Goal: Information Seeking & Learning: Learn about a topic

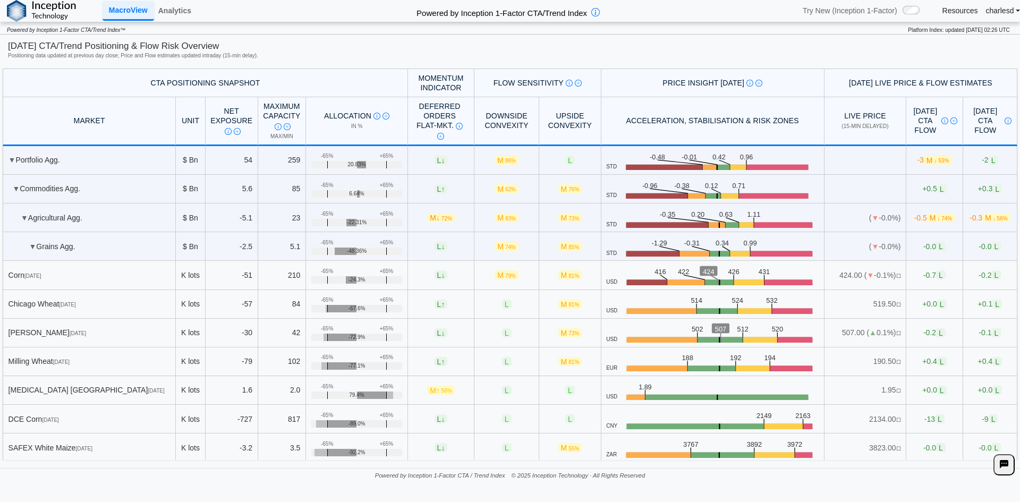
click at [276, 46] on div "[DATE] CTA/Trend Positioning & Flow Risk Overview" at bounding box center [510, 46] width 1004 height 13
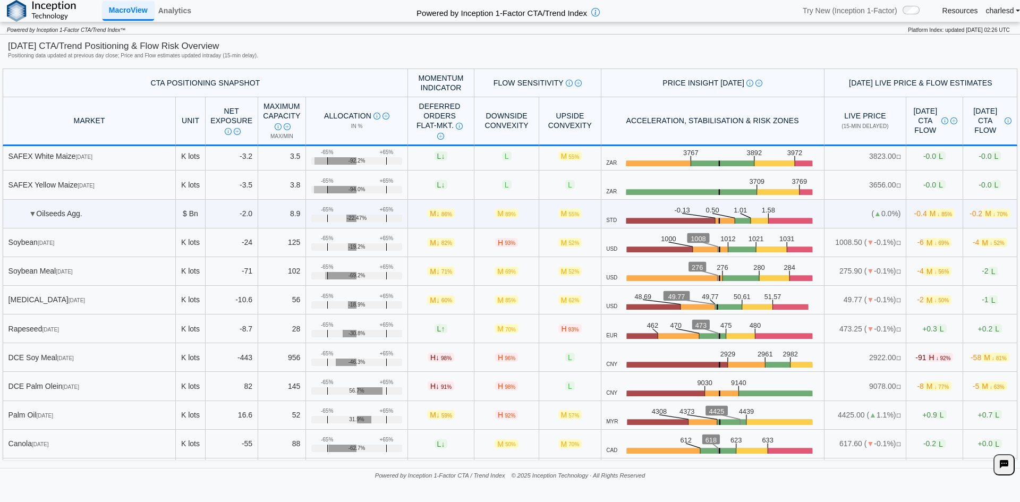
scroll to position [106, 0]
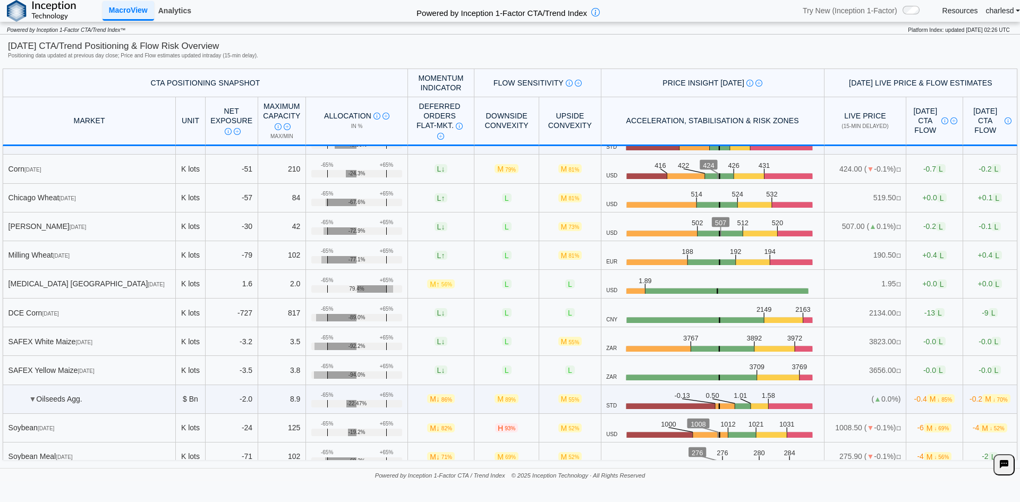
click at [177, 14] on link "Analytics" at bounding box center [174, 11] width 41 height 18
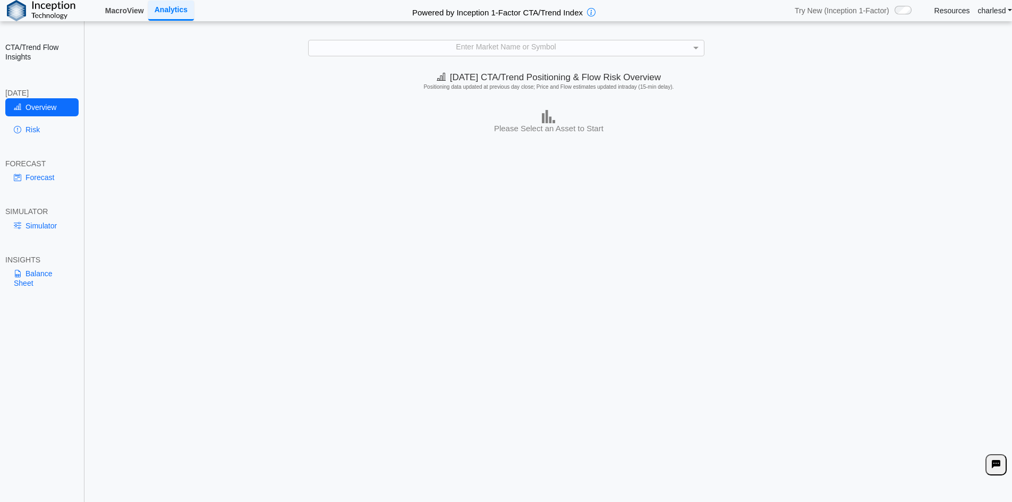
click at [118, 13] on link "MacroView" at bounding box center [124, 11] width 47 height 18
click at [509, 44] on div "Enter Market Name or Symbol" at bounding box center [506, 47] width 395 height 15
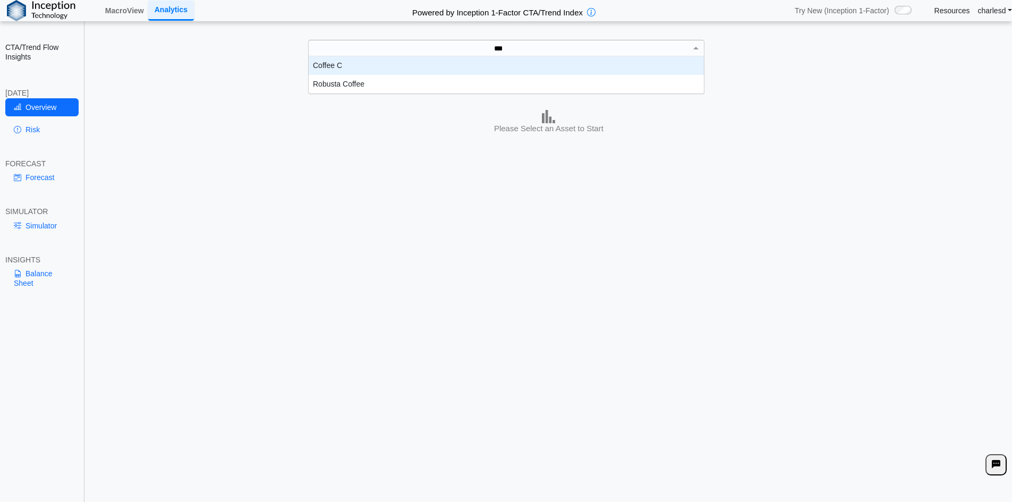
scroll to position [29, 387]
type input "****"
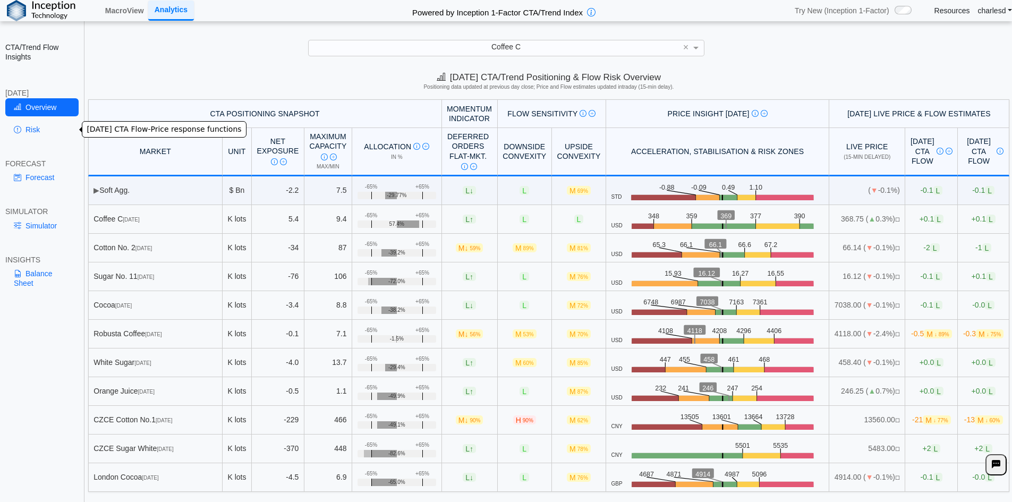
click at [58, 132] on link "Risk" at bounding box center [41, 130] width 73 height 18
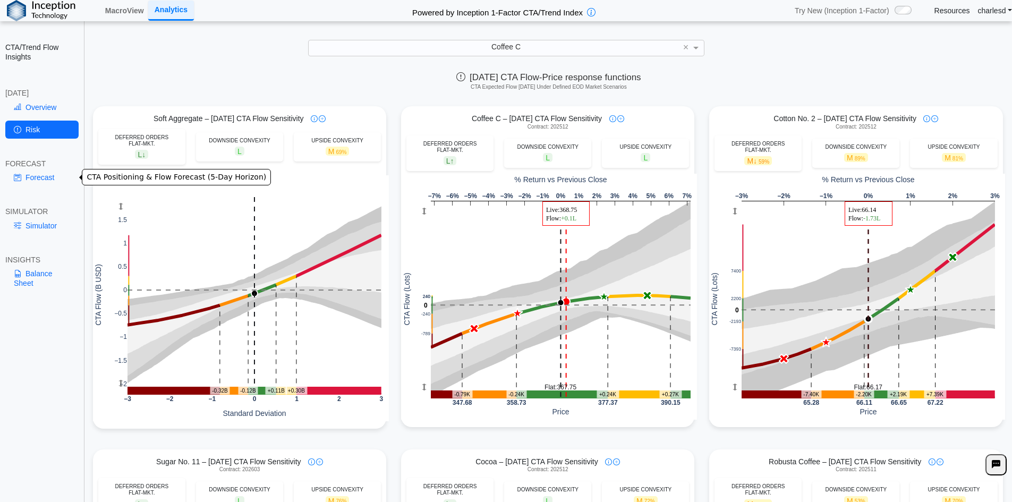
click at [34, 176] on link "Forecast" at bounding box center [41, 177] width 73 height 18
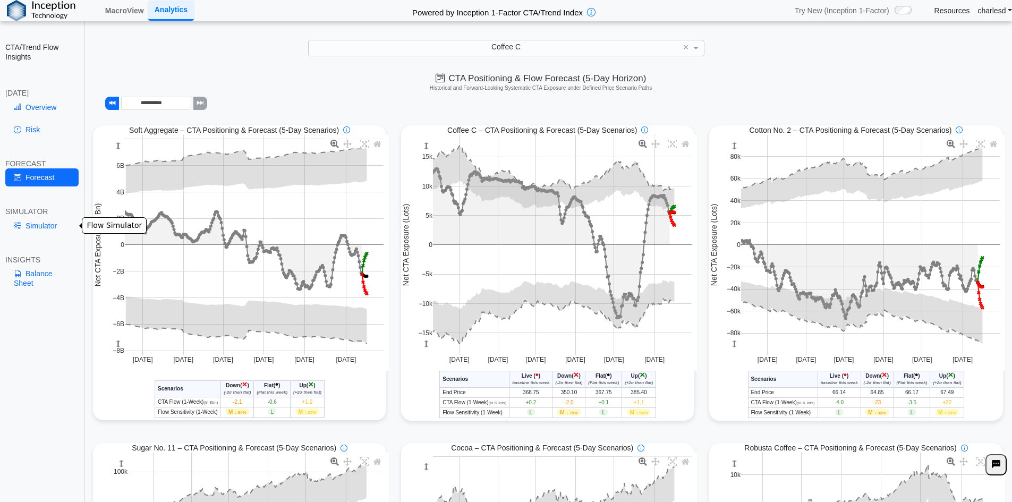
click at [47, 224] on link "Simulator" at bounding box center [41, 226] width 73 height 18
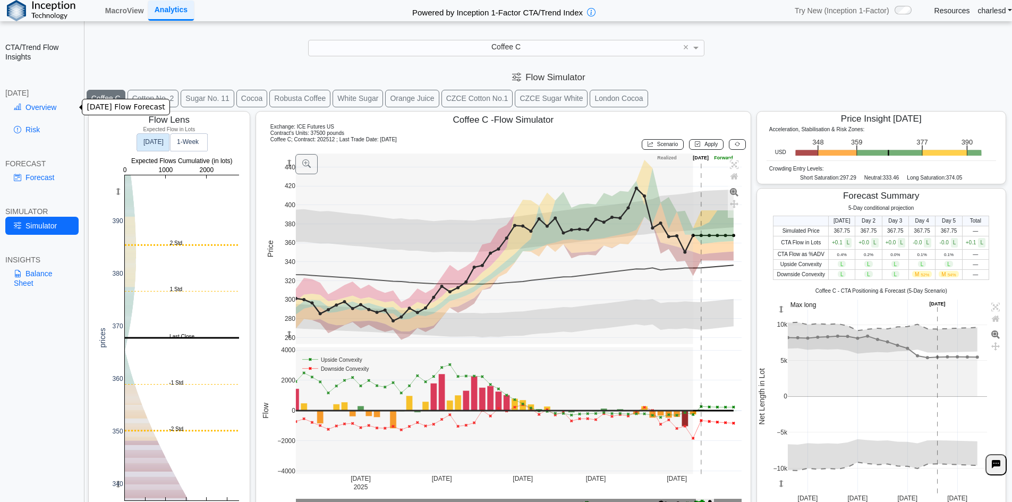
click at [33, 128] on link "Risk" at bounding box center [41, 130] width 73 height 18
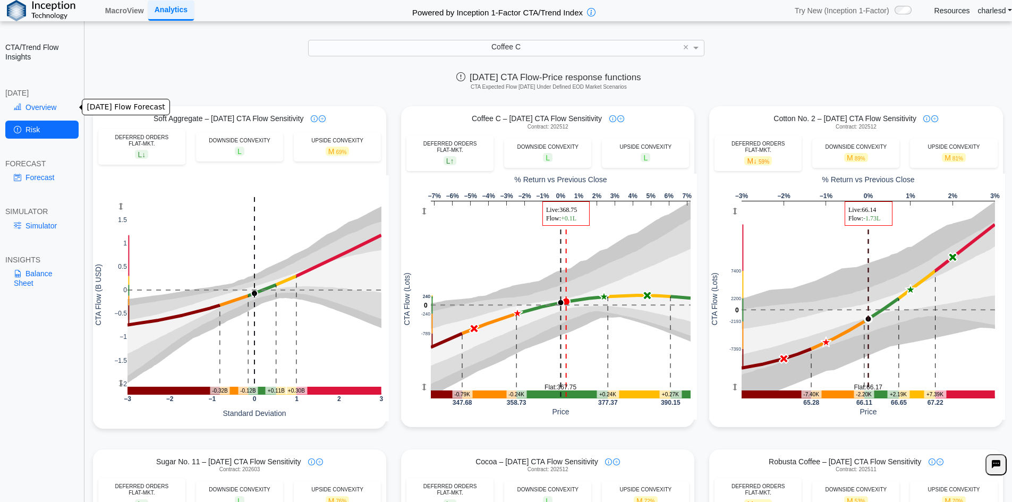
click at [47, 121] on link "Risk" at bounding box center [41, 130] width 73 height 18
click at [46, 111] on link "Overview" at bounding box center [41, 107] width 73 height 18
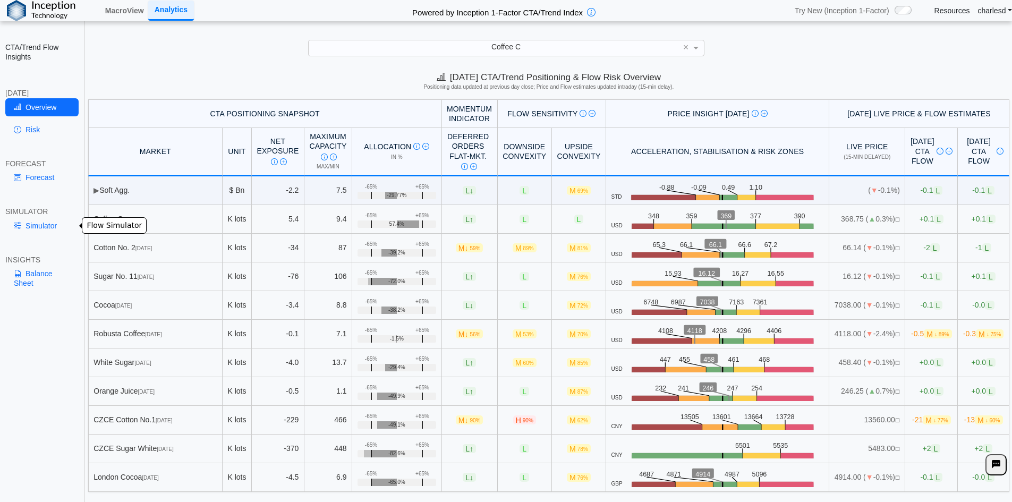
click at [45, 225] on link "Simulator" at bounding box center [41, 226] width 73 height 18
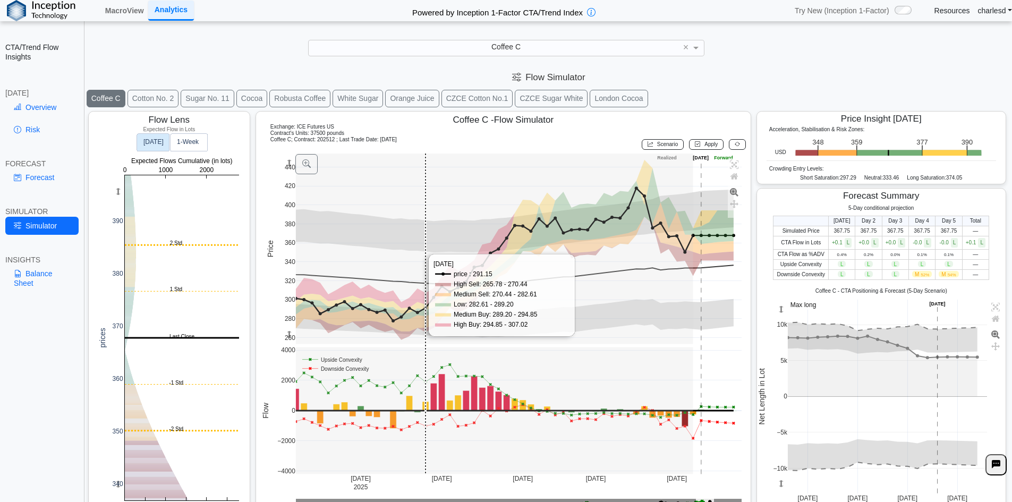
scroll to position [17, 0]
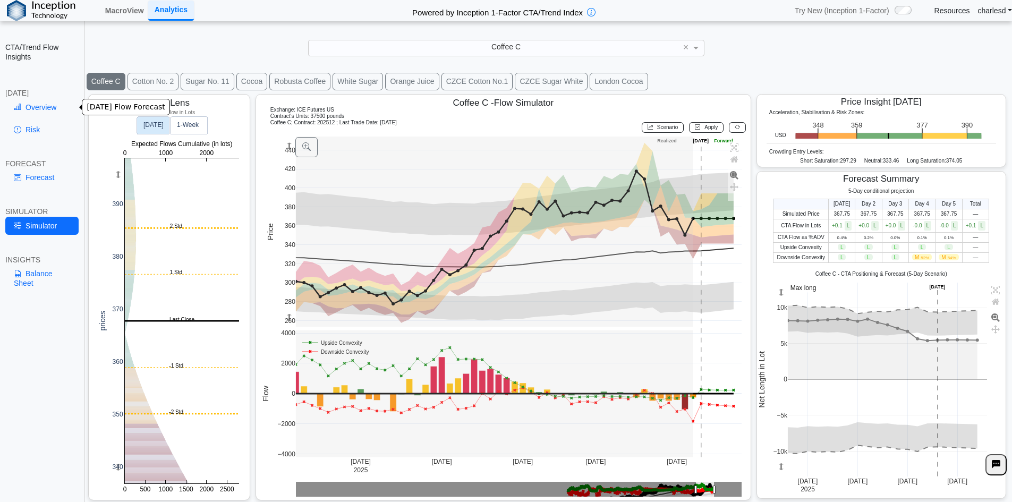
click at [39, 112] on link "Overview" at bounding box center [41, 107] width 73 height 18
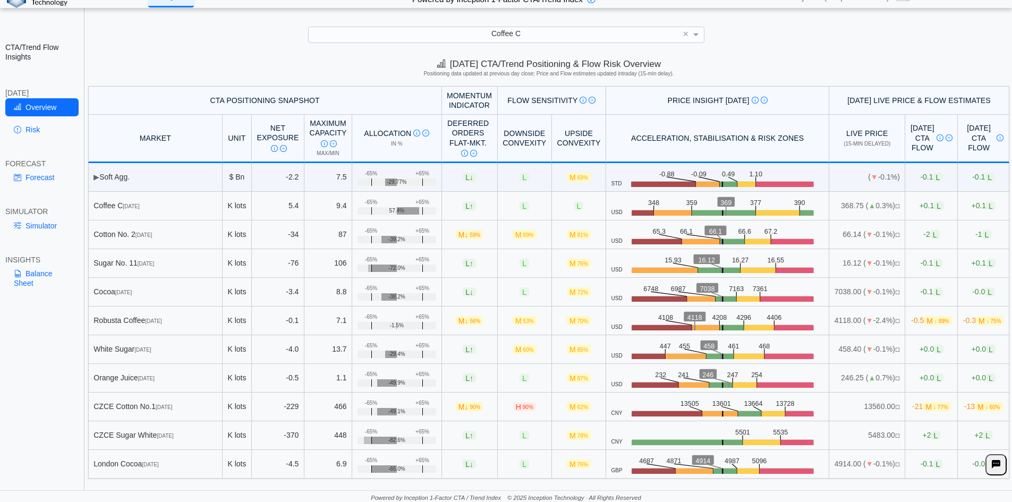
scroll to position [15, 0]
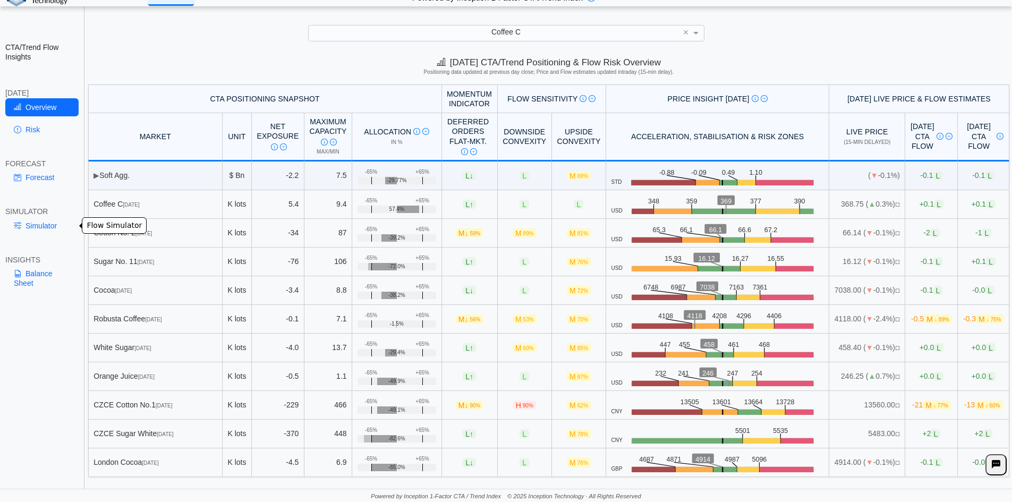
click at [37, 228] on link "Simulator" at bounding box center [41, 226] width 73 height 18
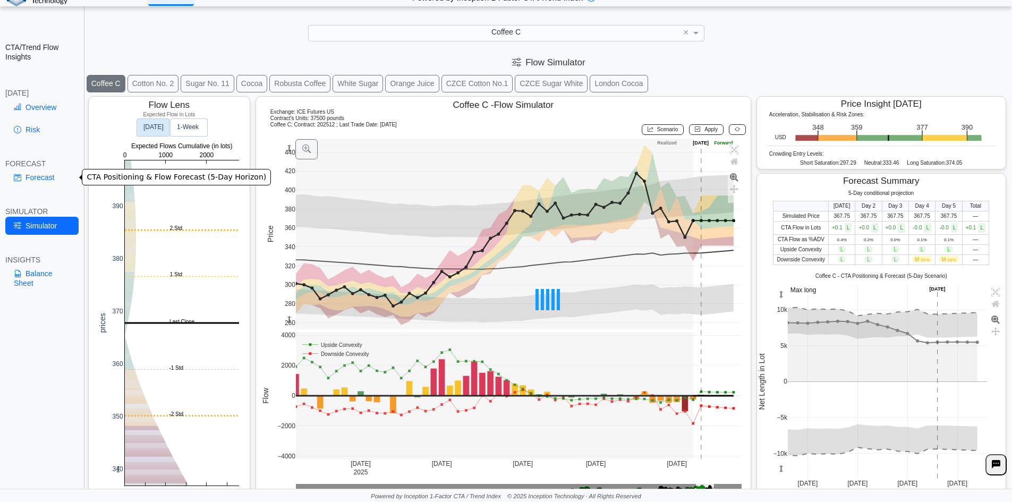
click at [44, 173] on link "Forecast" at bounding box center [41, 177] width 73 height 18
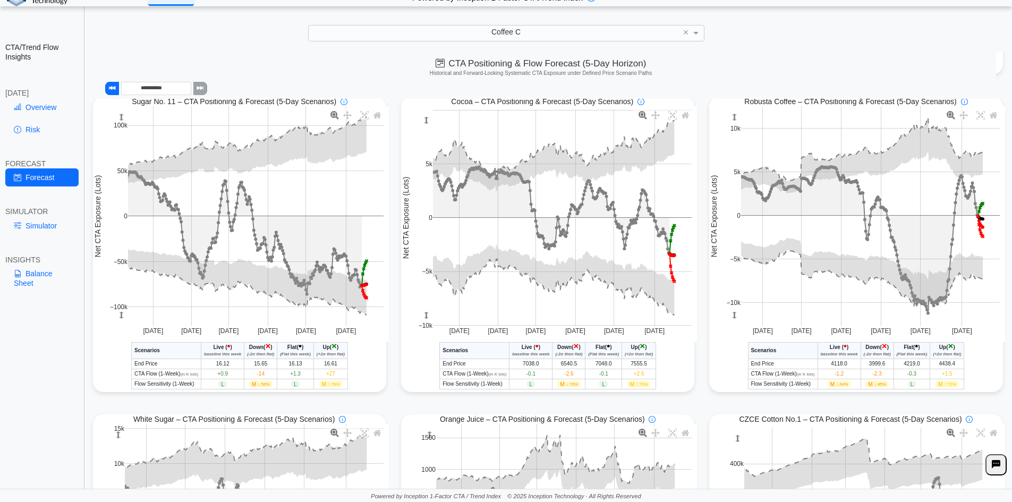
scroll to position [313, 0]
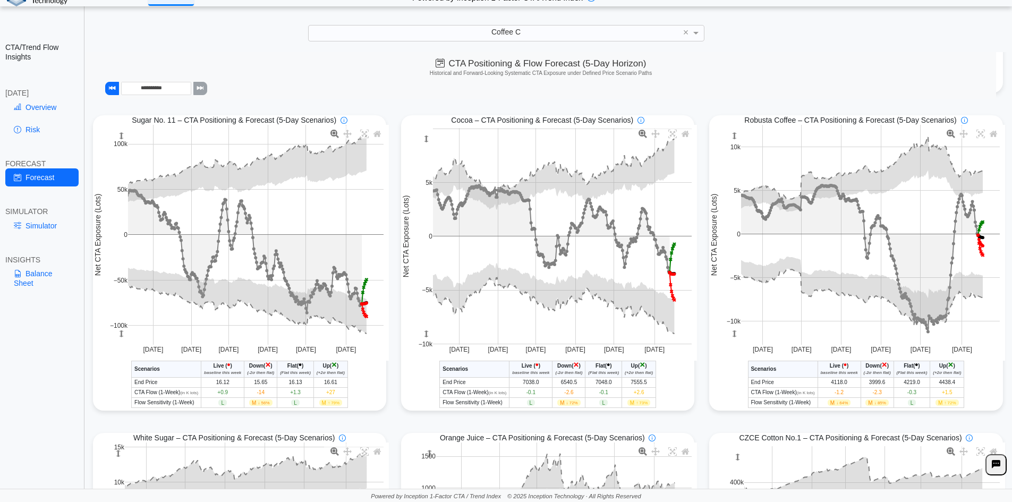
drag, startPoint x: 316, startPoint y: 403, endPoint x: 344, endPoint y: 405, distance: 27.2
click at [344, 405] on td "M ↑ 79%" at bounding box center [330, 403] width 34 height 10
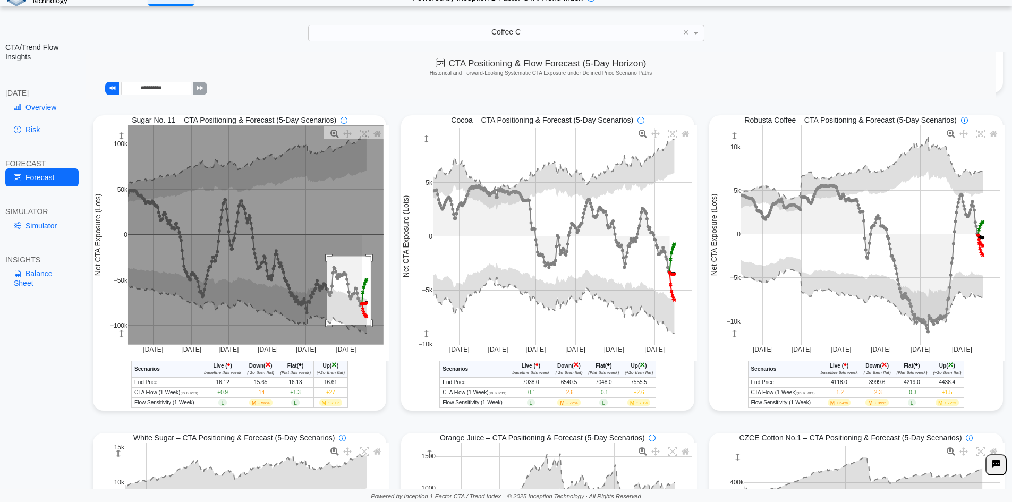
drag, startPoint x: 325, startPoint y: 258, endPoint x: 369, endPoint y: 327, distance: 81.2
click at [369, 327] on rect at bounding box center [255, 235] width 255 height 220
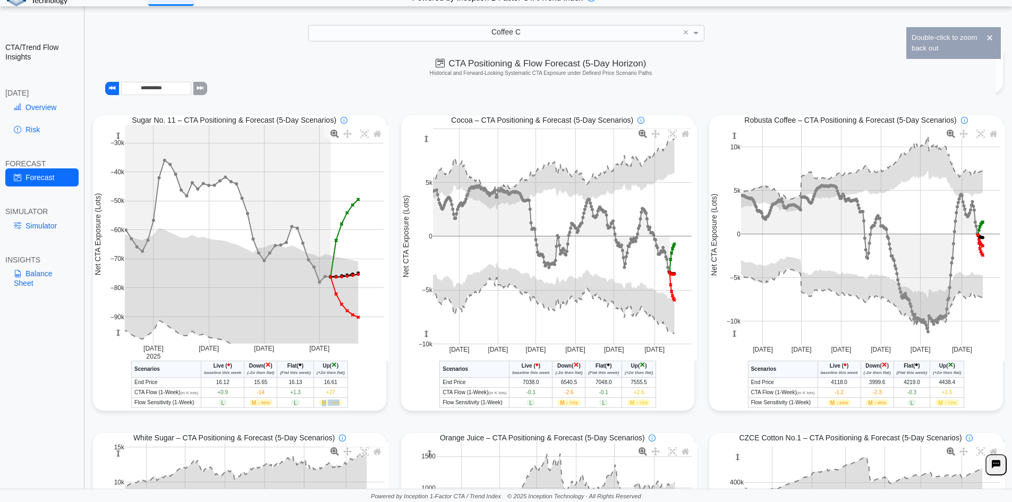
drag, startPoint x: 318, startPoint y: 406, endPoint x: 338, endPoint y: 405, distance: 20.2
click at [338, 405] on td "M ↑ 79%" at bounding box center [330, 403] width 34 height 10
click at [338, 405] on span "↑ 79%" at bounding box center [334, 402] width 12 height 5
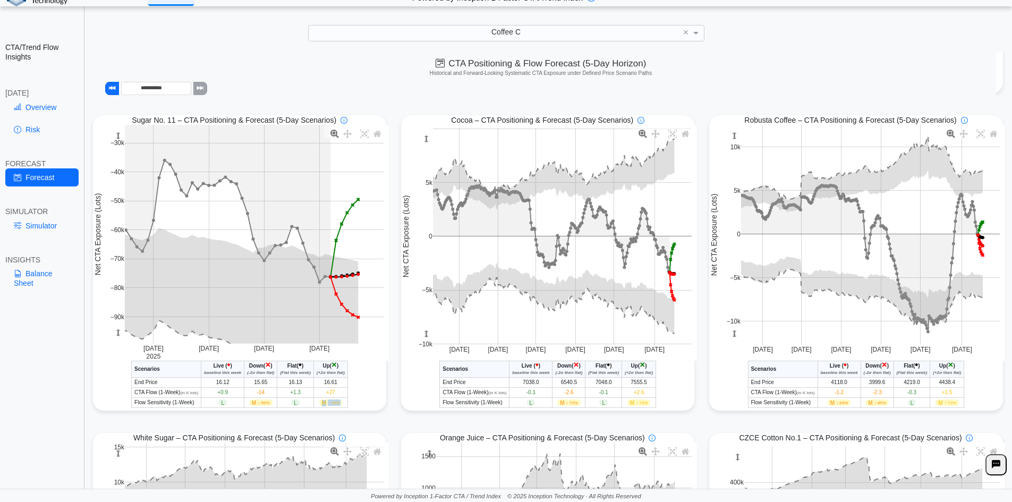
click at [338, 405] on span "↑ 79%" at bounding box center [334, 402] width 12 height 5
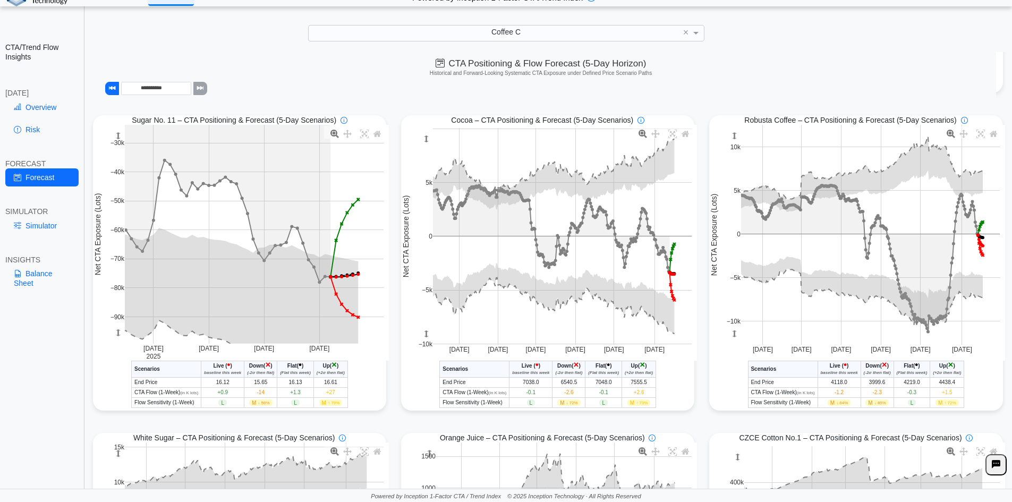
click at [338, 405] on span "↑ 79%" at bounding box center [334, 402] width 12 height 5
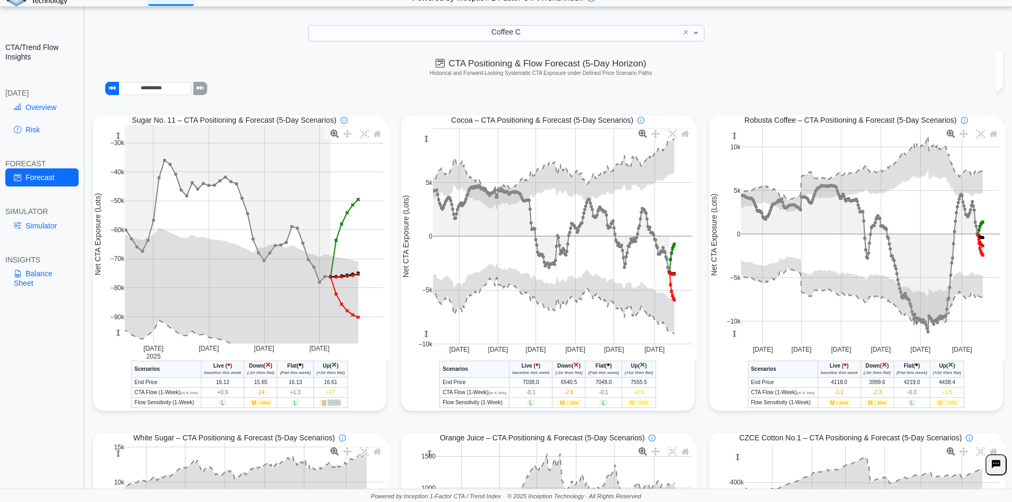
click at [338, 405] on span "↑ 79%" at bounding box center [334, 402] width 12 height 5
click at [260, 393] on span "-14" at bounding box center [260, 392] width 7 height 6
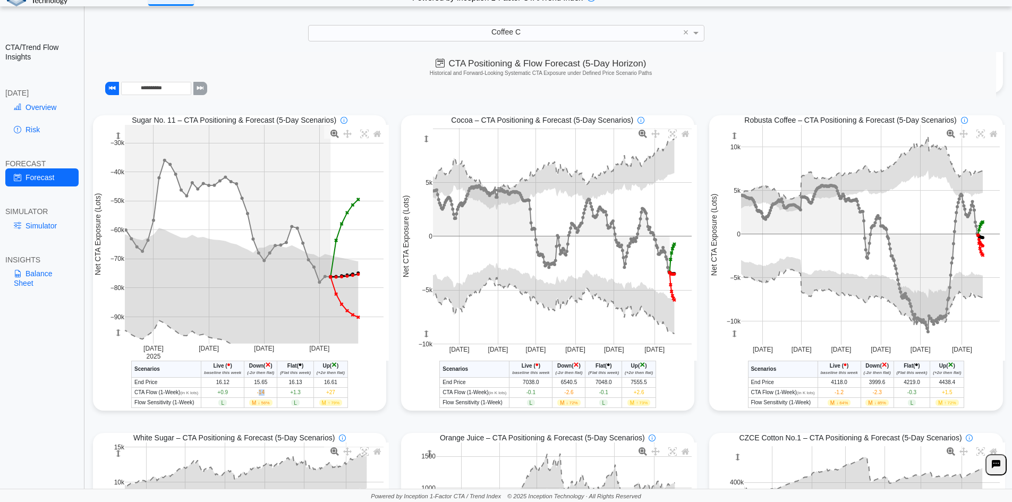
click at [260, 393] on span "-14" at bounding box center [260, 392] width 7 height 6
click at [259, 395] on span "-14" at bounding box center [260, 392] width 7 height 6
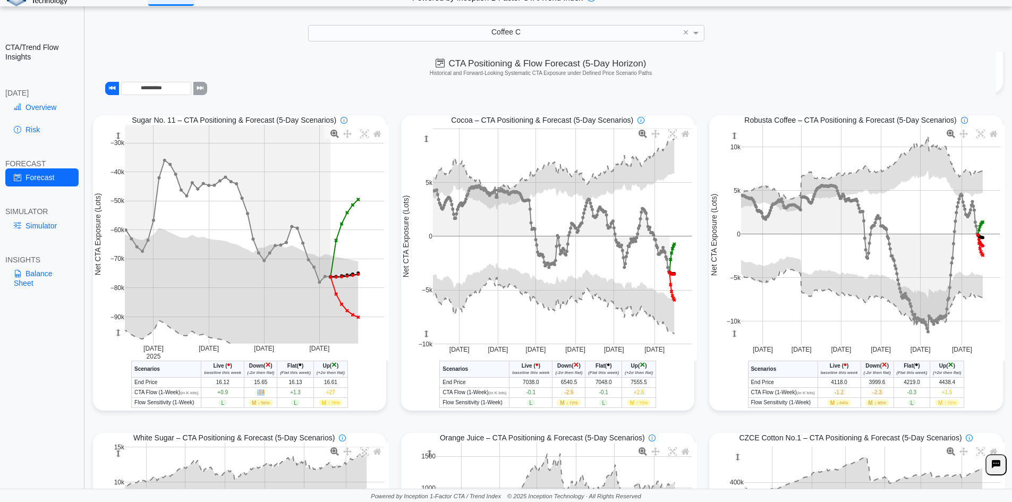
click at [259, 395] on span "-14" at bounding box center [260, 392] width 7 height 6
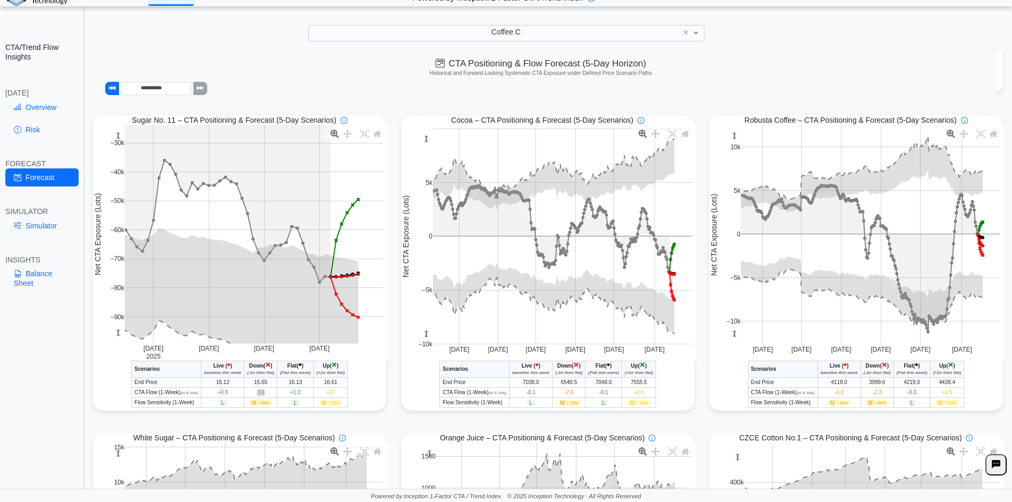
click at [259, 395] on span "-14" at bounding box center [260, 392] width 7 height 6
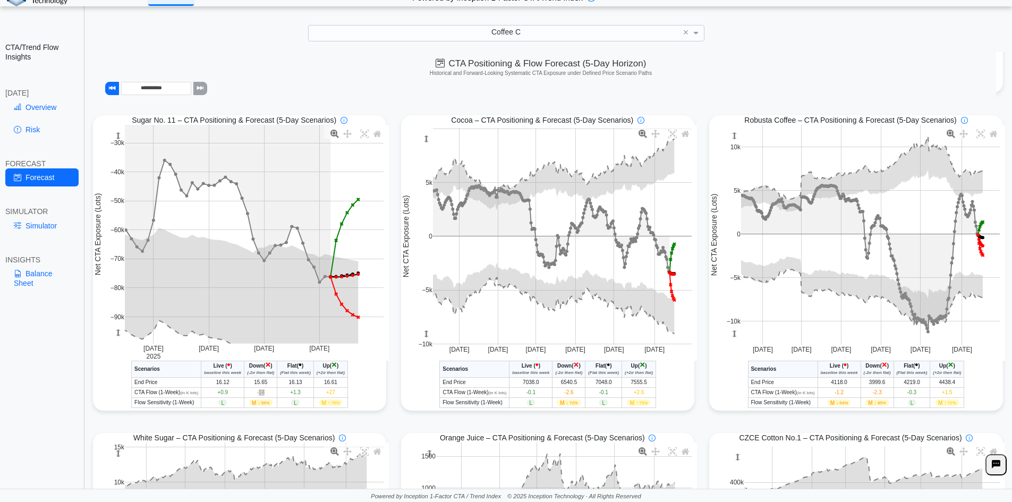
click at [259, 395] on span "-14" at bounding box center [260, 392] width 7 height 6
click at [334, 394] on span "+27" at bounding box center [330, 392] width 9 height 6
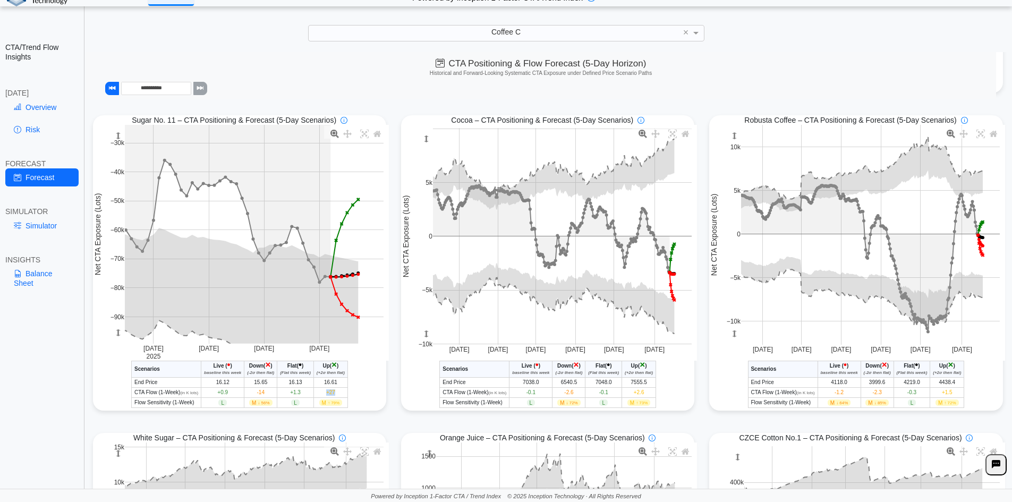
click at [334, 394] on span "+27" at bounding box center [330, 392] width 9 height 6
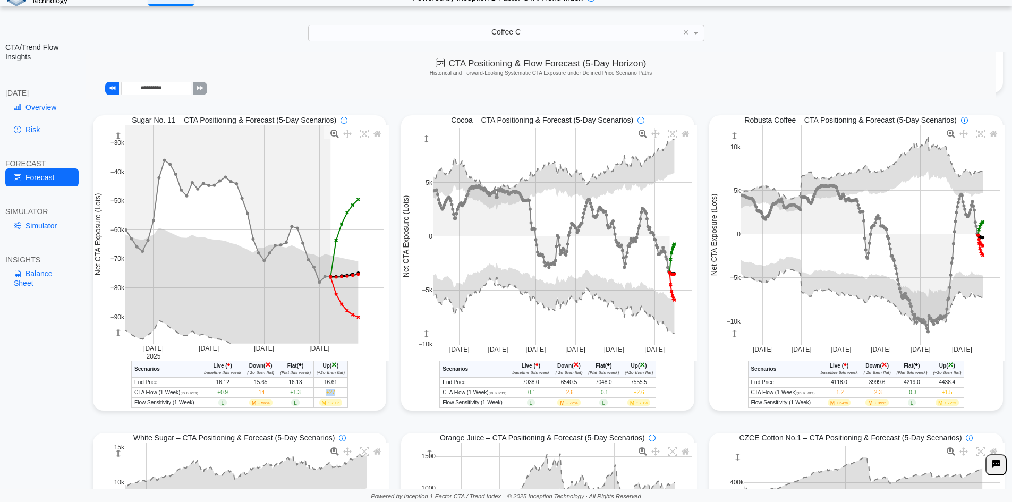
click at [334, 394] on span "+27" at bounding box center [330, 392] width 9 height 6
click at [331, 395] on span "+27" at bounding box center [330, 392] width 9 height 6
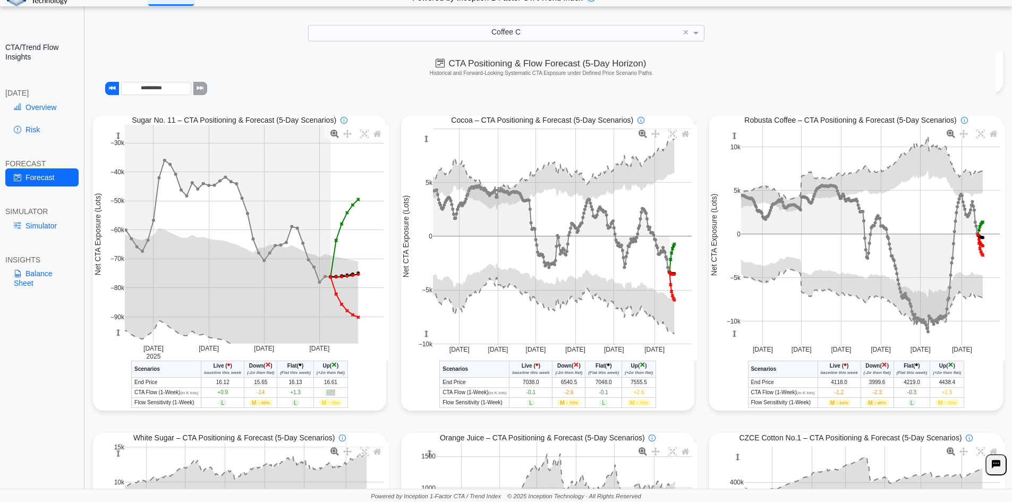
click at [331, 395] on span "+27" at bounding box center [330, 392] width 9 height 6
click at [261, 395] on span "-14" at bounding box center [260, 392] width 7 height 6
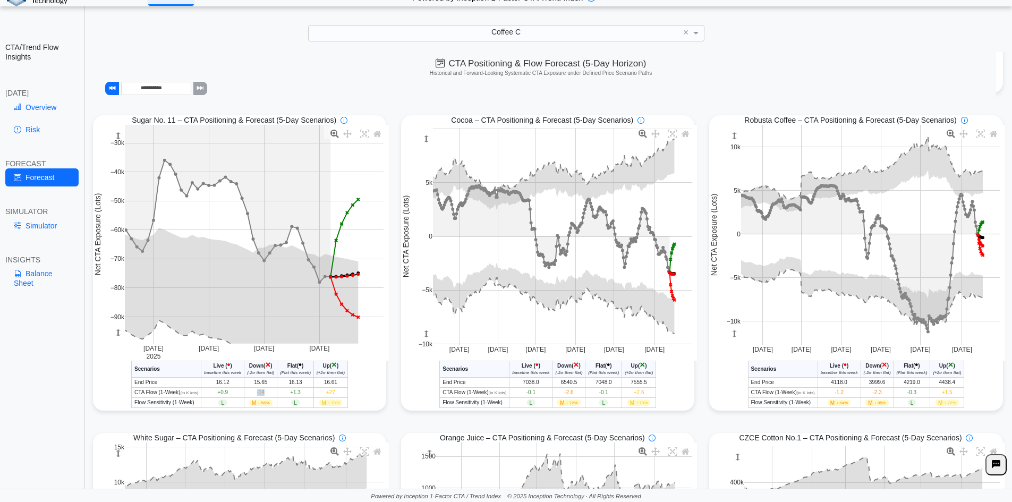
click at [261, 395] on span "-14" at bounding box center [260, 392] width 7 height 6
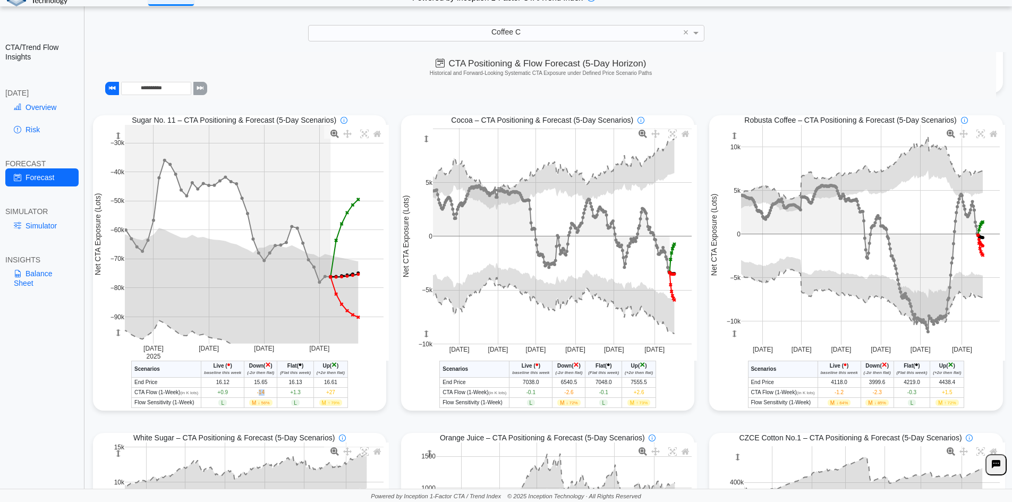
click at [261, 395] on span "-14" at bounding box center [260, 392] width 7 height 6
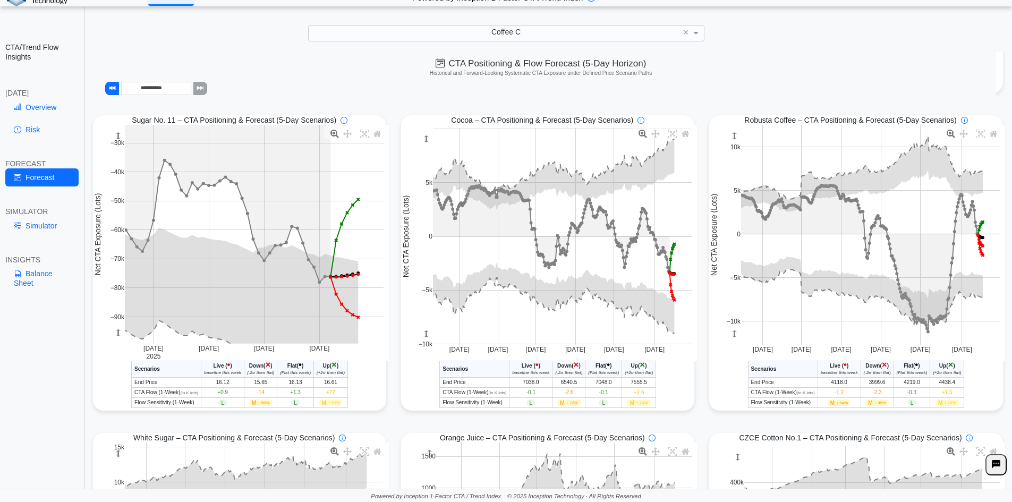
click at [257, 395] on span "-14" at bounding box center [260, 392] width 7 height 6
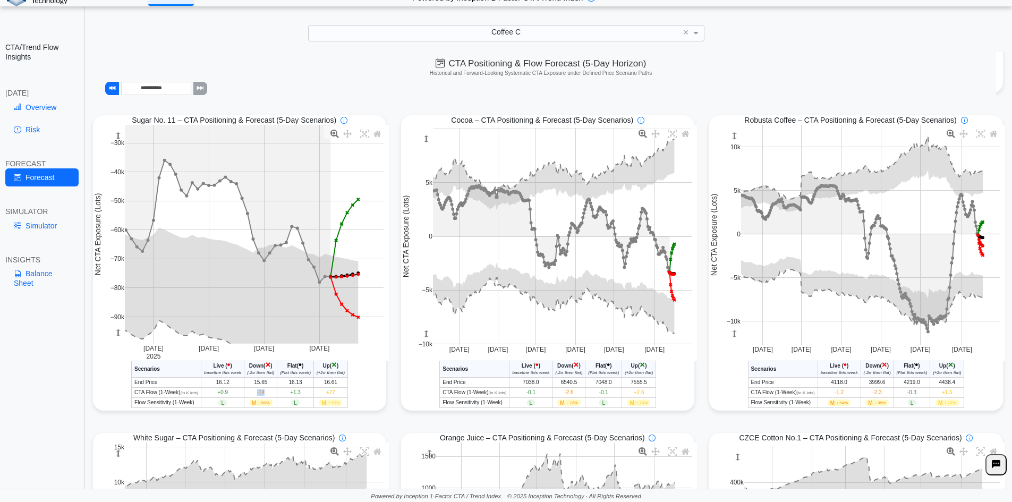
click at [257, 395] on span "-14" at bounding box center [260, 392] width 7 height 6
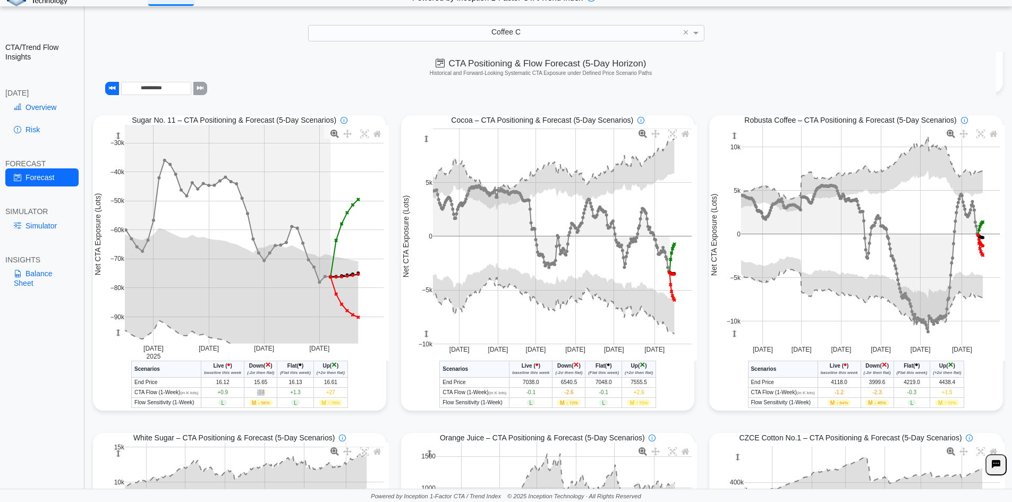
click at [257, 395] on span "-14" at bounding box center [260, 392] width 7 height 6
click at [600, 403] on span "L" at bounding box center [603, 402] width 8 height 6
drag, startPoint x: 557, startPoint y: 403, endPoint x: 596, endPoint y: 406, distance: 39.4
click at [598, 406] on tr "Flow Sensitivity (1-Week) L M ↓ 72% L M ↑ 73%" at bounding box center [548, 403] width 216 height 10
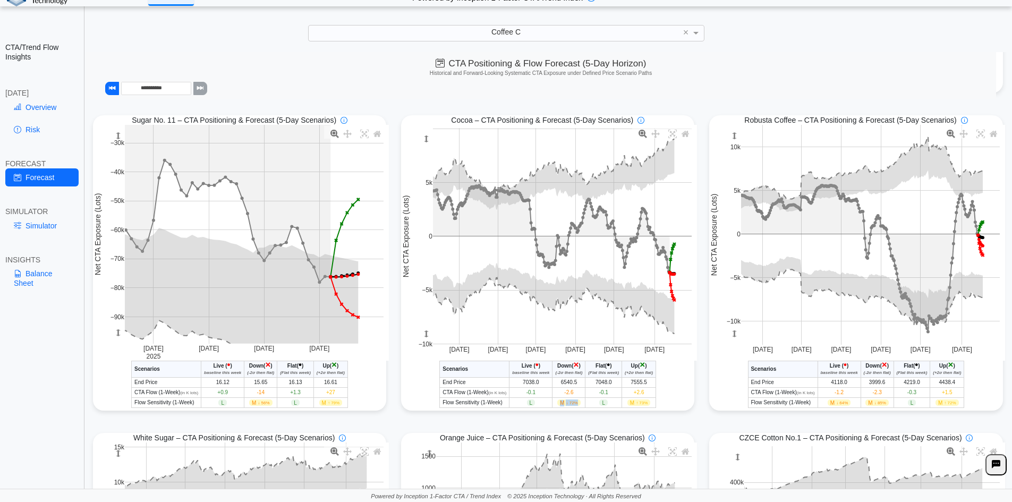
click at [585, 405] on td "L" at bounding box center [603, 403] width 37 height 10
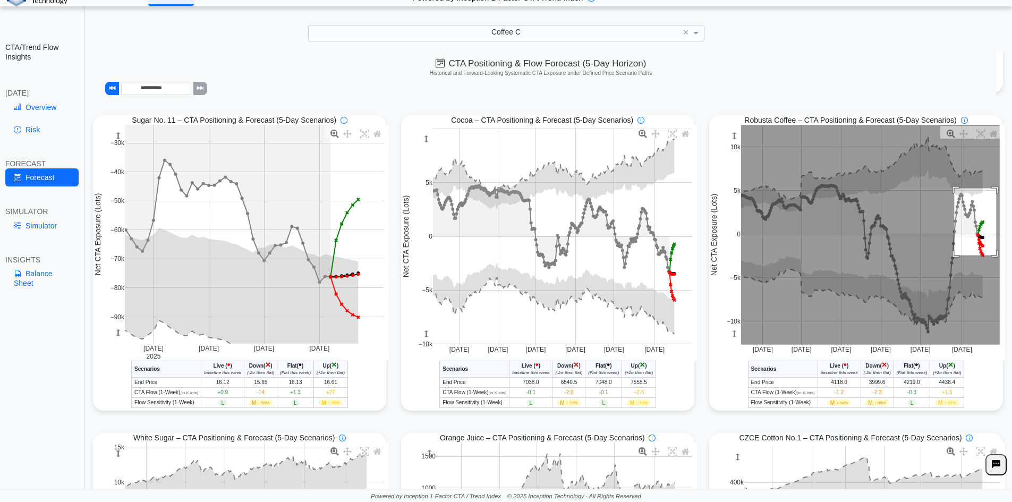
drag, startPoint x: 969, startPoint y: 211, endPoint x: 991, endPoint y: 266, distance: 59.1
click at [991, 260] on rect at bounding box center [870, 235] width 259 height 220
click at [991, 265] on rect at bounding box center [870, 235] width 259 height 220
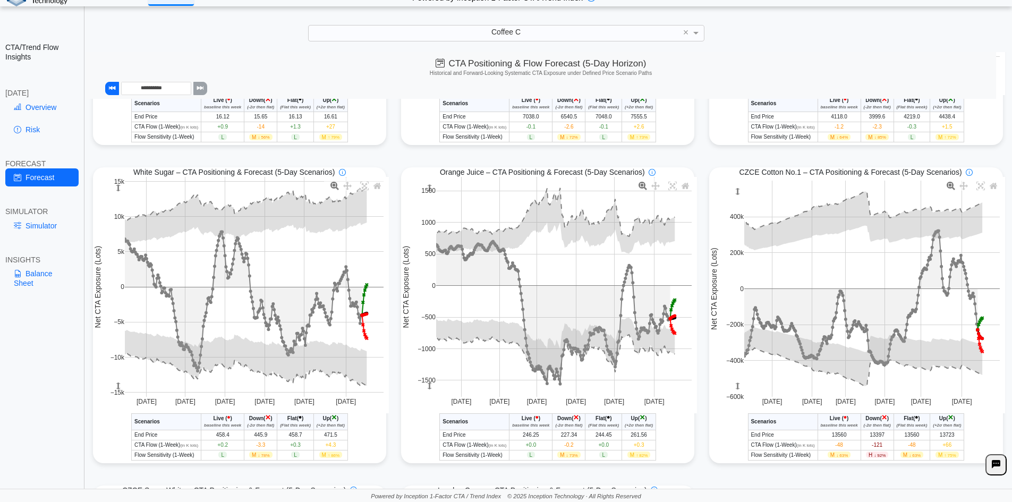
scroll to position [525, 0]
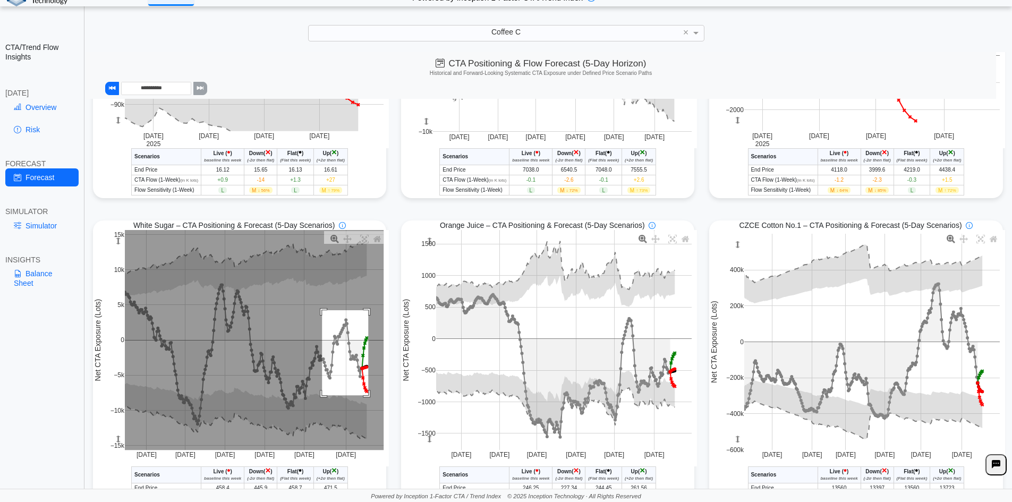
drag, startPoint x: 353, startPoint y: 376, endPoint x: 367, endPoint y: 398, distance: 26.5
click at [367, 398] on rect at bounding box center [254, 340] width 259 height 220
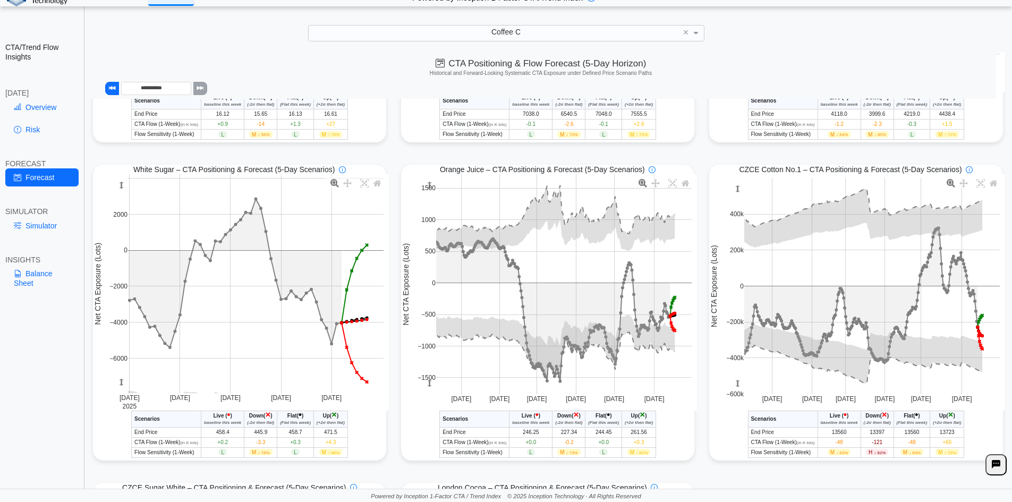
scroll to position [631, 0]
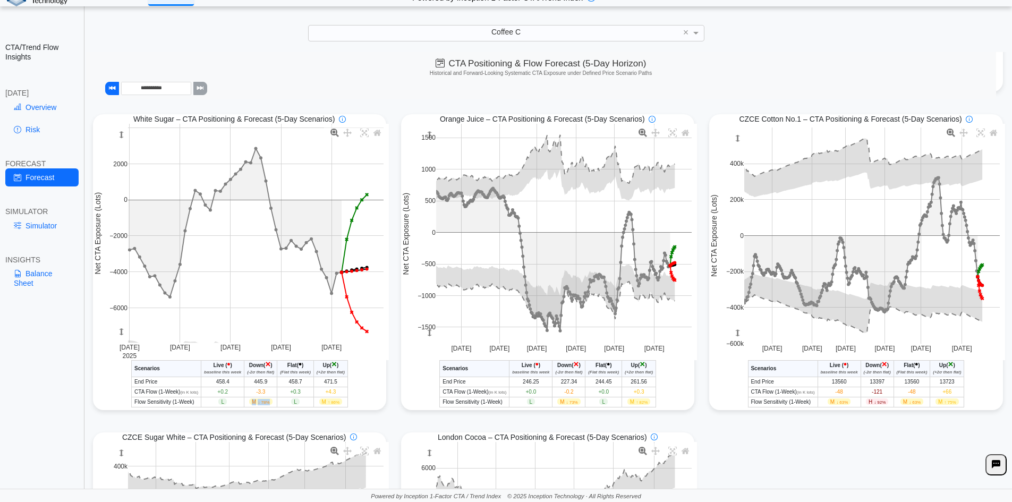
drag, startPoint x: 251, startPoint y: 402, endPoint x: 279, endPoint y: 404, distance: 27.7
click at [279, 404] on tr "Flow Sensitivity (1-Week) L M ↓ 78% L M ↑ 86%" at bounding box center [240, 402] width 216 height 10
click at [279, 404] on td "L" at bounding box center [295, 402] width 37 height 10
click at [260, 403] on span "↓ 78%" at bounding box center [264, 402] width 12 height 5
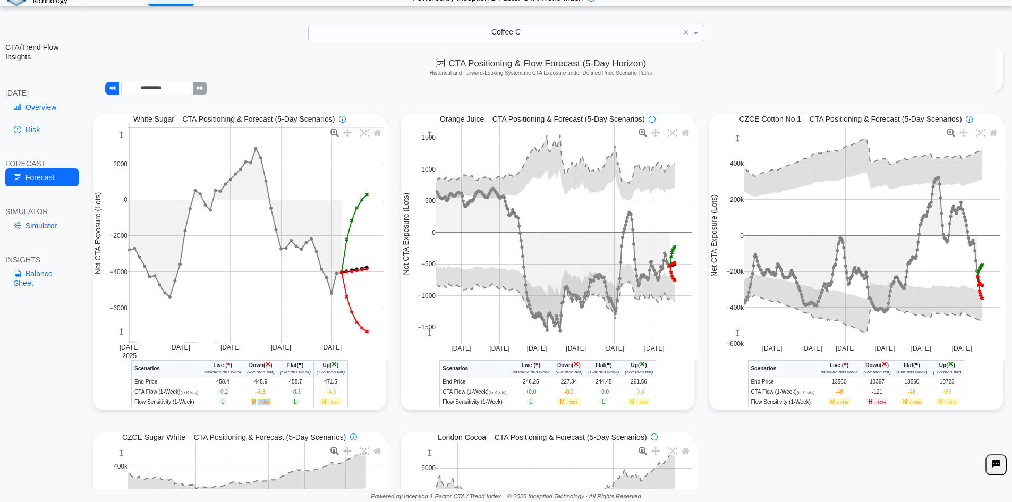
click at [260, 403] on span "↓ 78%" at bounding box center [264, 402] width 12 height 5
click at [258, 404] on span "↓ 78%" at bounding box center [264, 402] width 12 height 5
drag, startPoint x: 248, startPoint y: 404, endPoint x: 273, endPoint y: 405, distance: 25.5
click at [273, 405] on td "M ↓ 78%" at bounding box center [260, 402] width 33 height 10
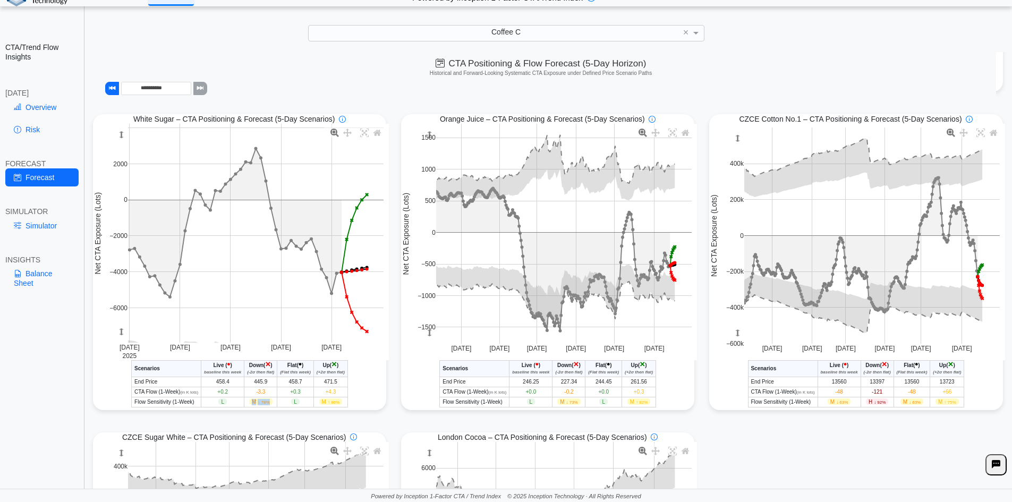
click at [273, 405] on td "M ↓ 78%" at bounding box center [260, 402] width 33 height 10
drag, startPoint x: 141, startPoint y: 373, endPoint x: 341, endPoint y: 403, distance: 202.9
click at [341, 403] on table "Scenarios Live ( • ) baseline this week Down ( × ) (-2σ then flat) Flat ( • ) (…" at bounding box center [239, 383] width 217 height 47
click at [341, 403] on td "M ↑ 86%" at bounding box center [330, 402] width 34 height 10
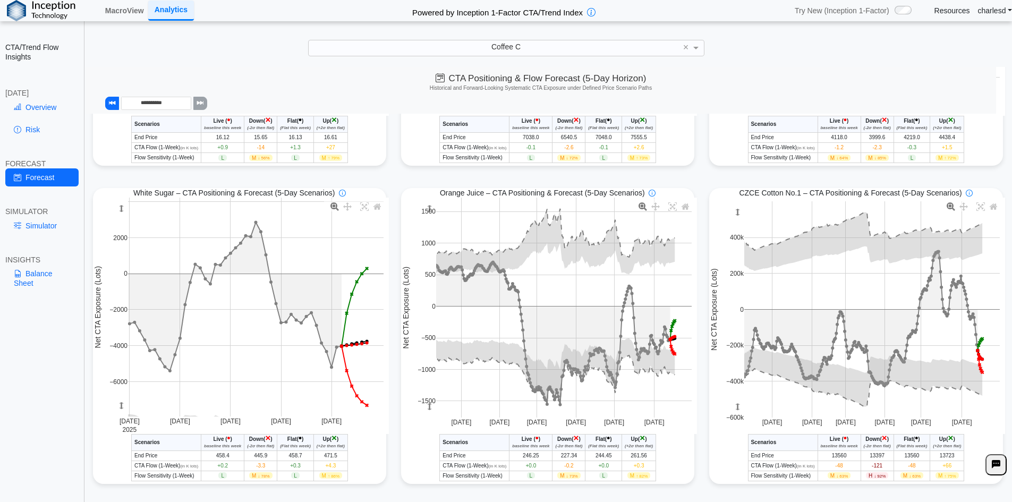
scroll to position [584, 0]
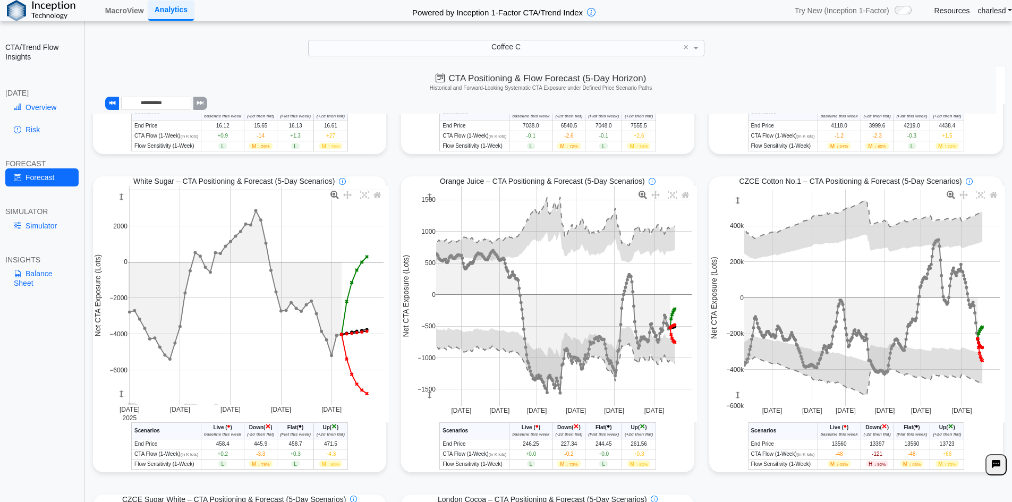
click at [218, 455] on span "+0.2" at bounding box center [222, 454] width 11 height 6
click at [260, 453] on span "-3.3" at bounding box center [260, 454] width 9 height 6
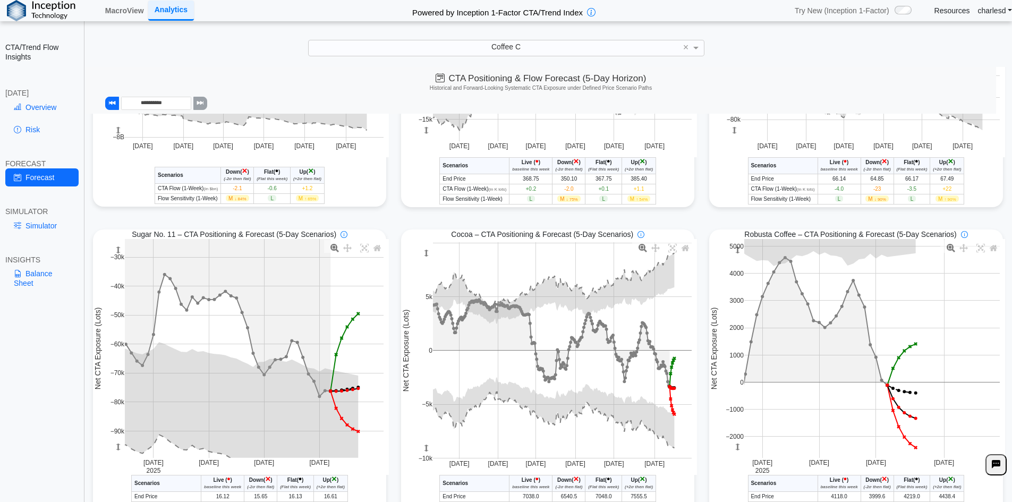
scroll to position [212, 0]
click at [269, 283] on rect at bounding box center [254, 349] width 259 height 219
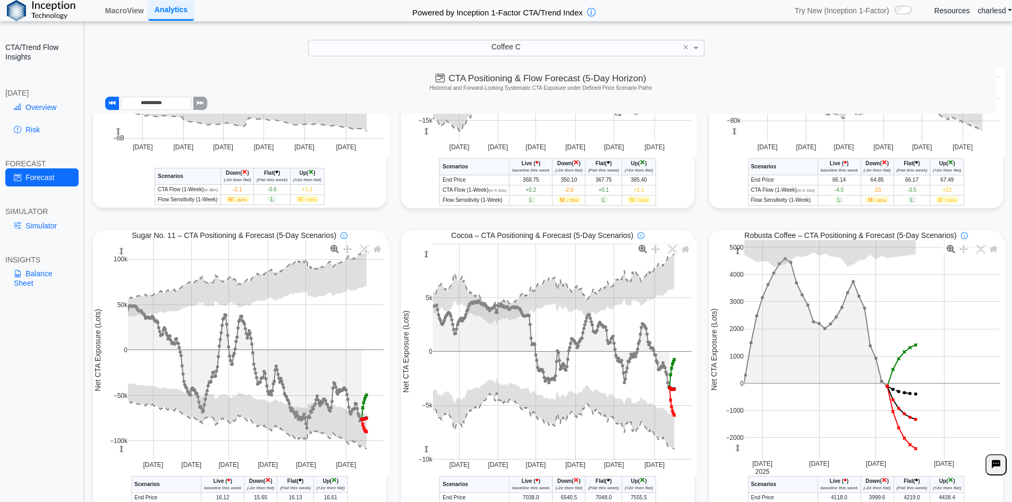
scroll to position [266, 0]
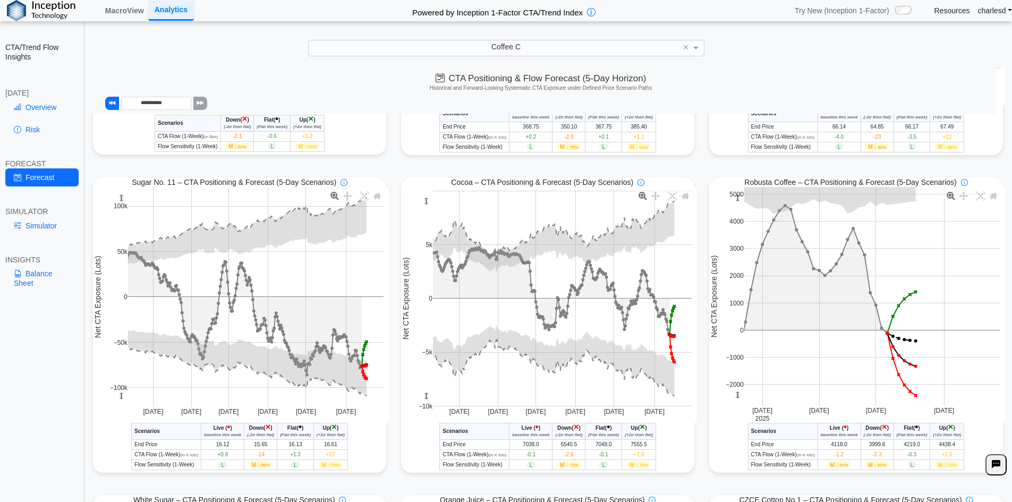
click at [259, 456] on span "-14" at bounding box center [260, 454] width 7 height 6
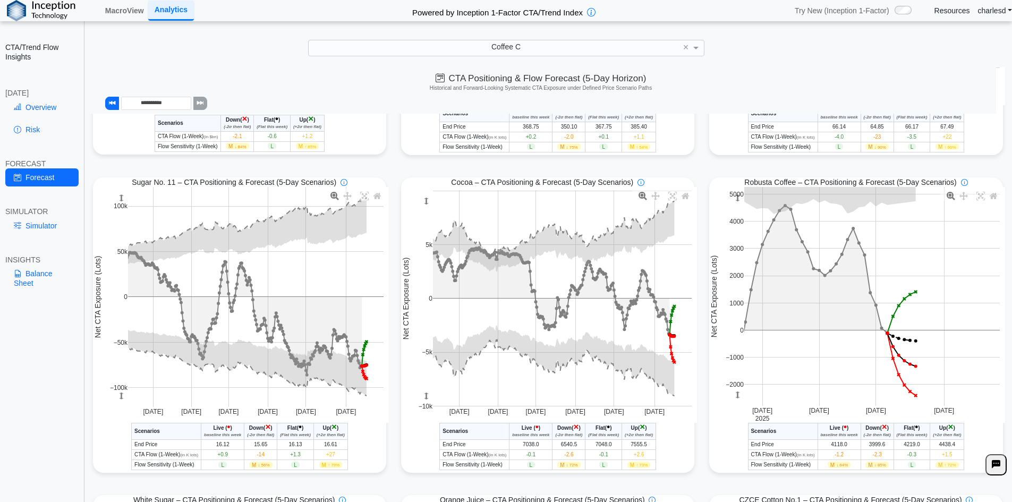
click at [256, 468] on span "M ↓ 56%" at bounding box center [260, 464] width 23 height 6
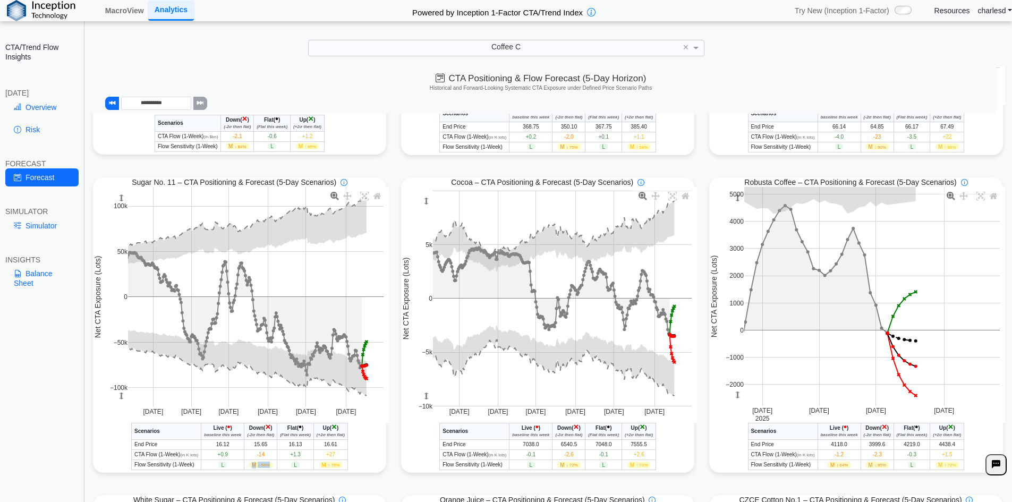
click at [256, 468] on span "M ↓ 56%" at bounding box center [260, 464] width 23 height 6
click at [257, 453] on span "-14" at bounding box center [260, 454] width 7 height 6
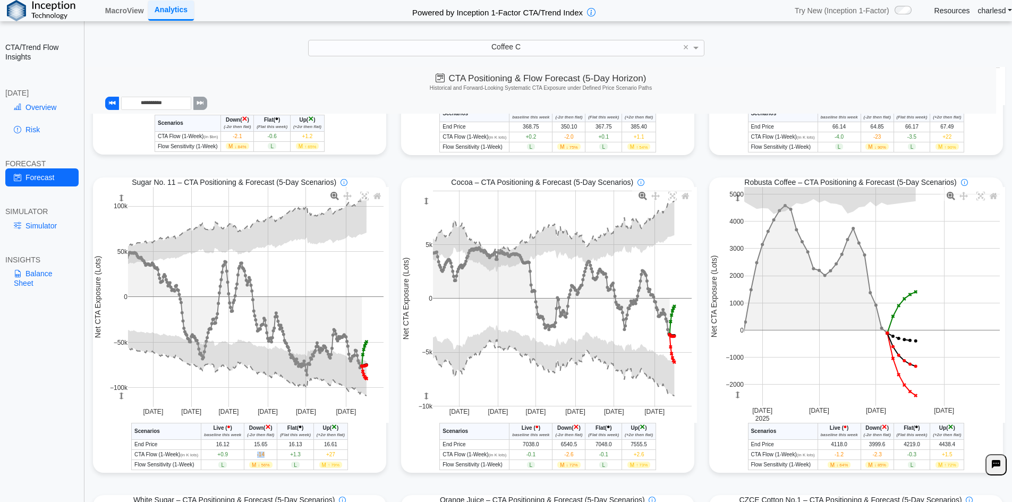
click at [257, 453] on span "-14" at bounding box center [260, 454] width 7 height 6
drag, startPoint x: 245, startPoint y: 430, endPoint x: 272, endPoint y: 433, distance: 27.3
click at [272, 433] on th "Down ( × ) (-2σ then flat)" at bounding box center [260, 431] width 33 height 16
drag, startPoint x: 248, startPoint y: 430, endPoint x: 264, endPoint y: 431, distance: 16.0
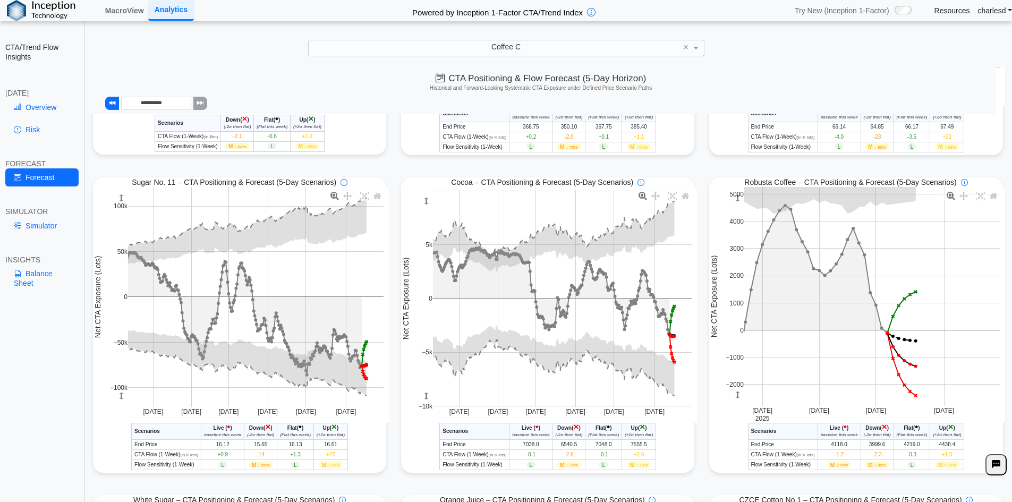
click at [264, 431] on th "Down ( × ) (-2σ then flat)" at bounding box center [260, 431] width 33 height 16
click at [265, 431] on span "×" at bounding box center [267, 427] width 5 height 10
drag, startPoint x: 249, startPoint y: 430, endPoint x: 264, endPoint y: 432, distance: 15.5
click at [263, 432] on th "Down ( × ) (-2σ then flat)" at bounding box center [260, 431] width 33 height 16
click at [265, 432] on span "×" at bounding box center [267, 427] width 5 height 10
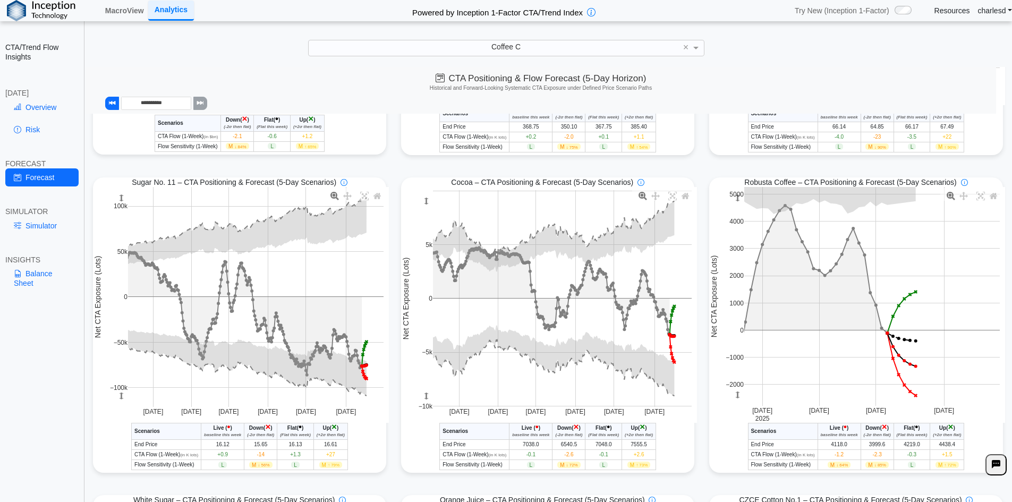
click at [257, 457] on span "-14" at bounding box center [260, 454] width 7 height 6
click at [257, 456] on span "-14" at bounding box center [260, 454] width 7 height 6
click at [258, 467] on span "↓ 56%" at bounding box center [264, 465] width 12 height 5
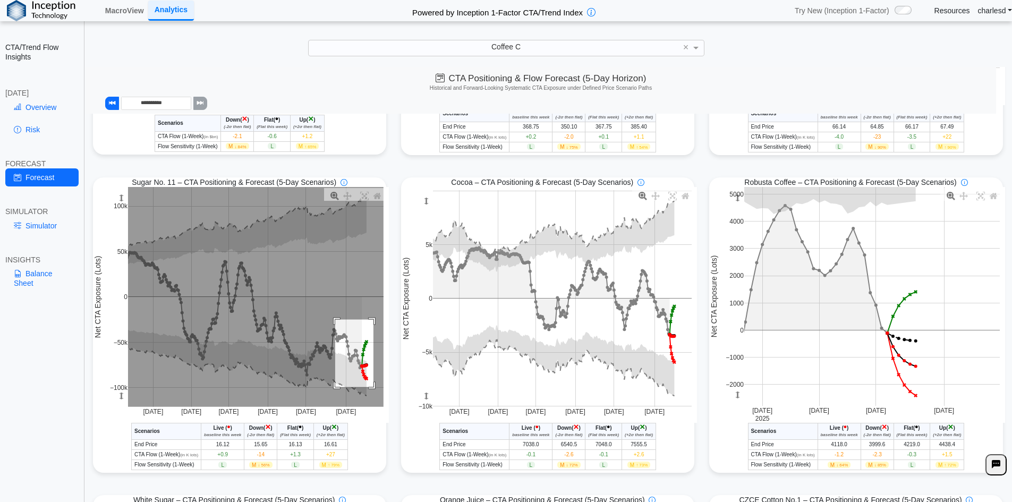
drag, startPoint x: 333, startPoint y: 321, endPoint x: 367, endPoint y: 392, distance: 78.6
click at [367, 392] on rect at bounding box center [255, 297] width 255 height 220
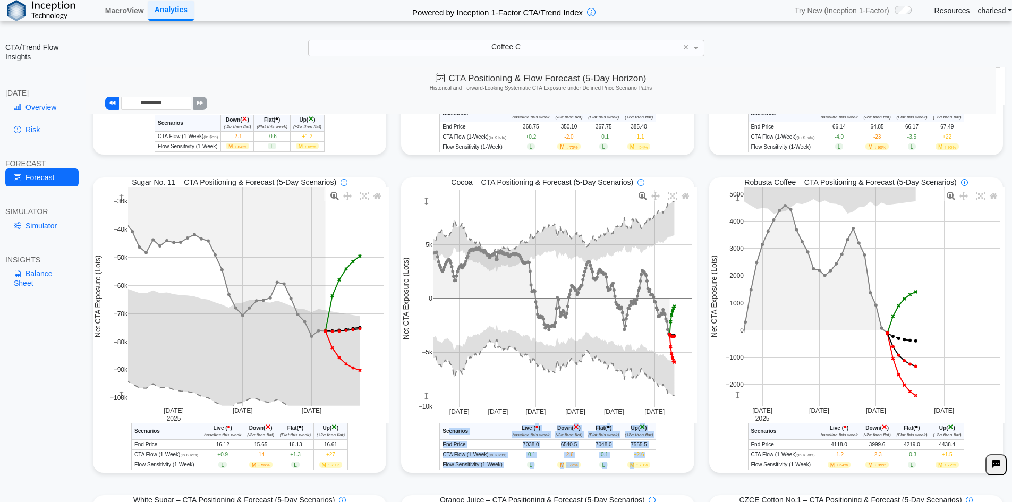
drag, startPoint x: 443, startPoint y: 433, endPoint x: 636, endPoint y: 469, distance: 195.6
click at [636, 469] on table "Scenarios Live ( • ) baseline this week Down ( × ) (-2σ then flat) Flat ( • ) (…" at bounding box center [547, 446] width 217 height 47
click at [636, 467] on span "↑ 73%" at bounding box center [642, 465] width 12 height 5
drag, startPoint x: 646, startPoint y: 467, endPoint x: 445, endPoint y: 428, distance: 205.1
click at [445, 428] on table "Scenarios Live ( • ) baseline this week Down ( × ) (-2σ then flat) Flat ( • ) (…" at bounding box center [547, 446] width 217 height 47
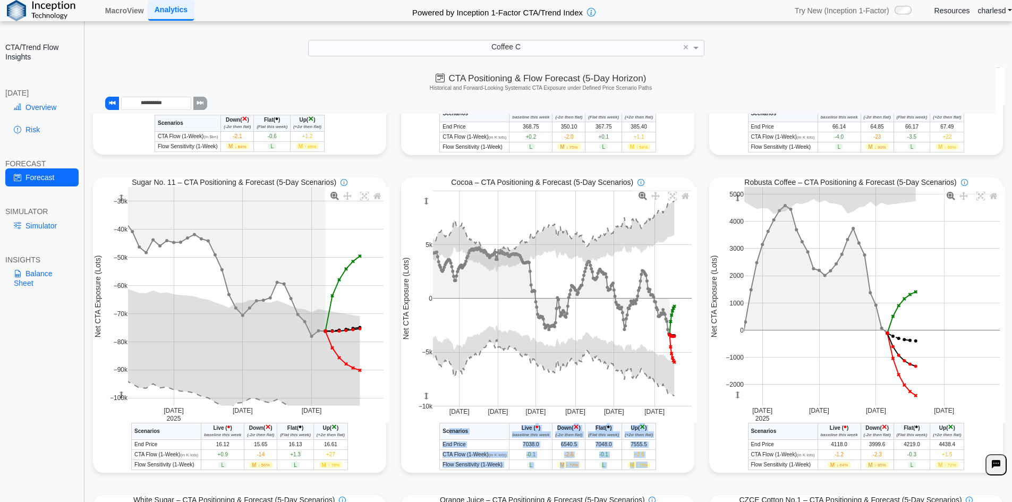
click at [445, 428] on th "Scenarios" at bounding box center [475, 431] width 70 height 16
drag, startPoint x: 438, startPoint y: 427, endPoint x: 647, endPoint y: 467, distance: 213.0
click at [647, 467] on table "Scenarios Live ( • ) baseline this week Down ( × ) (-2σ then flat) Flat ( • ) (…" at bounding box center [547, 446] width 217 height 47
click at [647, 467] on span "M ↑ 73%" at bounding box center [638, 464] width 23 height 6
drag, startPoint x: 435, startPoint y: 433, endPoint x: 666, endPoint y: 476, distance: 235.6
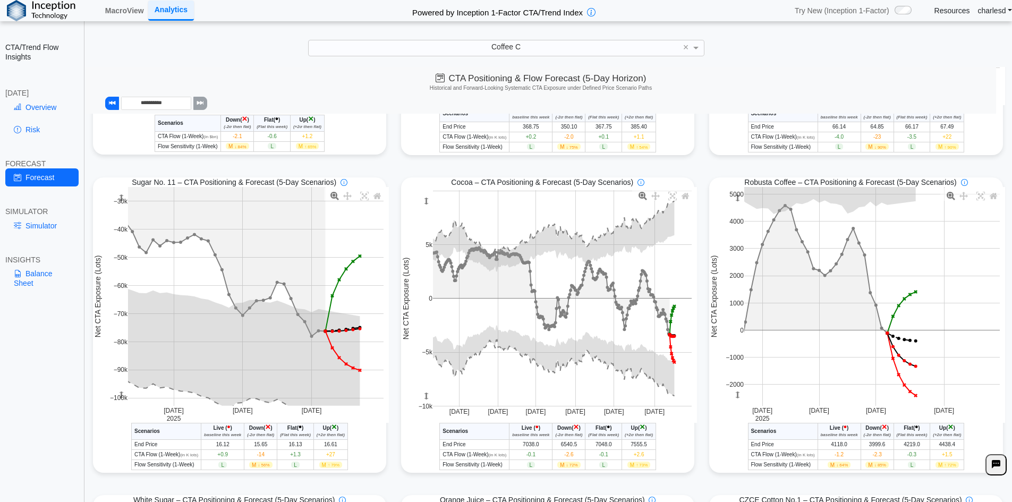
click at [666, 476] on div "Cocoa – CTA Positioning & Forecast (5-Day Scenarios) Nov 2024 Jan 2025 Mar 2025…" at bounding box center [547, 329] width 297 height 307
click at [641, 467] on span "↑ 73%" at bounding box center [642, 465] width 12 height 5
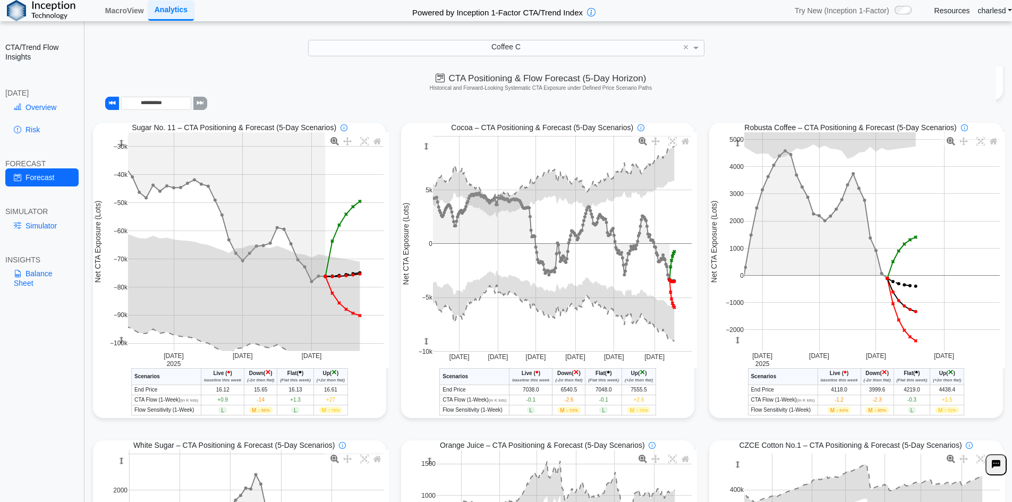
scroll to position [319, 0]
drag, startPoint x: 320, startPoint y: 412, endPoint x: 339, endPoint y: 414, distance: 19.7
click at [339, 414] on span "M ↑ 79%" at bounding box center [330, 411] width 23 height 6
drag, startPoint x: 318, startPoint y: 413, endPoint x: 358, endPoint y: 417, distance: 40.1
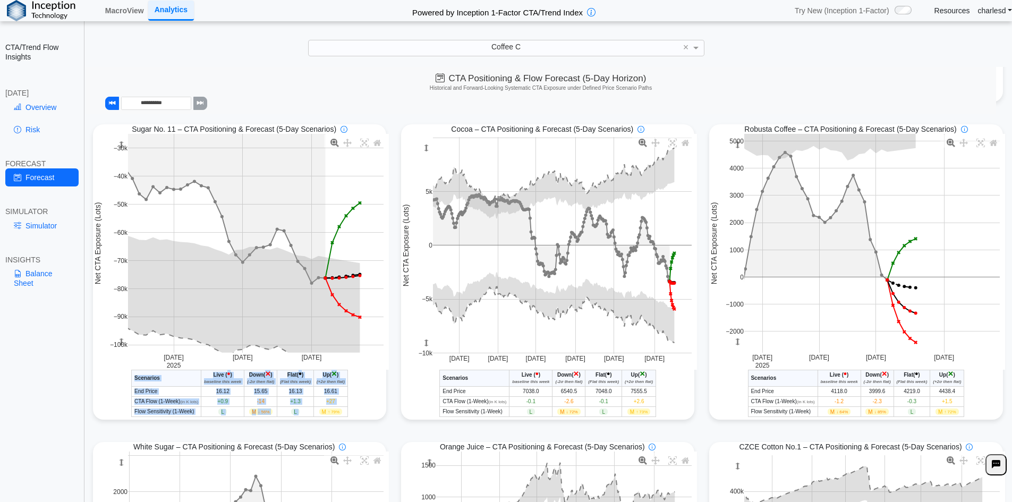
click at [358, 417] on div "Sugar No. 11 - CTA/Trend Conditional Market Forecast - Today Scenarios Live ( •…" at bounding box center [239, 393] width 293 height 47
click at [341, 417] on td "M ↑ 79%" at bounding box center [330, 412] width 34 height 10
click at [257, 400] on span "-14" at bounding box center [260, 401] width 7 height 6
click at [257, 402] on span "-14" at bounding box center [260, 401] width 7 height 6
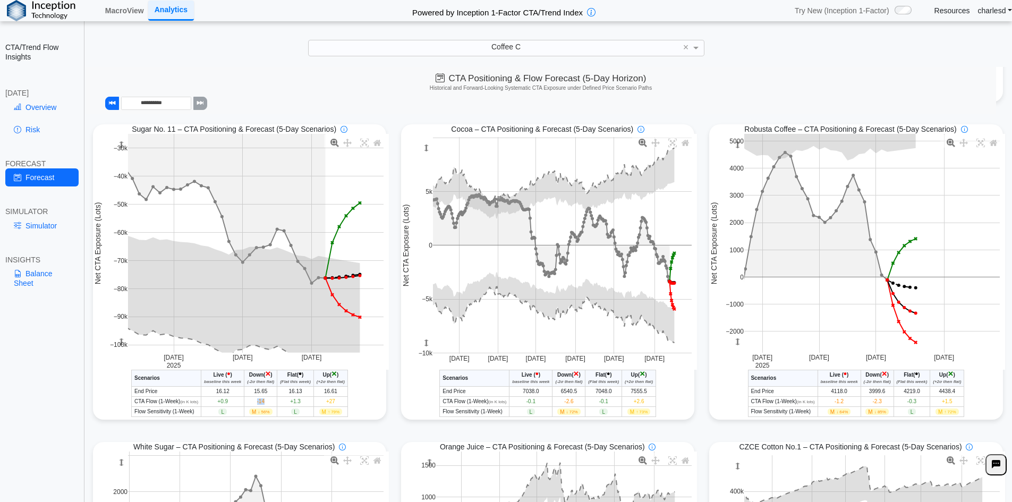
click at [257, 402] on span "-14" at bounding box center [260, 401] width 7 height 6
click at [254, 377] on span "Down" at bounding box center [256, 375] width 14 height 6
click at [257, 404] on span "-14" at bounding box center [260, 401] width 7 height 6
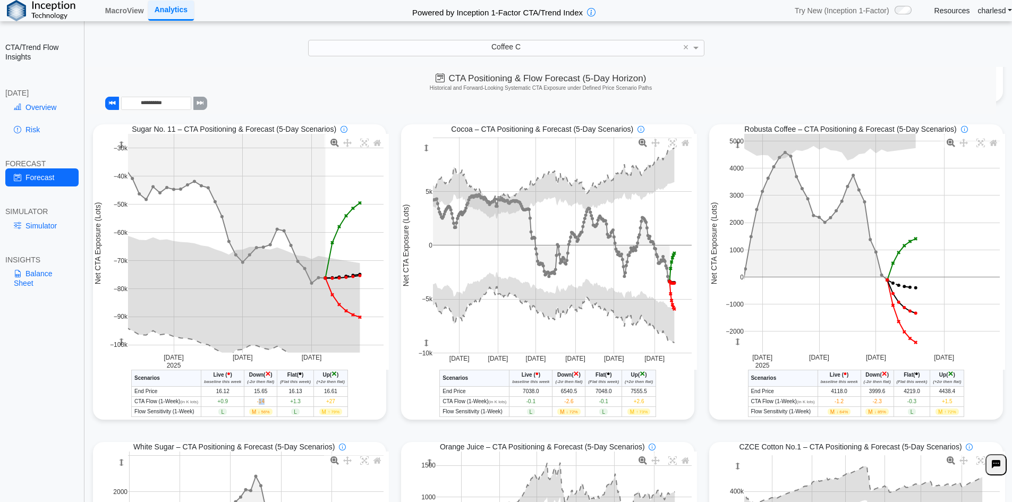
click at [257, 404] on span "-14" at bounding box center [260, 401] width 7 height 6
click at [253, 415] on span "M ↓ 56%" at bounding box center [260, 411] width 23 height 6
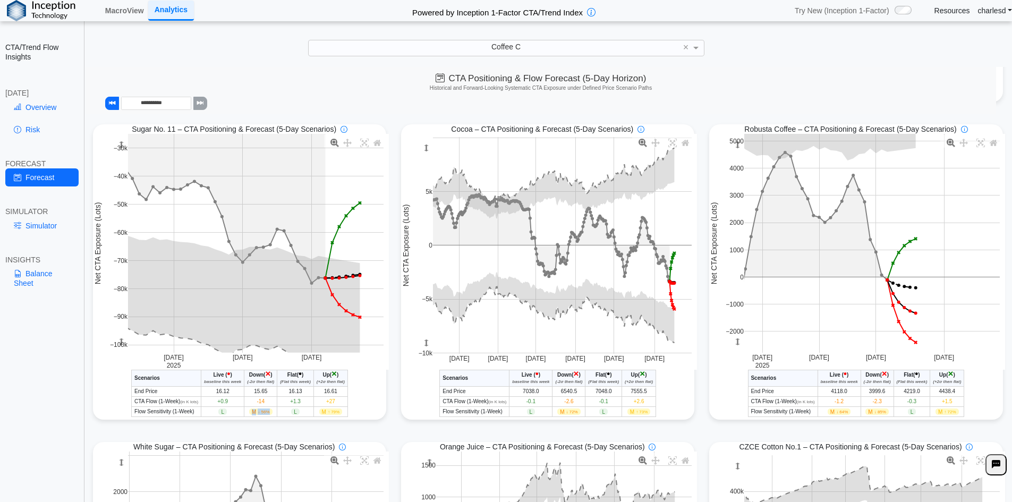
click at [253, 415] on span "M ↓ 56%" at bounding box center [260, 411] width 23 height 6
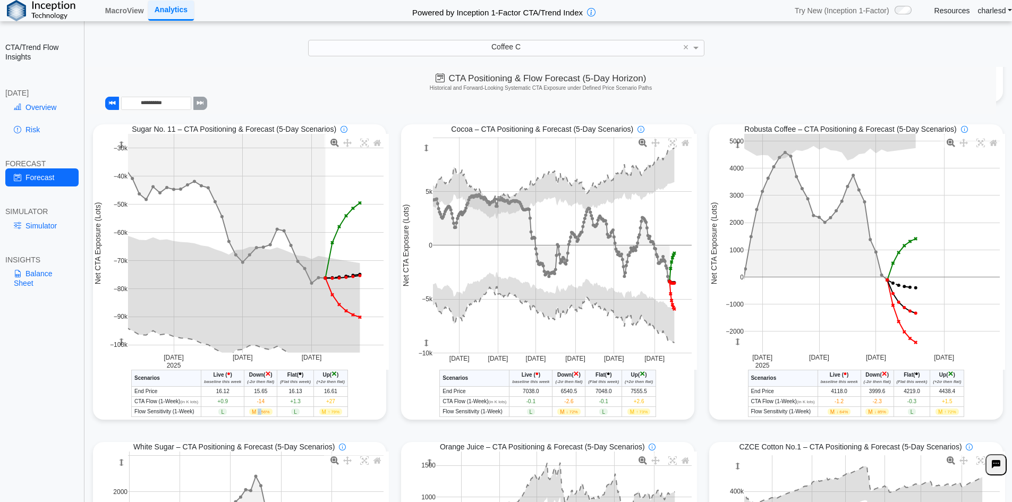
click at [253, 415] on span "M ↓ 56%" at bounding box center [260, 411] width 23 height 6
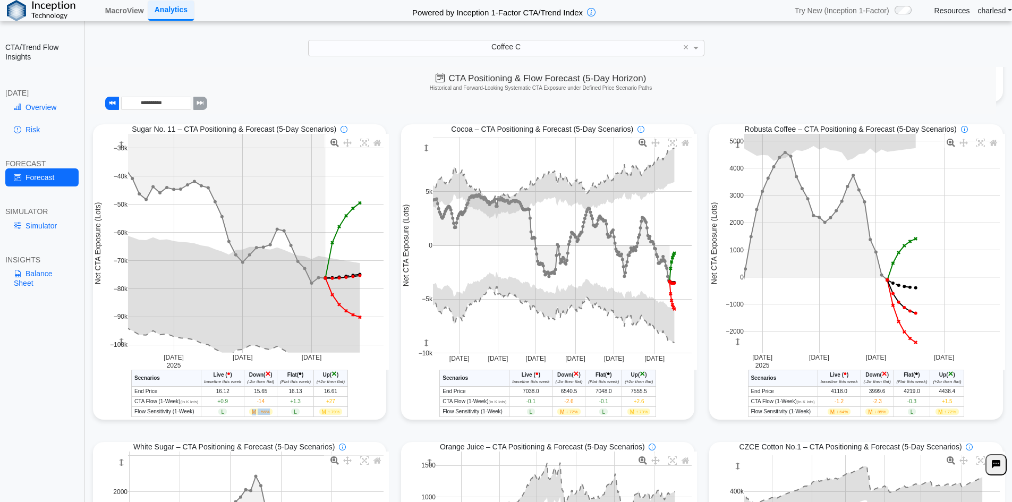
click at [253, 415] on span "M ↓ 56%" at bounding box center [260, 411] width 23 height 6
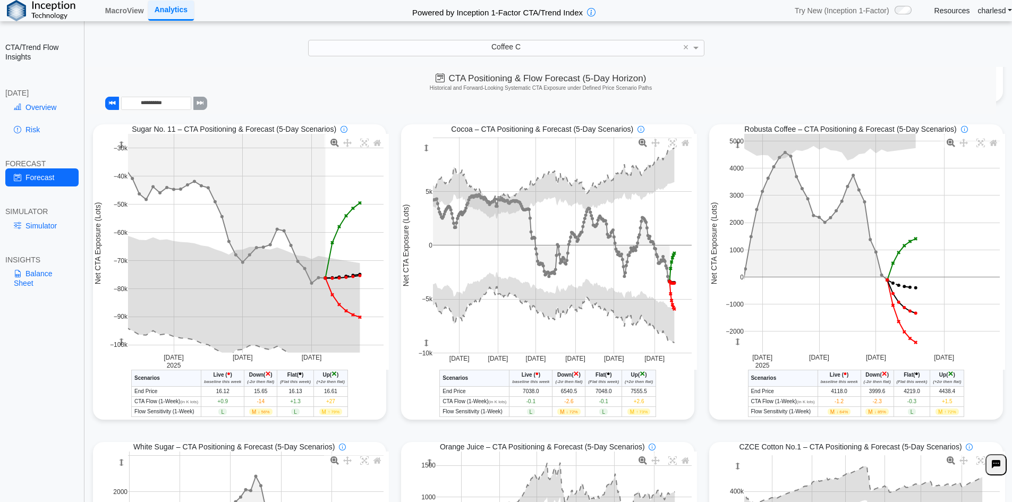
click at [253, 415] on span "M ↓ 56%" at bounding box center [260, 411] width 23 height 6
drag, startPoint x: 256, startPoint y: 402, endPoint x: 265, endPoint y: 403, distance: 9.0
click at [264, 403] on td "-14" at bounding box center [260, 402] width 33 height 10
click at [257, 404] on span "-14" at bounding box center [260, 401] width 7 height 6
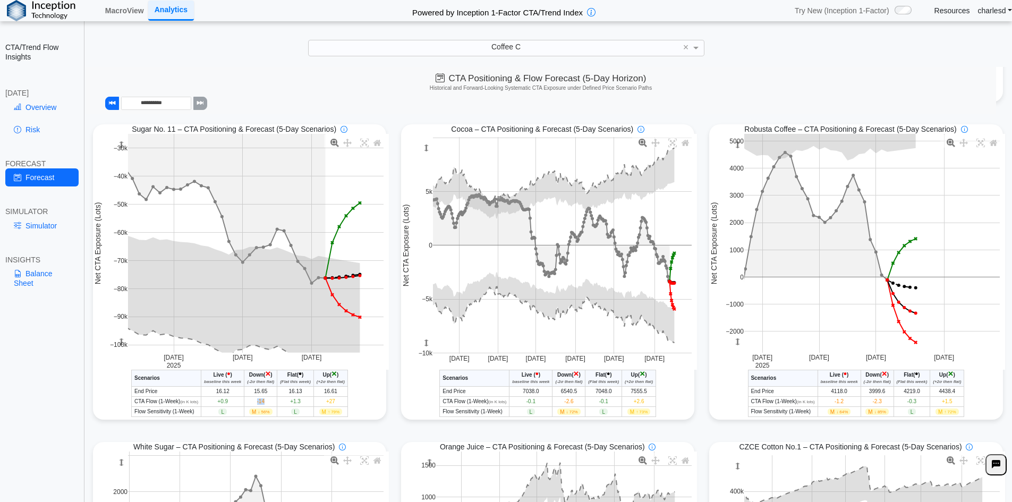
click at [257, 404] on span "-14" at bounding box center [260, 401] width 7 height 6
click at [261, 414] on span "↓ 56%" at bounding box center [264, 411] width 12 height 5
click at [260, 404] on span "-14" at bounding box center [260, 401] width 7 height 6
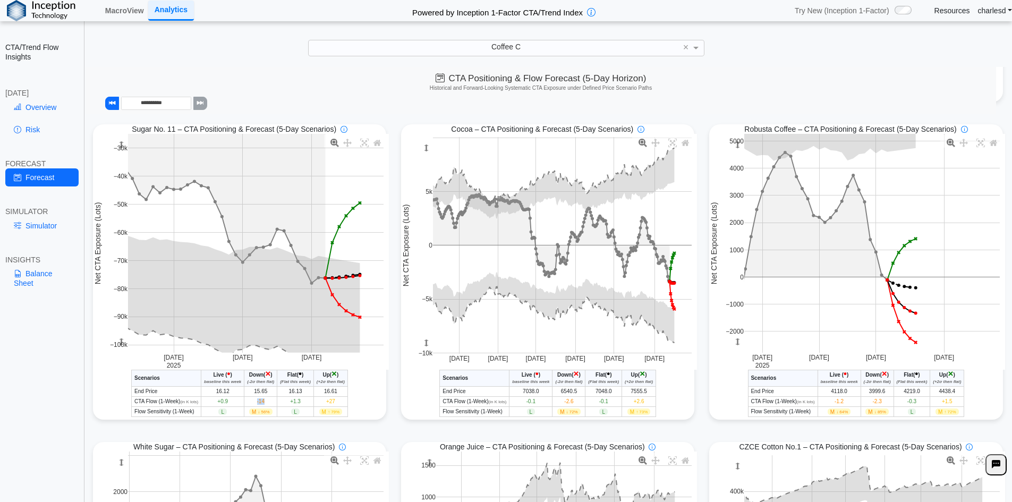
click at [260, 404] on span "-14" at bounding box center [260, 401] width 7 height 6
click at [39, 114] on link "Overview" at bounding box center [41, 107] width 73 height 18
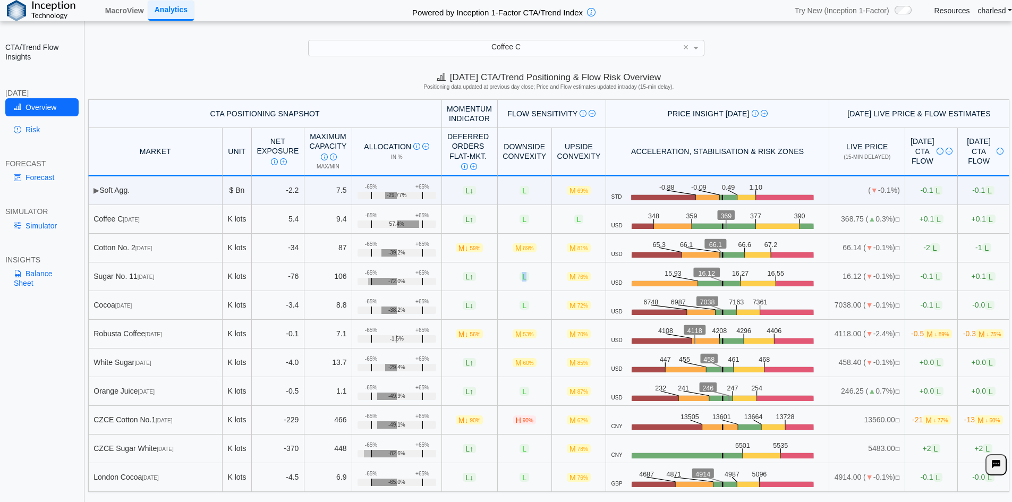
drag, startPoint x: 488, startPoint y: 275, endPoint x: 509, endPoint y: 278, distance: 21.4
click at [509, 278] on td "L" at bounding box center [525, 276] width 54 height 29
drag, startPoint x: 493, startPoint y: 277, endPoint x: 515, endPoint y: 281, distance: 22.1
click at [515, 281] on td "L" at bounding box center [525, 276] width 54 height 29
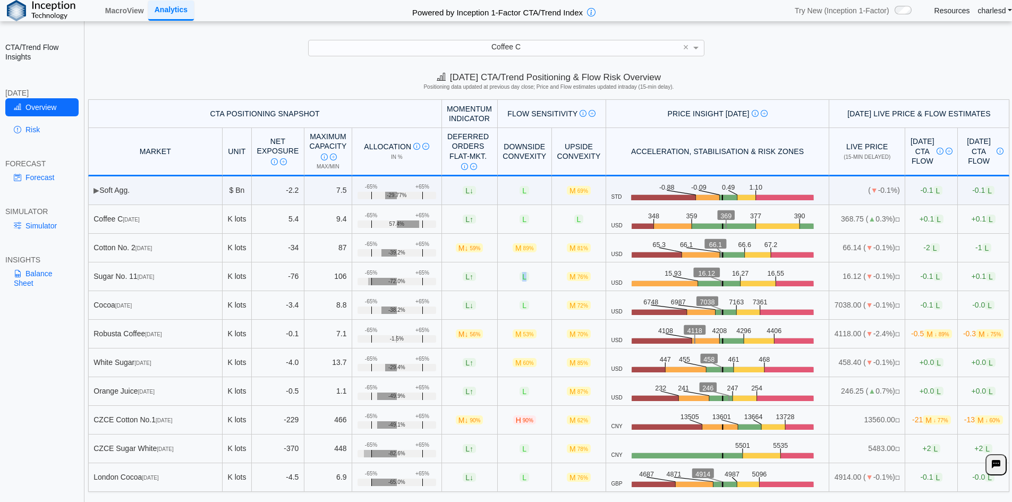
click at [515, 281] on td "L" at bounding box center [525, 276] width 54 height 29
click at [51, 183] on link "Forecast" at bounding box center [41, 177] width 73 height 18
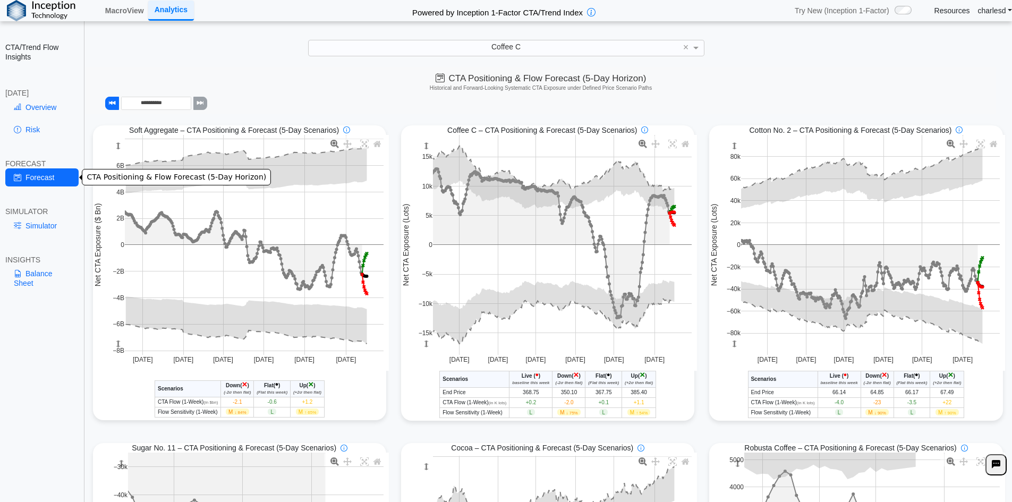
click at [44, 225] on link "Simulator" at bounding box center [41, 226] width 73 height 18
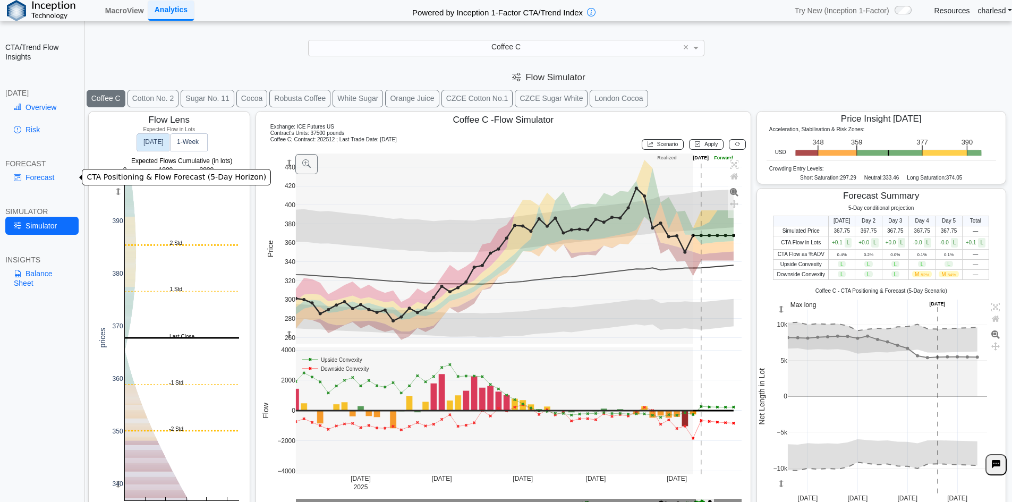
click at [40, 179] on link "Forecast" at bounding box center [41, 177] width 73 height 18
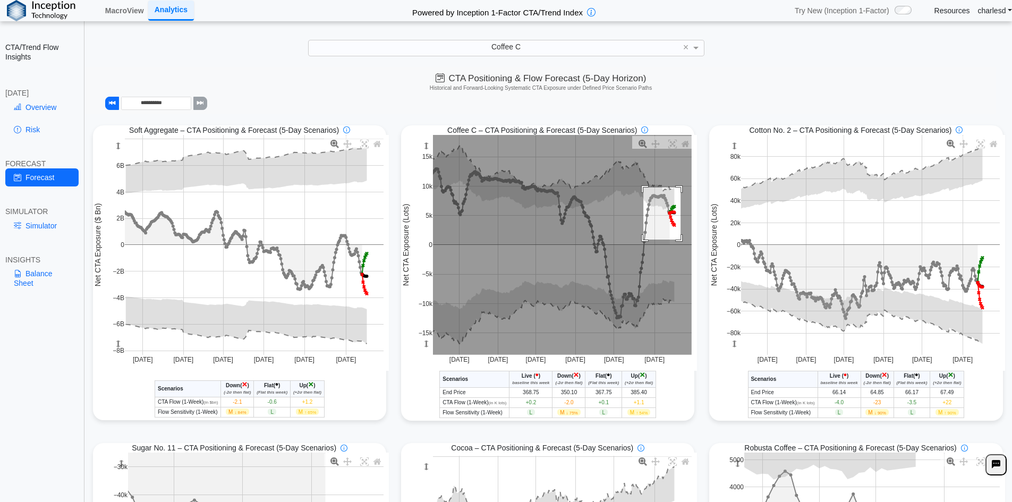
drag, startPoint x: 639, startPoint y: 189, endPoint x: 677, endPoint y: 243, distance: 66.1
click at [677, 243] on rect at bounding box center [562, 245] width 259 height 220
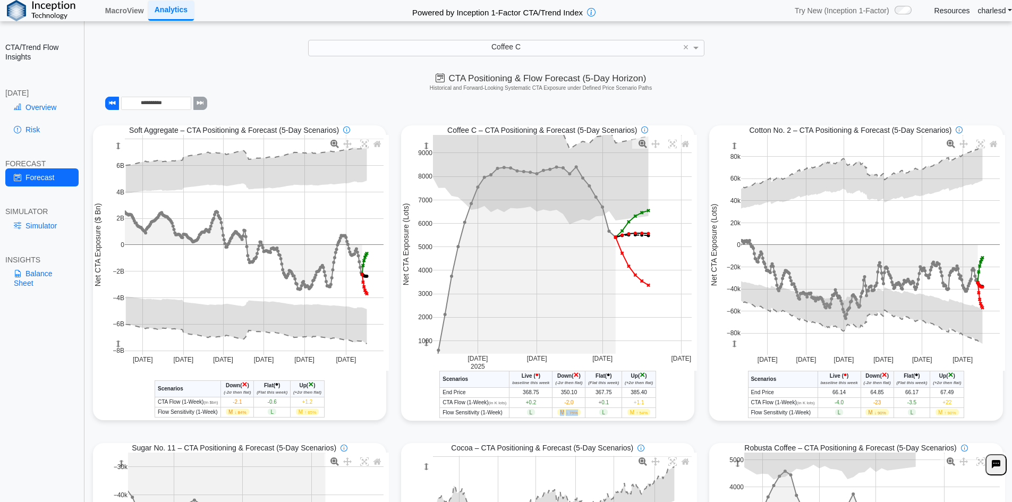
drag, startPoint x: 567, startPoint y: 415, endPoint x: 577, endPoint y: 416, distance: 10.7
click at [577, 416] on td "M ↓ 75%" at bounding box center [568, 412] width 33 height 10
click at [559, 403] on td "-2.0" at bounding box center [568, 402] width 33 height 10
drag, startPoint x: 559, startPoint y: 403, endPoint x: 567, endPoint y: 405, distance: 8.1
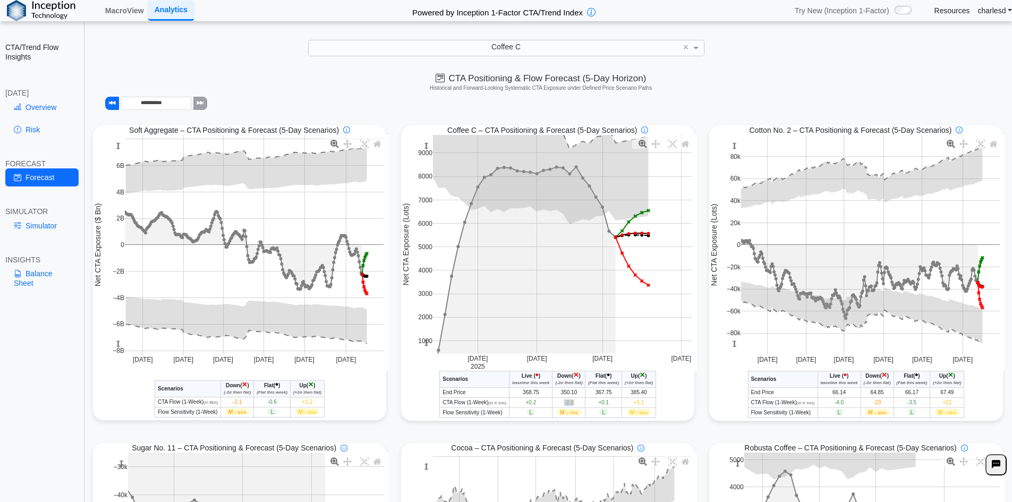
click at [567, 405] on td "-2.0" at bounding box center [568, 402] width 33 height 10
click at [567, 405] on span "-2.0" at bounding box center [568, 402] width 9 height 6
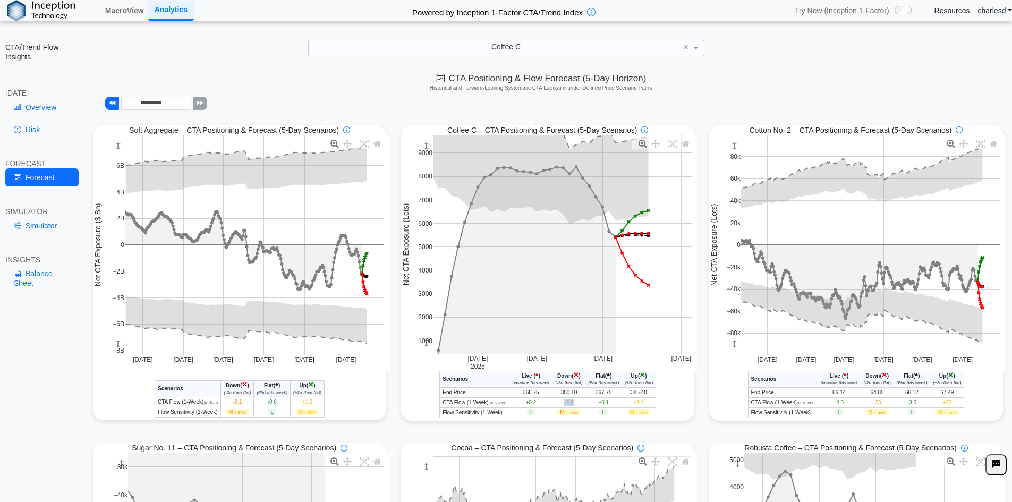
click at [567, 405] on span "-2.0" at bounding box center [568, 402] width 9 height 6
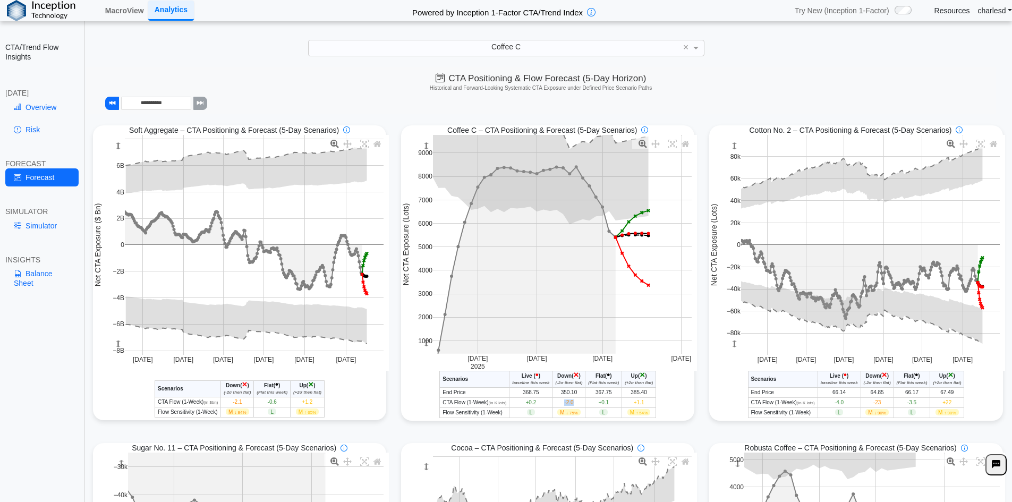
click at [567, 405] on span "-2.0" at bounding box center [568, 402] width 9 height 6
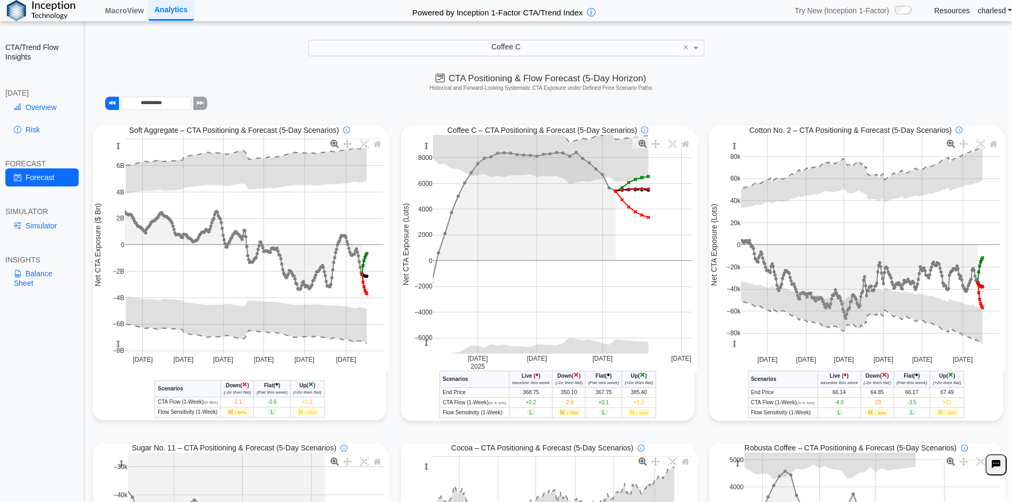
drag, startPoint x: 422, startPoint y: 346, endPoint x: 468, endPoint y: 256, distance: 101.2
click at [432, 264] on g at bounding box center [562, 244] width 280 height 241
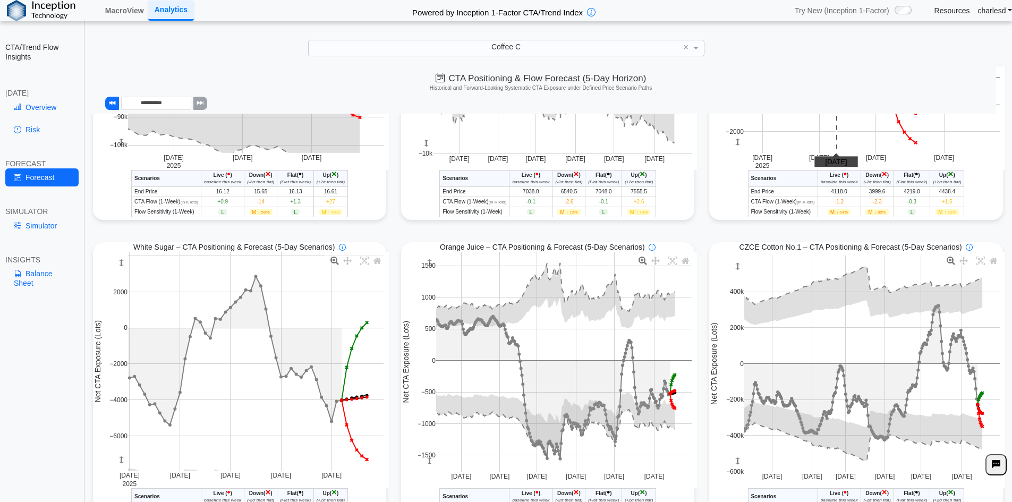
scroll to position [584, 0]
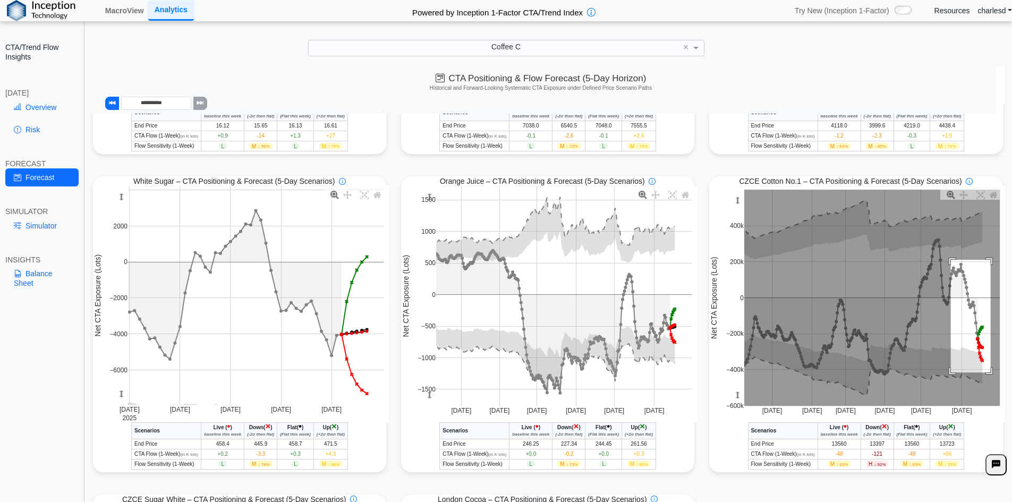
drag, startPoint x: 945, startPoint y: 262, endPoint x: 985, endPoint y: 375, distance: 119.4
click at [985, 375] on rect at bounding box center [871, 298] width 255 height 216
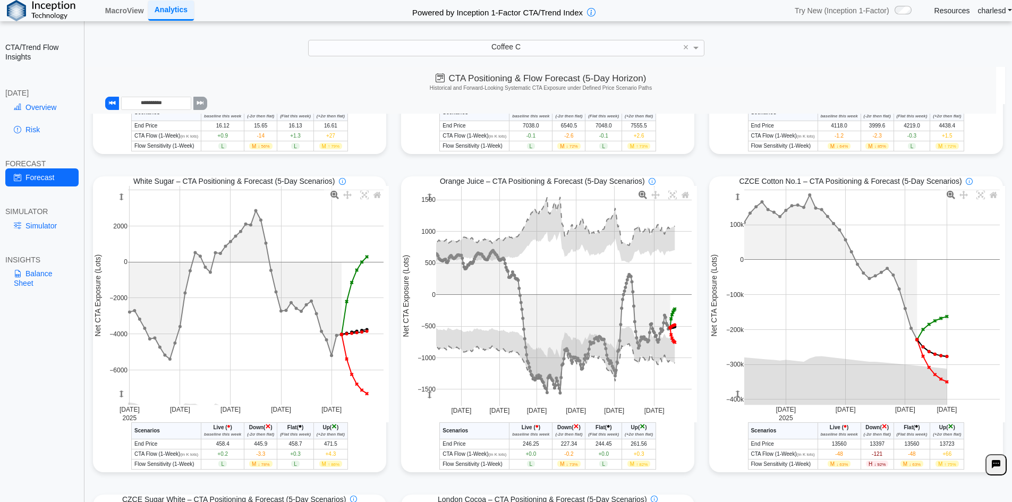
click at [38, 234] on link "Simulator" at bounding box center [41, 226] width 73 height 18
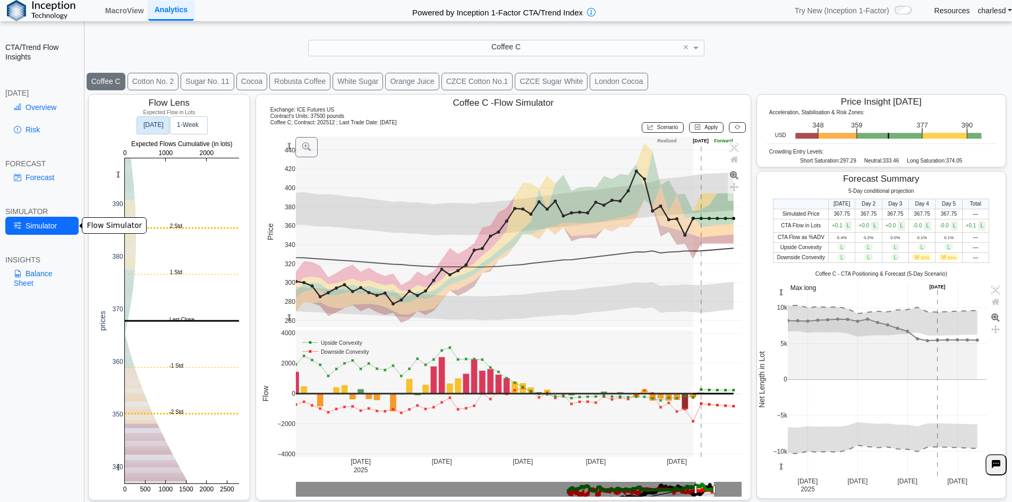
scroll to position [17, 0]
click at [546, 79] on button "CZCE Sugar White" at bounding box center [551, 82] width 73 height 18
click at [462, 79] on button "CZCE Cotton No.1" at bounding box center [477, 82] width 72 height 18
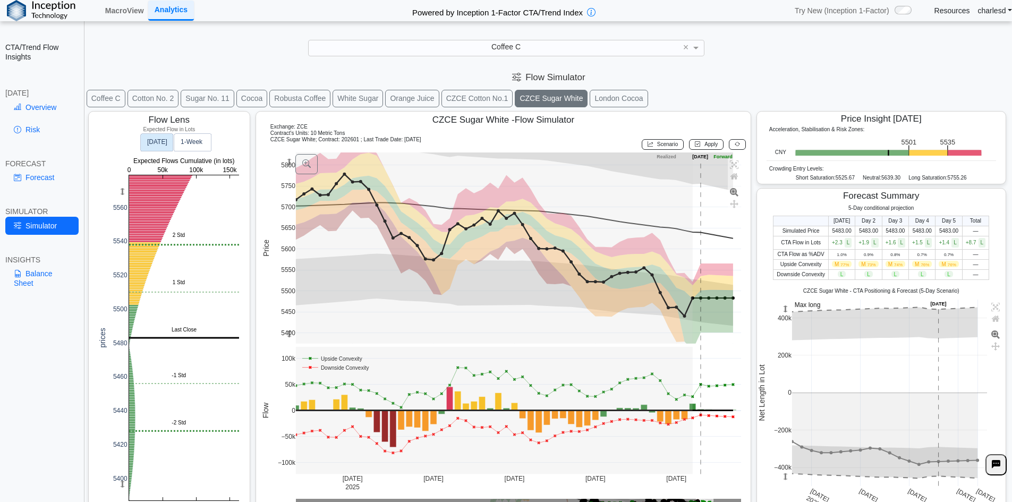
scroll to position [17, 0]
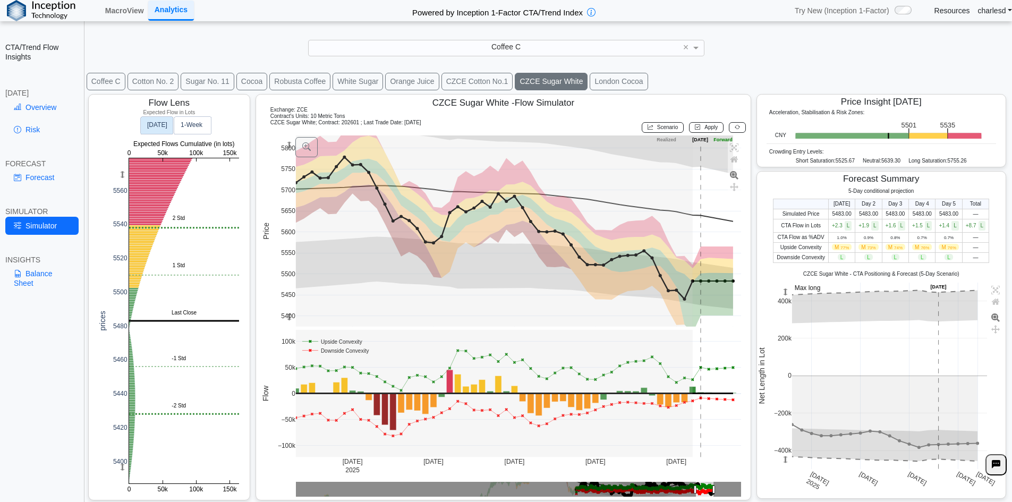
click at [480, 87] on button "CZCE Cotton No.1" at bounding box center [477, 82] width 72 height 18
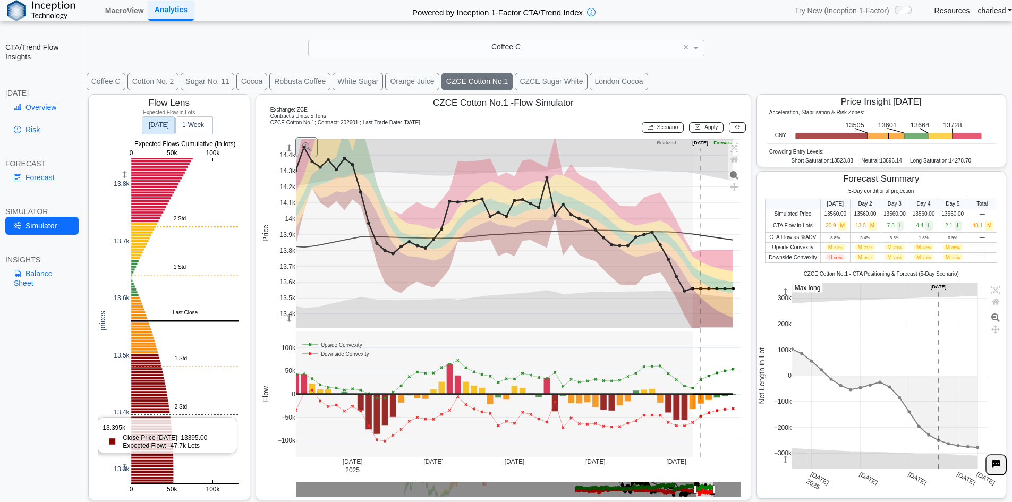
click at [168, 416] on rect at bounding box center [185, 320] width 108 height 325
click at [158, 414] on rect at bounding box center [185, 320] width 108 height 325
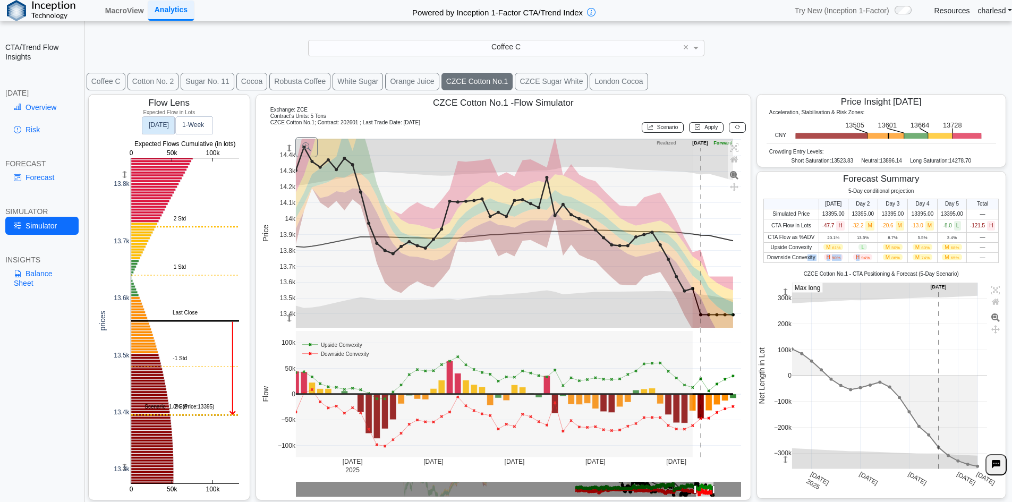
drag, startPoint x: 800, startPoint y: 259, endPoint x: 854, endPoint y: 256, distance: 54.8
click at [854, 256] on tr "Downside Convexity H 90% H 94% M 86% M 74% M 65% —" at bounding box center [881, 257] width 235 height 10
click at [832, 258] on span "90%" at bounding box center [836, 257] width 8 height 5
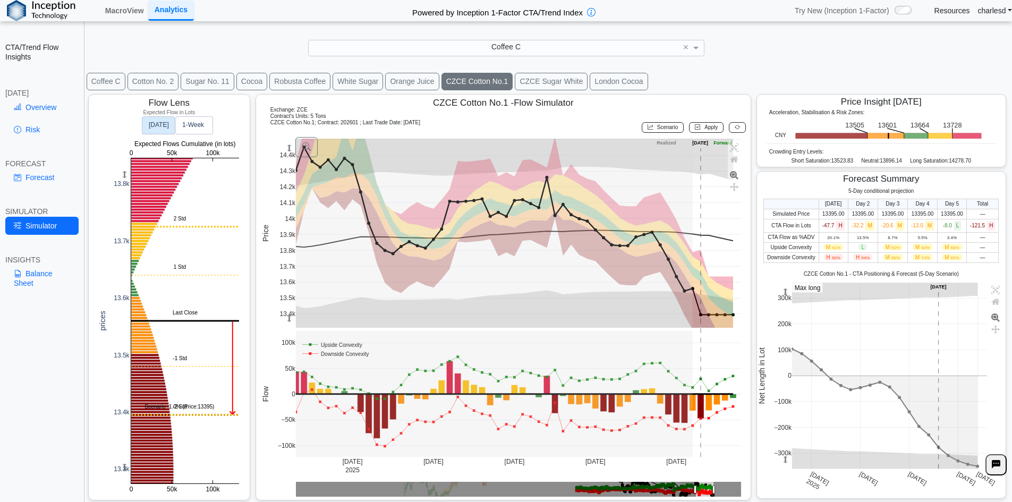
click at [951, 257] on span "65%" at bounding box center [955, 257] width 8 height 5
click at [46, 176] on link "Forecast" at bounding box center [41, 177] width 73 height 18
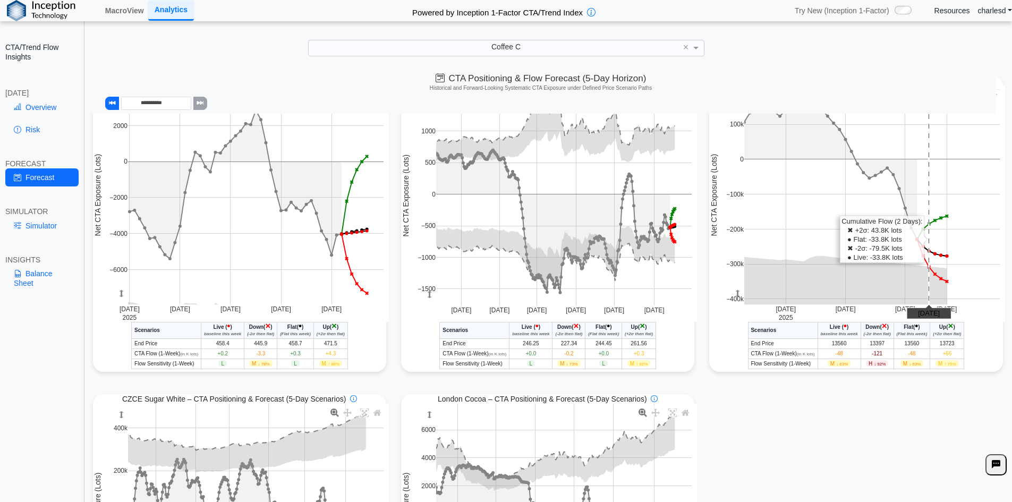
scroll to position [707, 0]
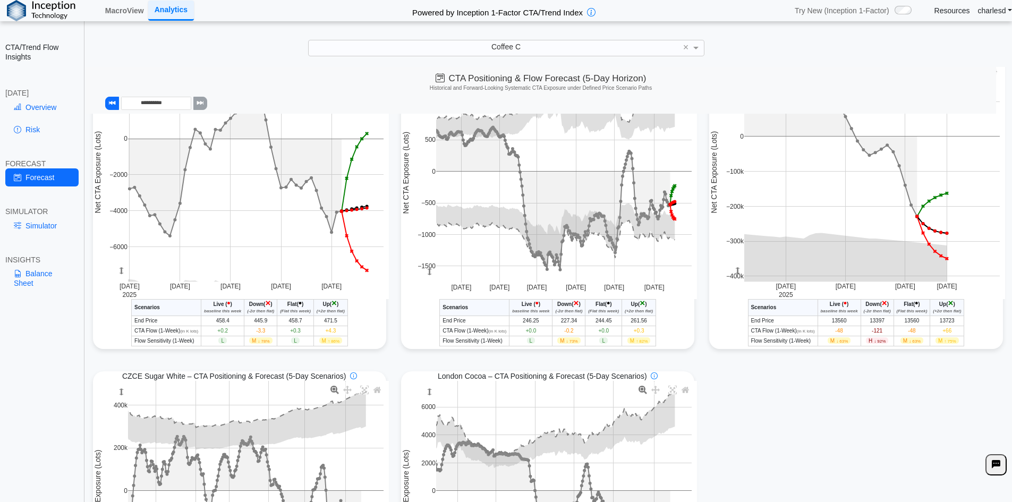
click at [866, 344] on span "H ↓ 92%" at bounding box center [877, 340] width 22 height 6
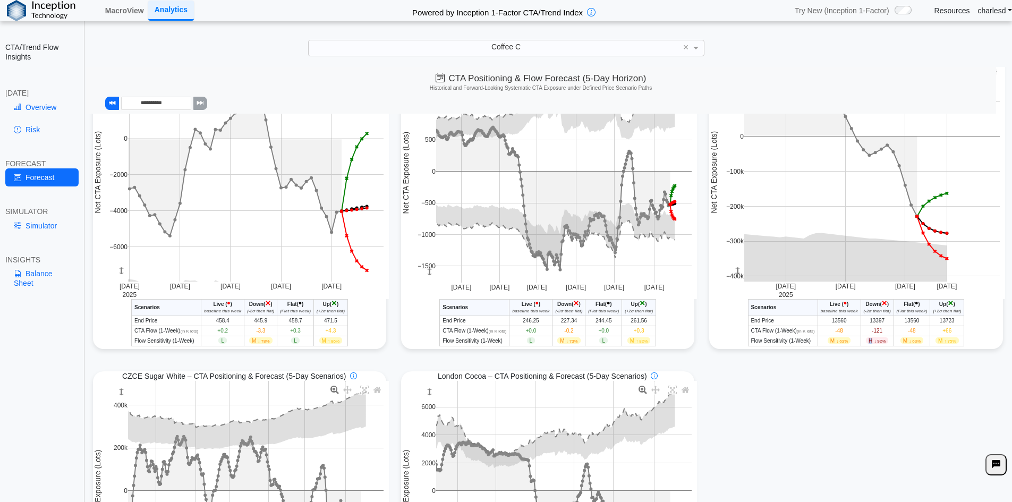
click at [866, 344] on span "H ↓ 92%" at bounding box center [877, 340] width 22 height 6
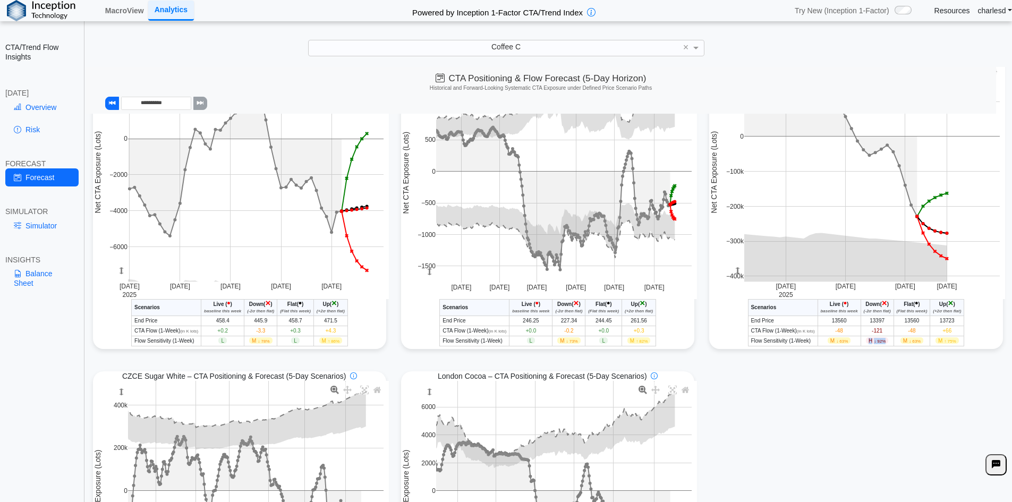
click at [866, 344] on span "H ↓ 92%" at bounding box center [877, 340] width 22 height 6
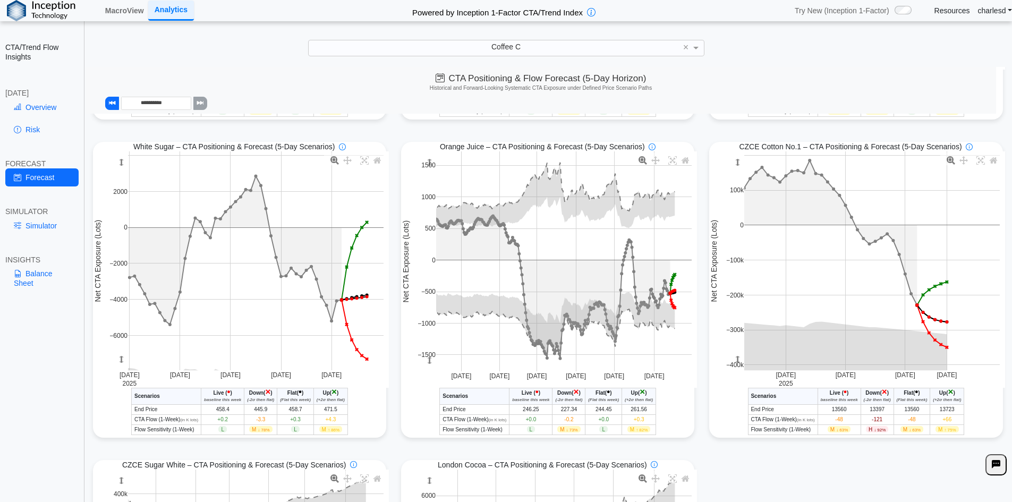
scroll to position [578, 0]
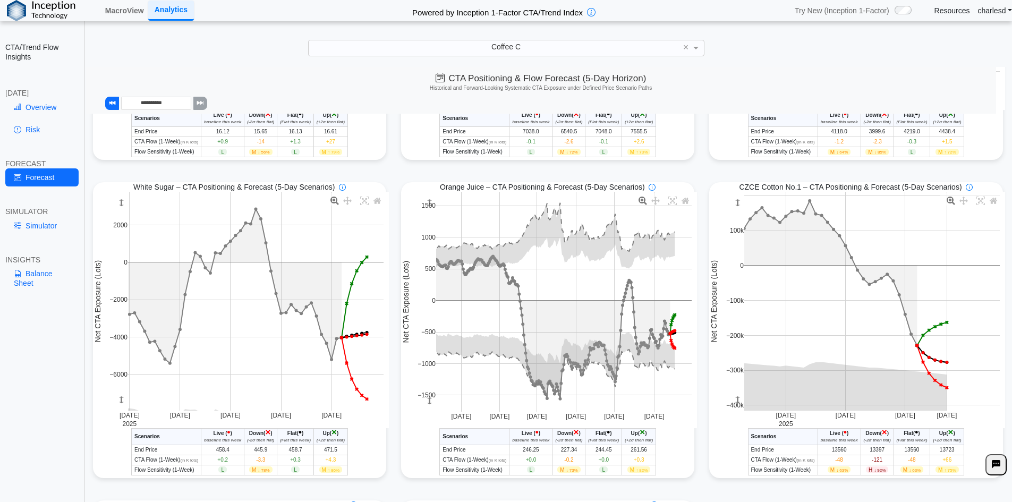
drag, startPoint x: 120, startPoint y: 204, endPoint x: 121, endPoint y: 197, distance: 7.5
click at [121, 197] on rect at bounding box center [121, 203] width 8 height 22
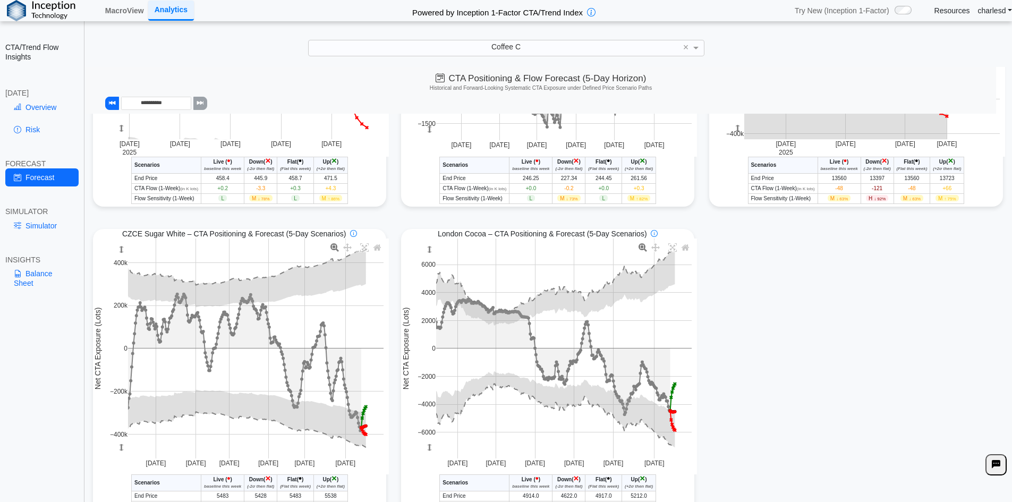
scroll to position [897, 0]
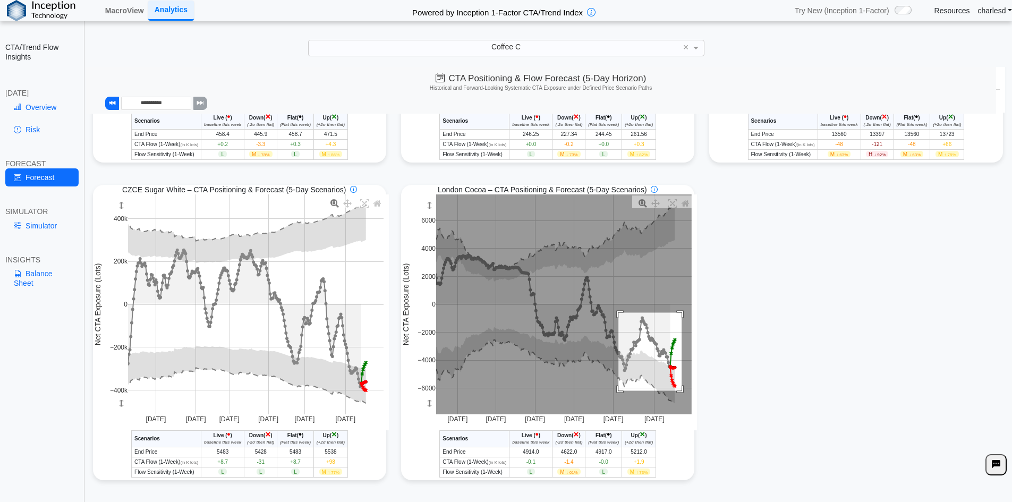
drag, startPoint x: 614, startPoint y: 312, endPoint x: 678, endPoint y: 390, distance: 100.4
click at [678, 390] on rect at bounding box center [563, 304] width 255 height 220
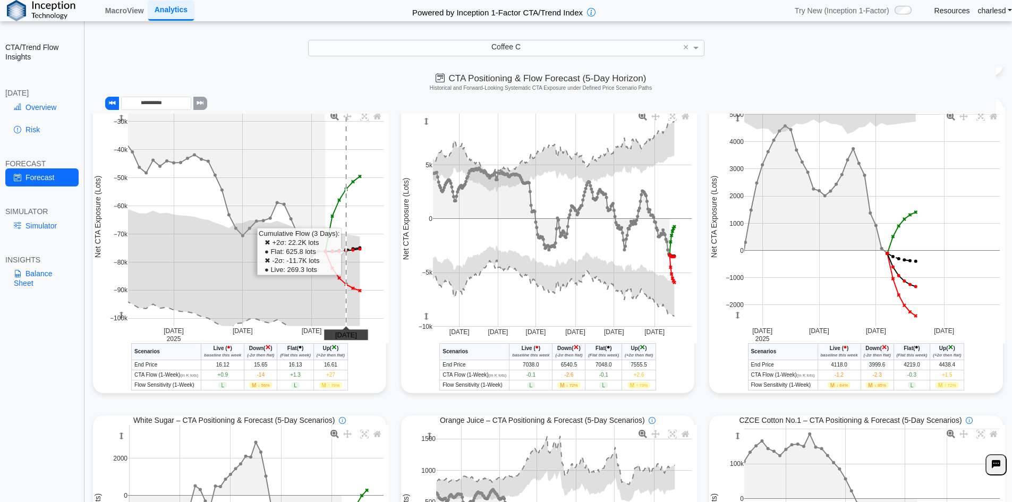
scroll to position [313, 0]
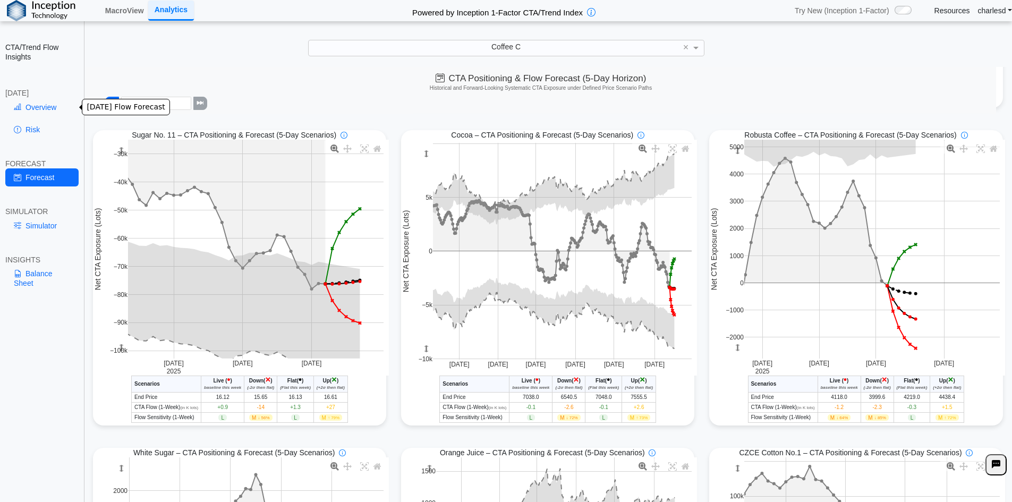
click at [38, 109] on link "Overview" at bounding box center [41, 107] width 73 height 18
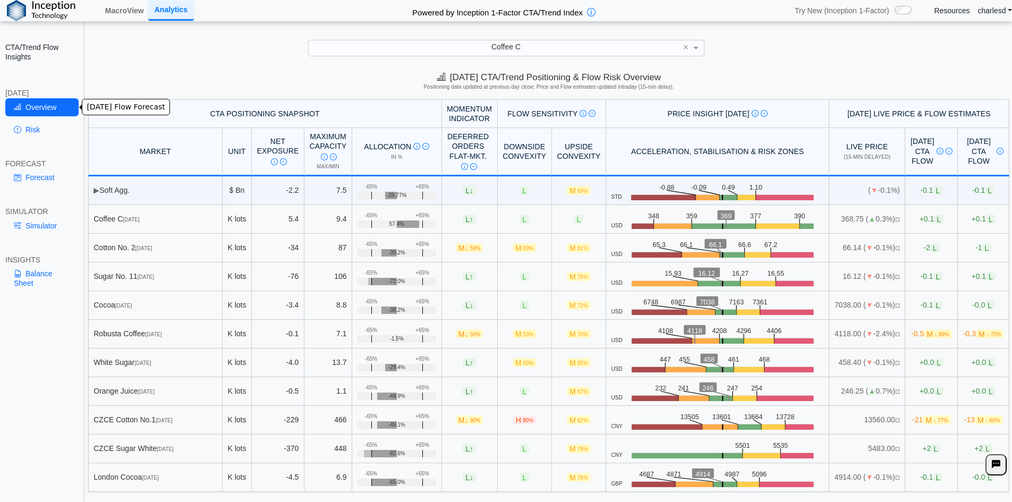
scroll to position [0, 0]
click at [923, 252] on span "-2 L" at bounding box center [931, 247] width 16 height 9
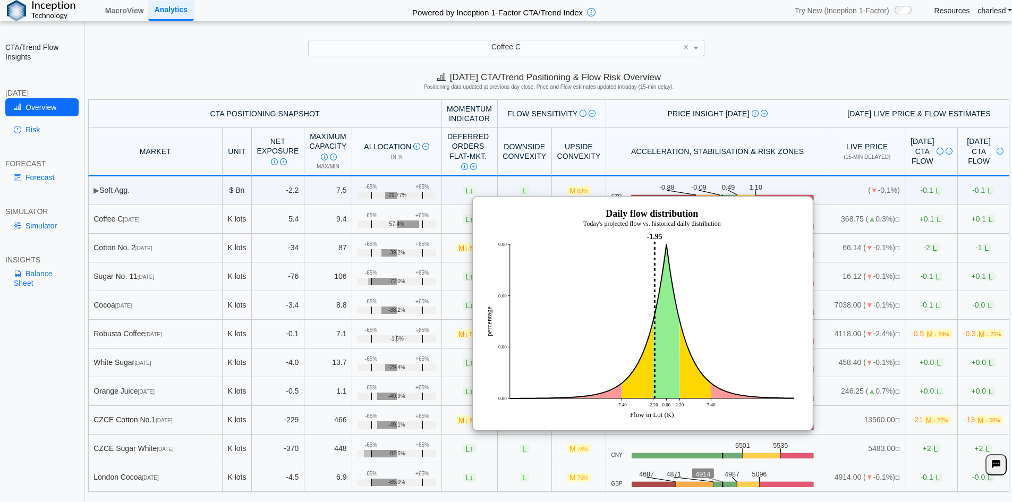
click at [357, 312] on div "-38.2%" at bounding box center [396, 309] width 79 height 7
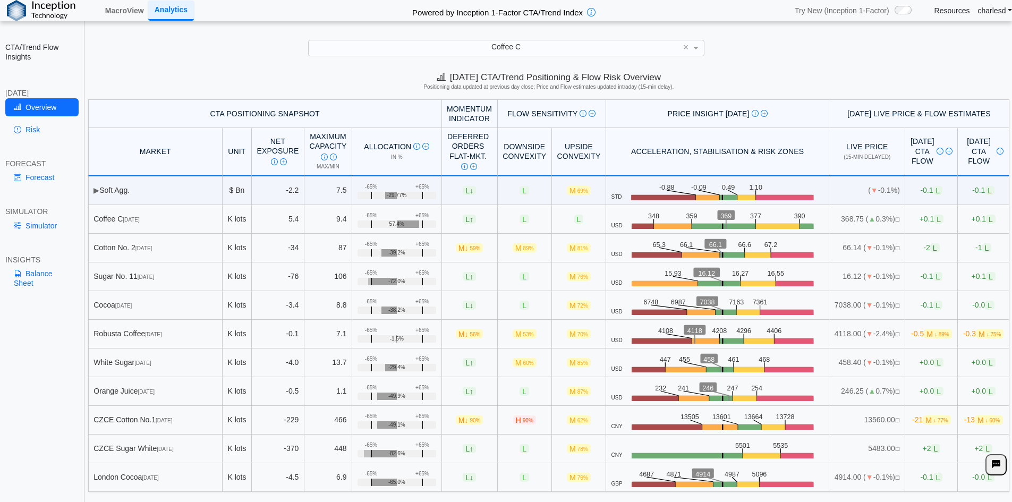
click at [49, 187] on div "Forecast" at bounding box center [41, 179] width 73 height 22
click at [48, 182] on link "Forecast" at bounding box center [41, 177] width 73 height 18
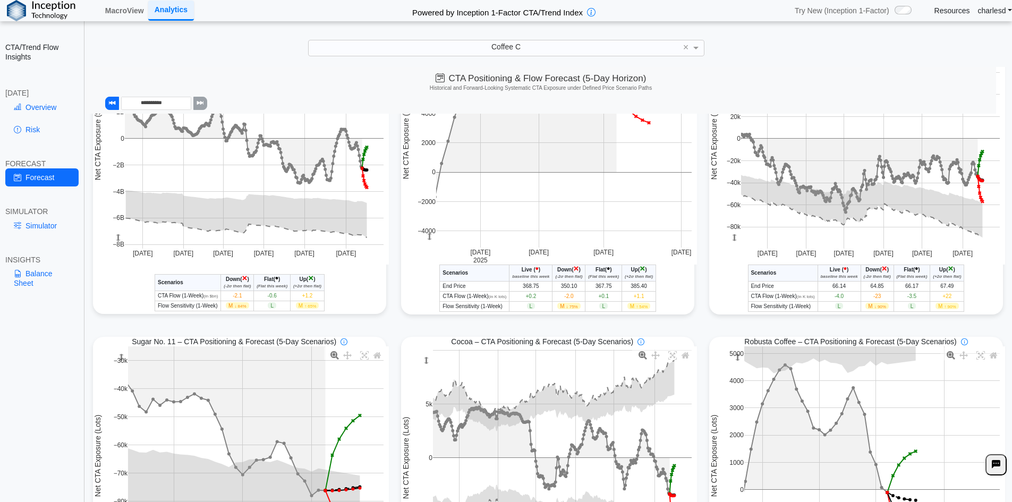
scroll to position [319, 0]
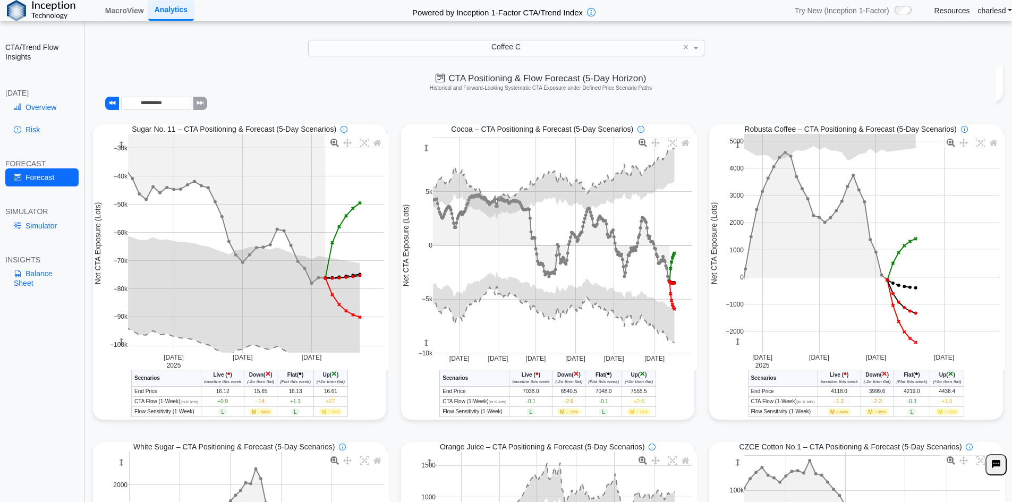
click at [865, 415] on span "M ↓ 85%" at bounding box center [876, 411] width 23 height 6
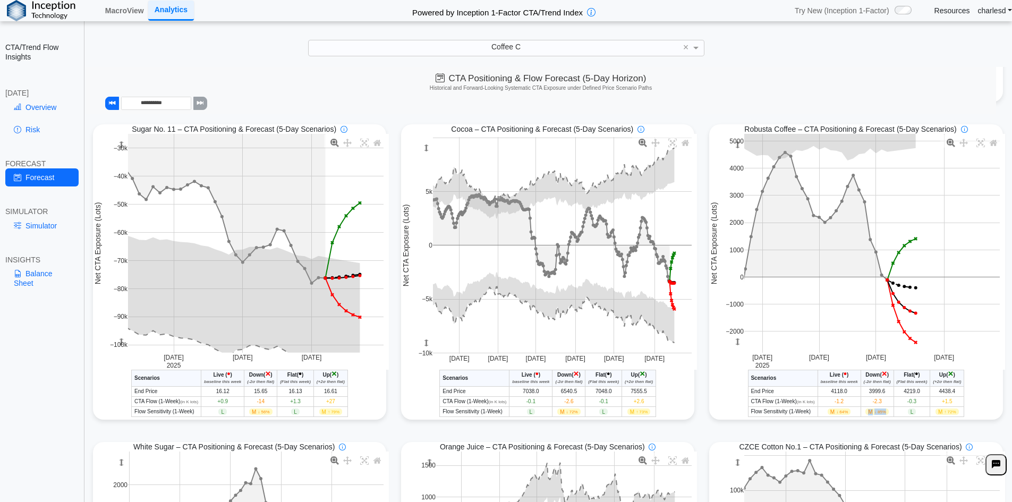
click at [865, 415] on span "M ↓ 85%" at bounding box center [876, 411] width 23 height 6
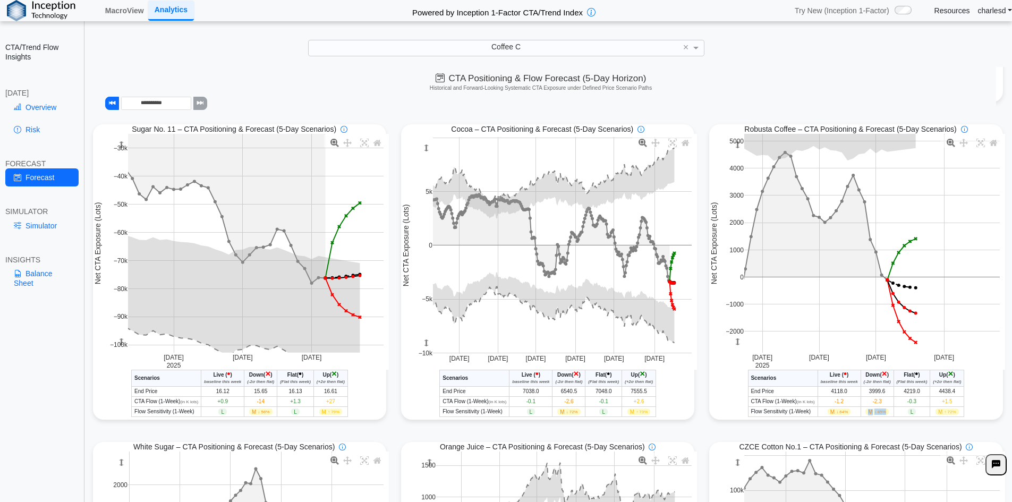
click at [865, 415] on span "M ↓ 85%" at bounding box center [876, 411] width 23 height 6
click at [881, 414] on span "M ↓ 85%" at bounding box center [876, 411] width 23 height 6
drag, startPoint x: 933, startPoint y: 415, endPoint x: 957, endPoint y: 415, distance: 23.9
click at [957, 415] on td "M ↑ 72%" at bounding box center [947, 412] width 34 height 10
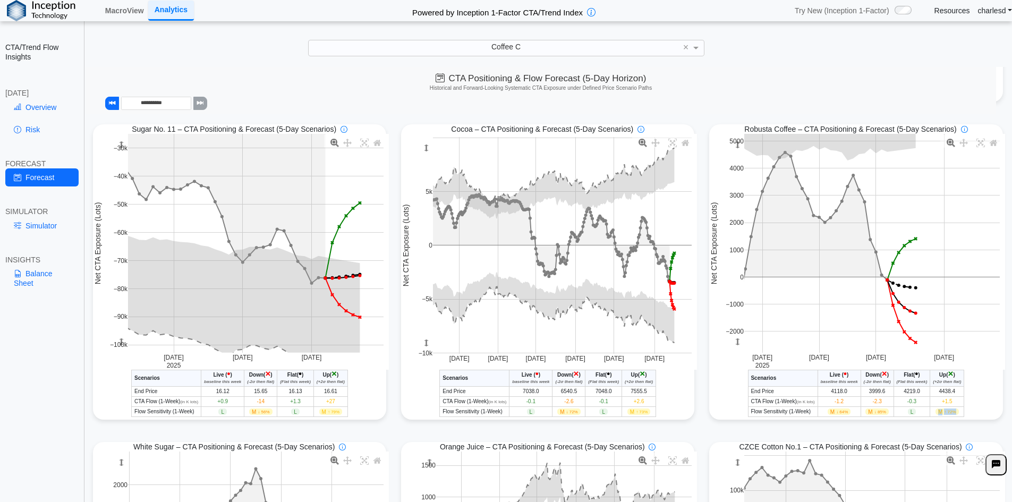
click at [957, 415] on td "M ↑ 72%" at bounding box center [947, 412] width 34 height 10
drag, startPoint x: 872, startPoint y: 413, endPoint x: 892, endPoint y: 411, distance: 19.2
click at [892, 411] on tr "Flow Sensitivity (1-Week) M ↓ 64% M ↓ 85% L M ↑ 72%" at bounding box center [856, 412] width 216 height 10
click at [931, 410] on td "M ↑ 72%" at bounding box center [947, 412] width 34 height 10
drag, startPoint x: 936, startPoint y: 412, endPoint x: 969, endPoint y: 412, distance: 32.9
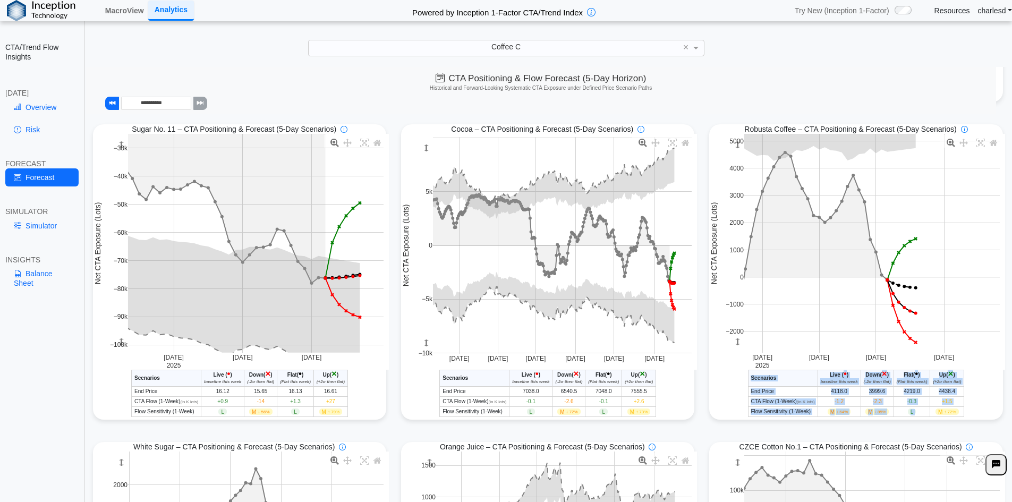
click at [969, 412] on div "Robusta Coffee - CTA/Trend Conditional Market Forecast - Today Scenarios Live (…" at bounding box center [855, 393] width 293 height 47
click at [951, 413] on span "↑ 72%" at bounding box center [950, 411] width 12 height 5
drag, startPoint x: 942, startPoint y: 413, endPoint x: 953, endPoint y: 413, distance: 11.7
click at [953, 413] on span "M ↑ 72%" at bounding box center [946, 411] width 23 height 6
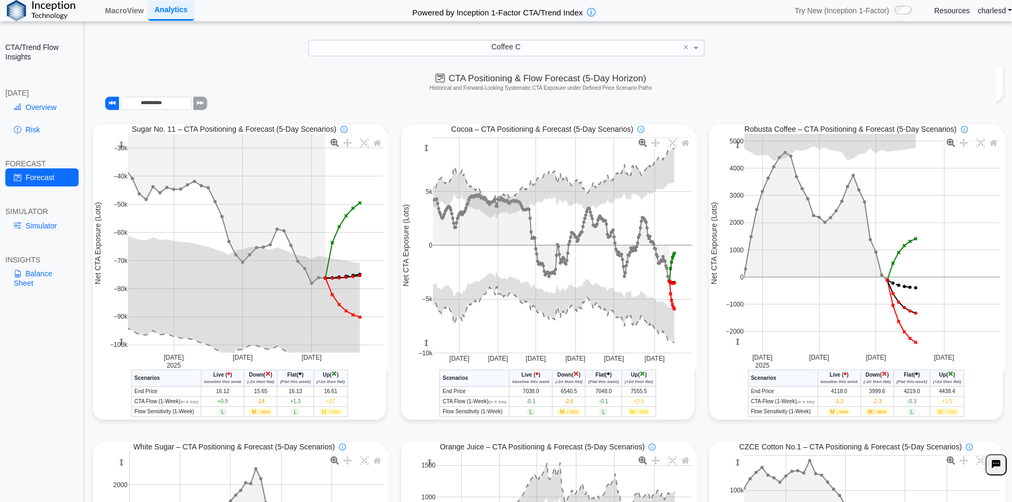
drag, startPoint x: 938, startPoint y: 406, endPoint x: 953, endPoint y: 406, distance: 14.9
click at [953, 406] on td "+1.5" at bounding box center [947, 402] width 34 height 10
drag, startPoint x: 940, startPoint y: 405, endPoint x: 951, endPoint y: 404, distance: 10.6
click at [951, 404] on td "+1.5" at bounding box center [947, 402] width 34 height 10
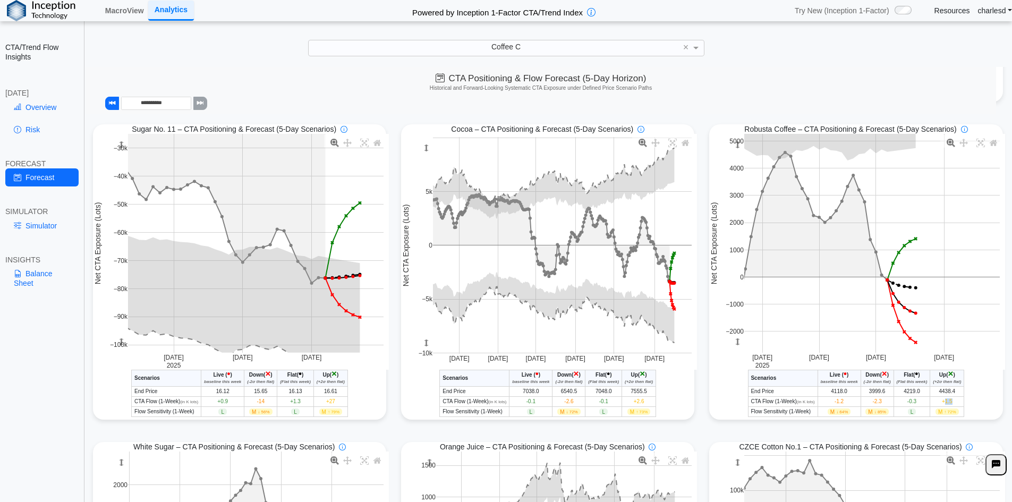
click at [951, 404] on td "+1.5" at bounding box center [947, 402] width 34 height 10
drag, startPoint x: 866, startPoint y: 404, endPoint x: 881, endPoint y: 404, distance: 14.9
click at [881, 404] on td "-2.3" at bounding box center [876, 402] width 33 height 10
click at [55, 113] on link "Overview" at bounding box center [41, 107] width 73 height 18
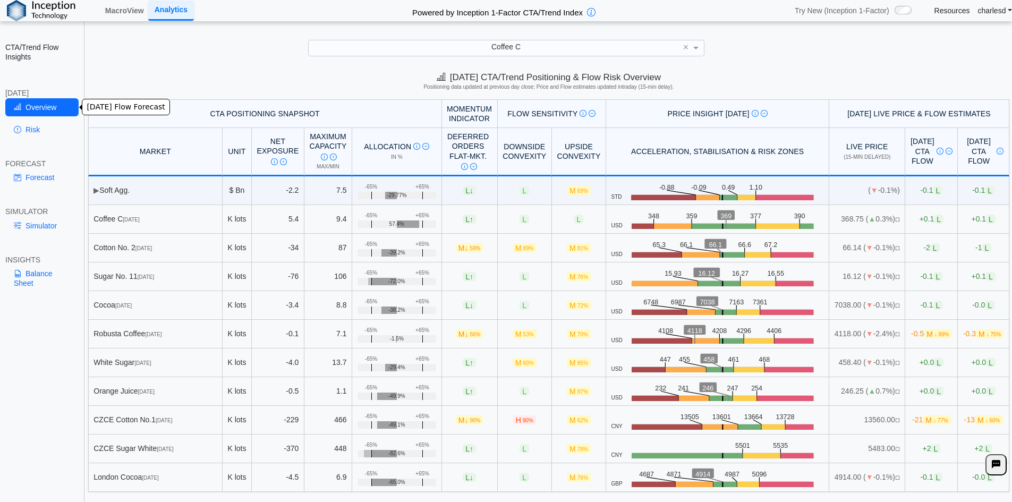
scroll to position [0, 0]
click at [930, 252] on span "L" at bounding box center [935, 247] width 10 height 9
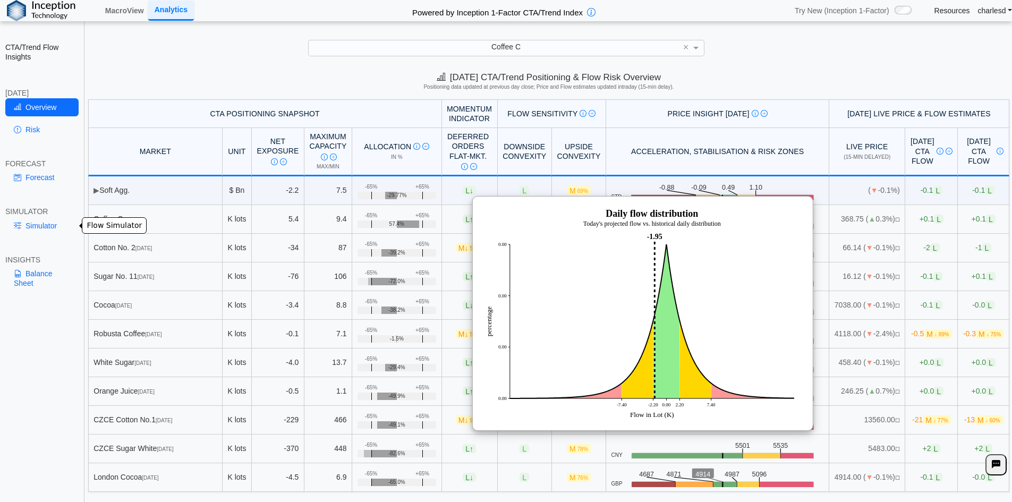
click at [46, 223] on link "Simulator" at bounding box center [41, 226] width 73 height 18
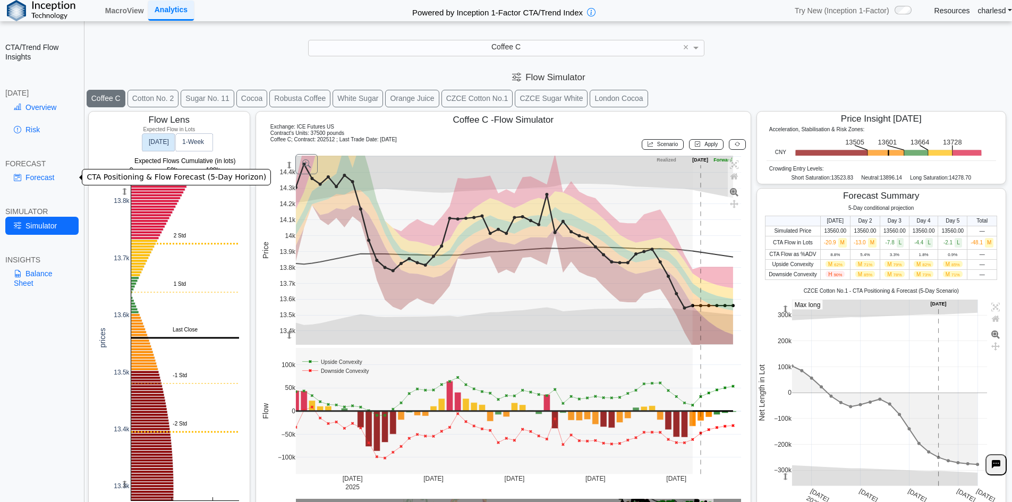
click at [42, 180] on link "Forecast" at bounding box center [41, 177] width 73 height 18
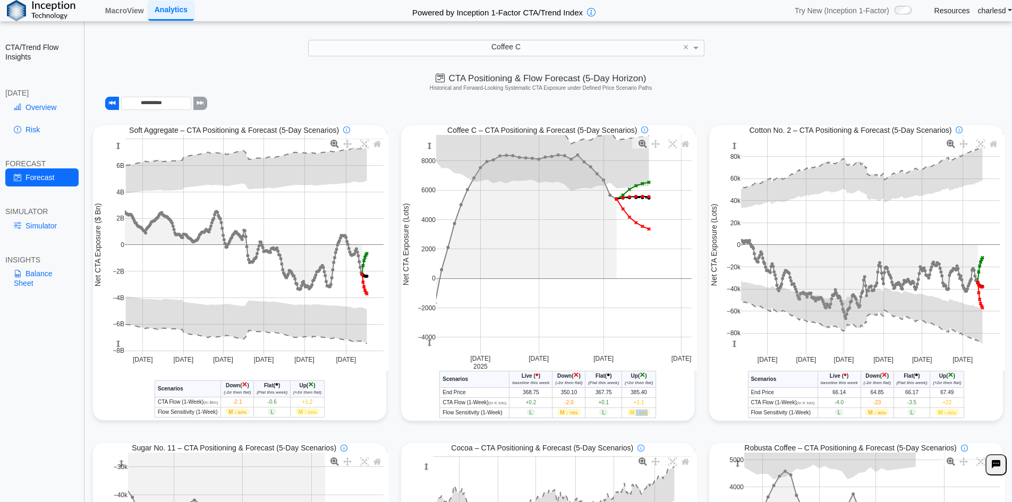
drag, startPoint x: 635, startPoint y: 414, endPoint x: 647, endPoint y: 416, distance: 12.8
click at [647, 415] on span "M ↑ 54%" at bounding box center [638, 412] width 23 height 6
drag, startPoint x: 562, startPoint y: 416, endPoint x: 575, endPoint y: 416, distance: 12.2
click at [575, 415] on span "M ↓ 75%" at bounding box center [568, 412] width 23 height 6
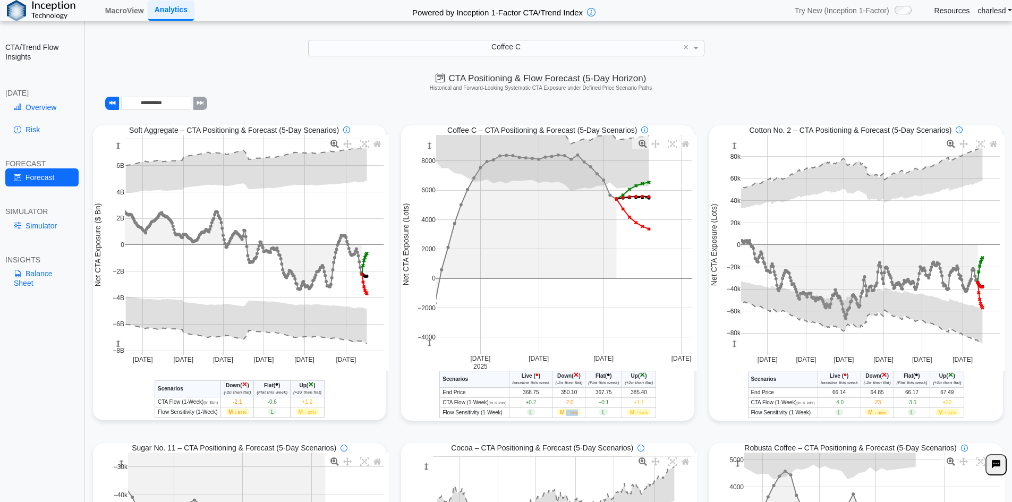
click at [571, 415] on span "↓ 75%" at bounding box center [572, 412] width 12 height 5
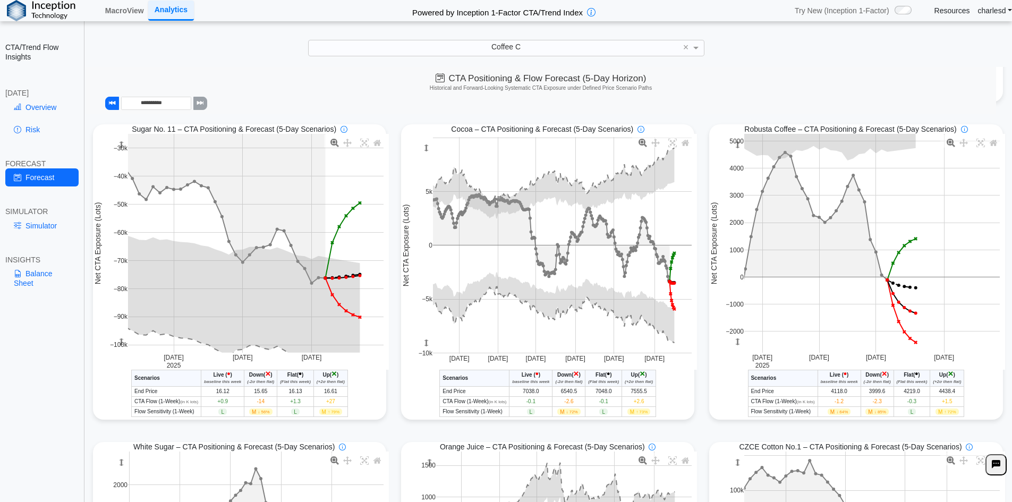
scroll to position [372, 0]
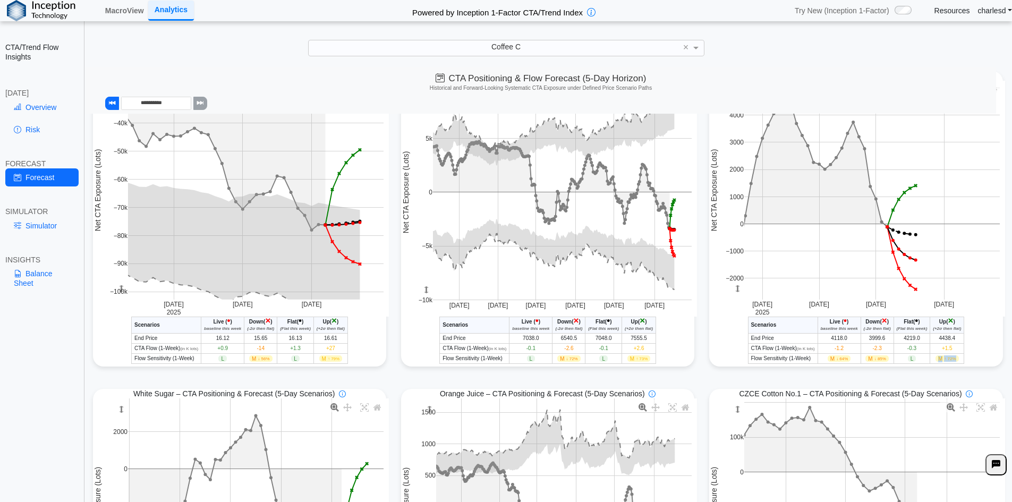
drag, startPoint x: 928, startPoint y: 356, endPoint x: 961, endPoint y: 362, distance: 33.3
click at [961, 362] on table "Scenarios Live ( • ) baseline this week Down ( × ) (-2σ then flat) Flat ( • ) (…" at bounding box center [856, 339] width 217 height 47
drag, startPoint x: 866, startPoint y: 362, endPoint x: 898, endPoint y: 360, distance: 33.0
click at [898, 360] on tr "Flow Sensitivity (1-Week) M ↓ 64% M ↓ 85% L M ↑ 72%" at bounding box center [856, 359] width 216 height 10
click at [881, 362] on span "M ↓ 85%" at bounding box center [876, 358] width 23 height 6
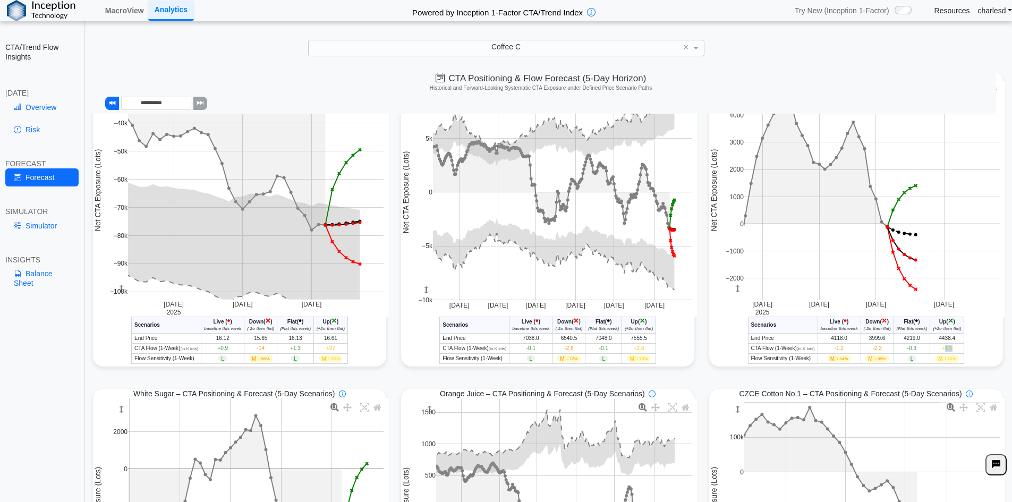
drag, startPoint x: 940, startPoint y: 349, endPoint x: 949, endPoint y: 352, distance: 9.4
click at [949, 352] on td "+1.5" at bounding box center [947, 349] width 34 height 10
drag, startPoint x: 868, startPoint y: 350, endPoint x: 879, endPoint y: 350, distance: 11.2
click at [879, 350] on td "-2.3" at bounding box center [876, 349] width 33 height 10
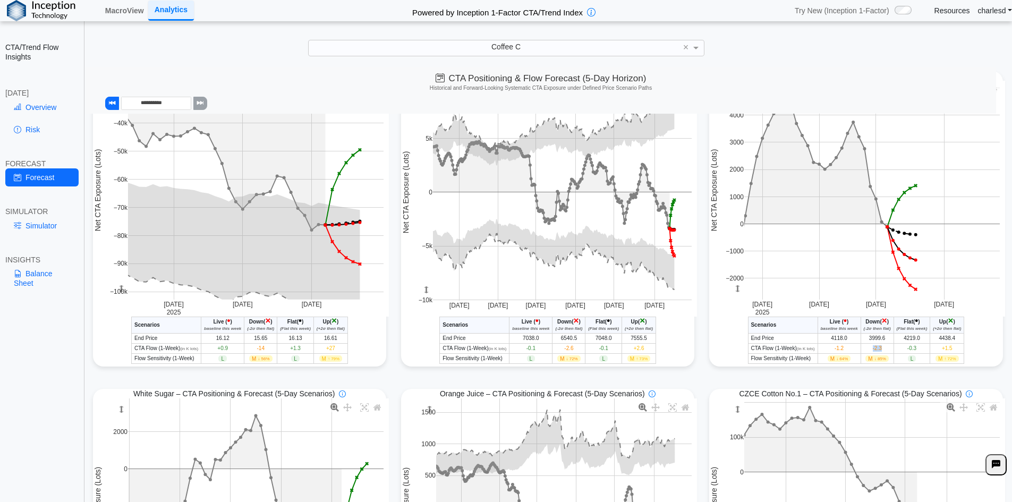
click at [879, 350] on td "-2.3" at bounding box center [876, 349] width 33 height 10
click at [865, 322] on span "Down" at bounding box center [872, 322] width 14 height 6
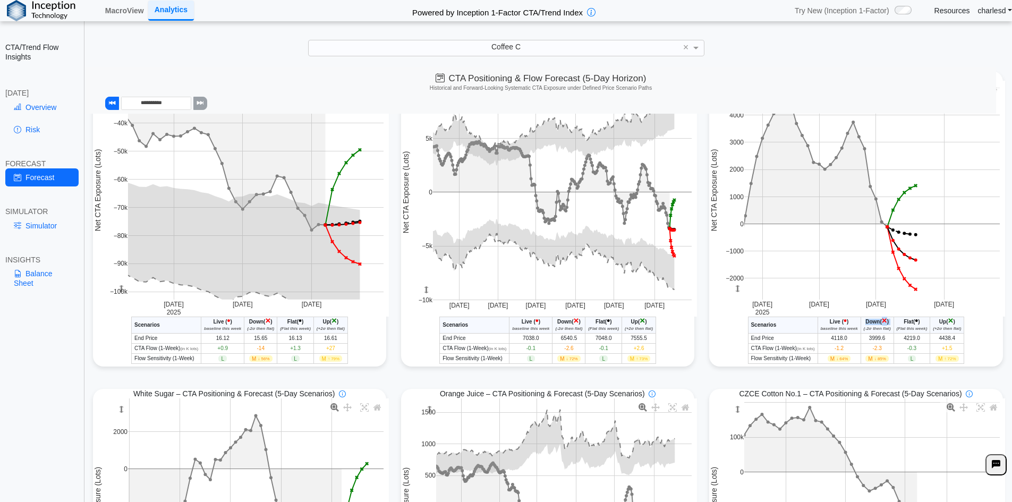
click at [865, 322] on span "Down" at bounding box center [872, 322] width 14 height 6
drag, startPoint x: 775, startPoint y: 323, endPoint x: 962, endPoint y: 361, distance: 190.3
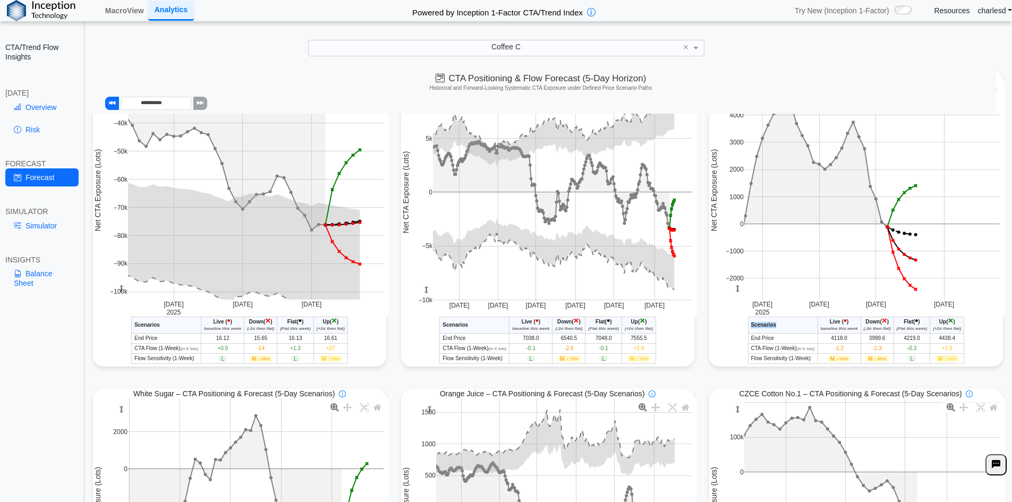
click at [962, 361] on div "Robusta Coffee - CTA/Trend Conditional Market Forecast - Today Scenarios Live (…" at bounding box center [855, 339] width 293 height 47
drag, startPoint x: 962, startPoint y: 361, endPoint x: 790, endPoint y: 322, distance: 176.0
click at [793, 322] on div "Robusta Coffee - CTA/Trend Conditional Market Forecast - Today Scenarios Live (…" at bounding box center [855, 339] width 293 height 47
click at [787, 322] on th "Scenarios" at bounding box center [783, 325] width 70 height 16
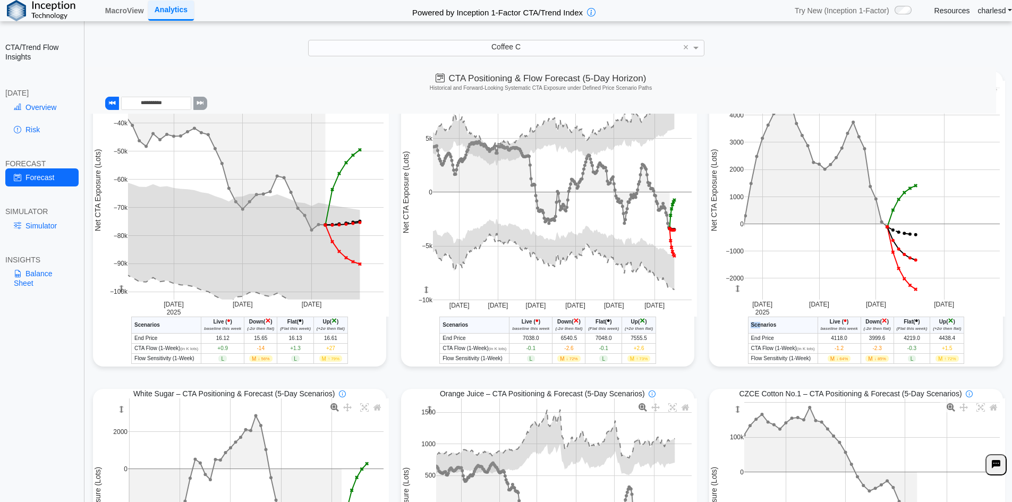
drag, startPoint x: 755, startPoint y: 321, endPoint x: 979, endPoint y: 364, distance: 228.8
click at [979, 364] on div "Robusta Coffee - CTA/Trend Conditional Market Forecast - Today Scenarios Live (…" at bounding box center [855, 339] width 293 height 47
drag, startPoint x: 868, startPoint y: 350, endPoint x: 896, endPoint y: 352, distance: 28.2
click at [896, 352] on tr "CTA Flow (1-Week) (in K lots) -1.2 -2.3 -0.3 +1.5" at bounding box center [856, 349] width 216 height 10
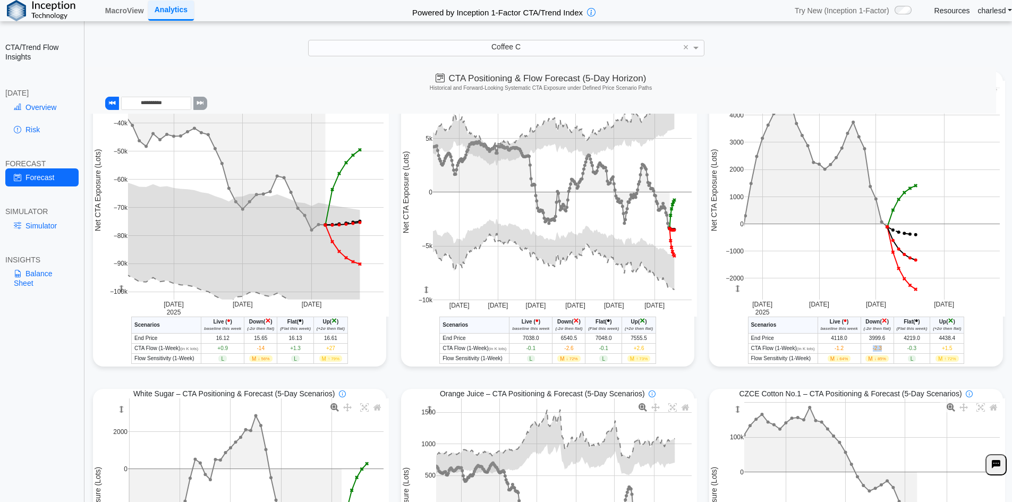
click at [884, 352] on td "-2.3" at bounding box center [876, 349] width 33 height 10
click at [835, 351] on span "-1.2" at bounding box center [838, 348] width 9 height 6
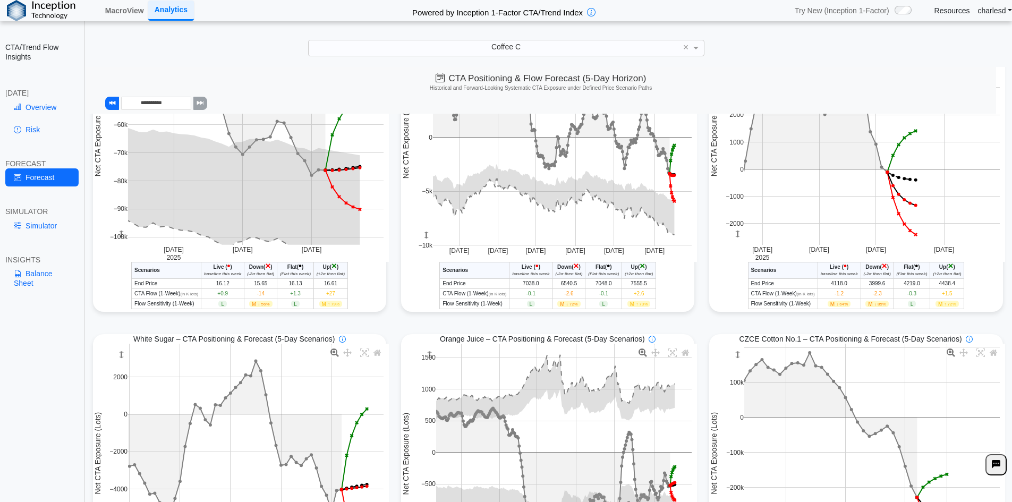
scroll to position [319, 0]
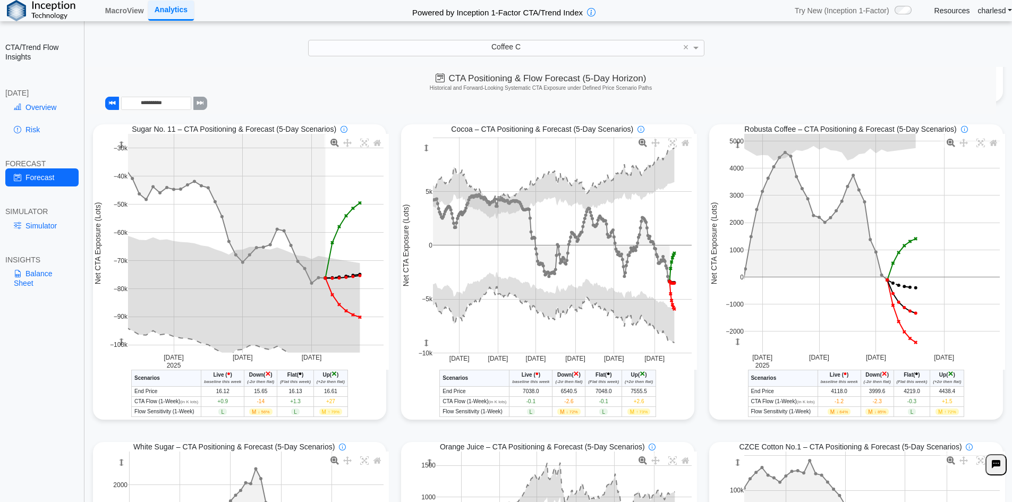
click at [944, 414] on span "↑ 72%" at bounding box center [950, 411] width 12 height 5
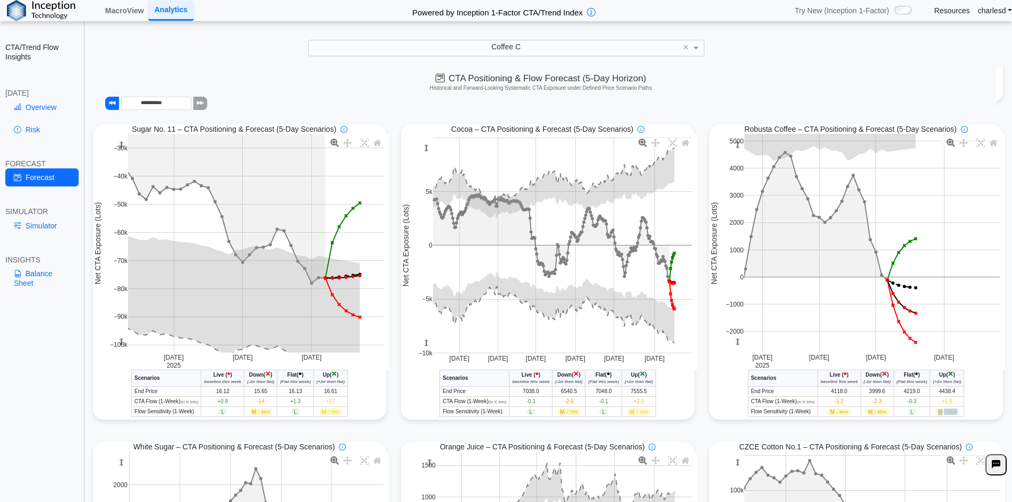
click at [944, 414] on span "↑ 72%" at bounding box center [950, 411] width 12 height 5
click at [942, 403] on span "+1.5" at bounding box center [947, 401] width 11 height 6
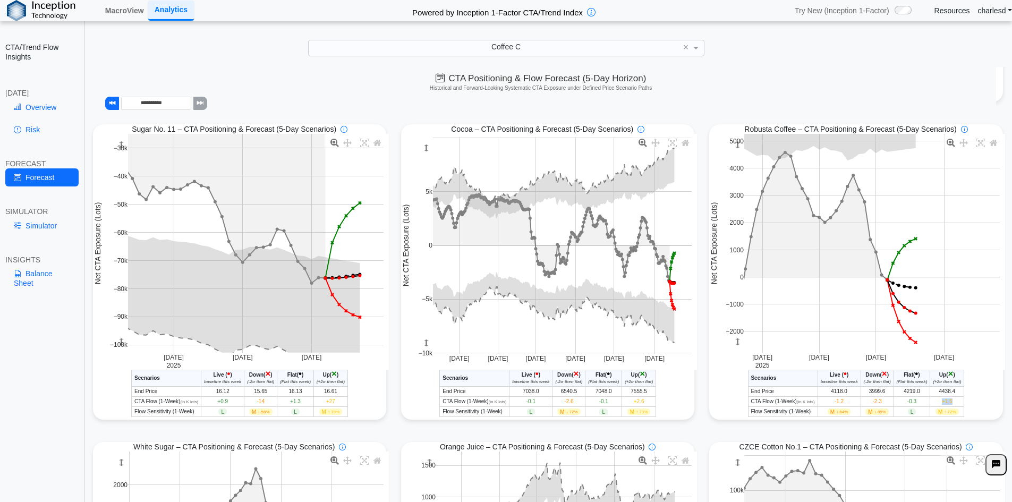
click at [942, 403] on span "+1.5" at bounding box center [947, 401] width 11 height 6
click at [874, 403] on span "-2.3" at bounding box center [876, 401] width 9 height 6
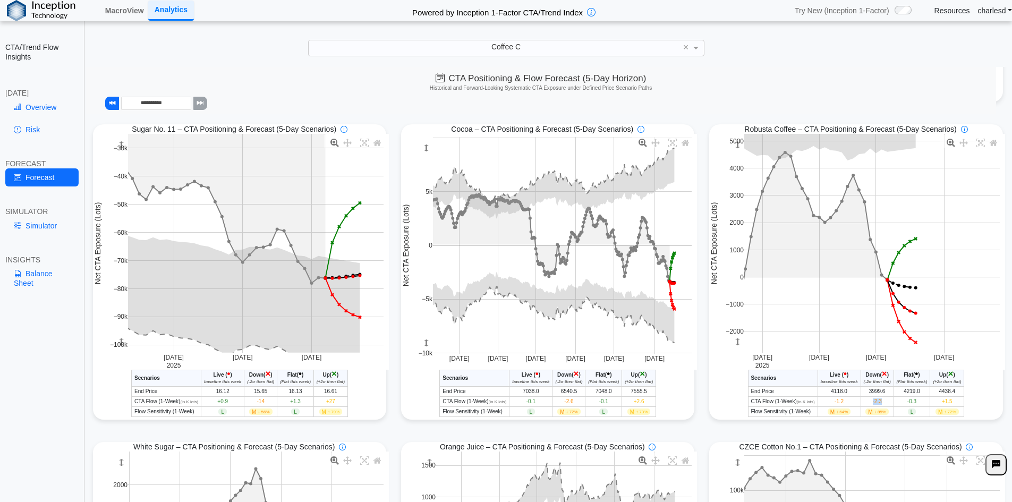
click at [874, 403] on span "-2.3" at bounding box center [876, 401] width 9 height 6
click at [258, 414] on span "↓ 56%" at bounding box center [264, 411] width 12 height 5
click at [259, 412] on span "↓ 56%" at bounding box center [264, 411] width 12 height 5
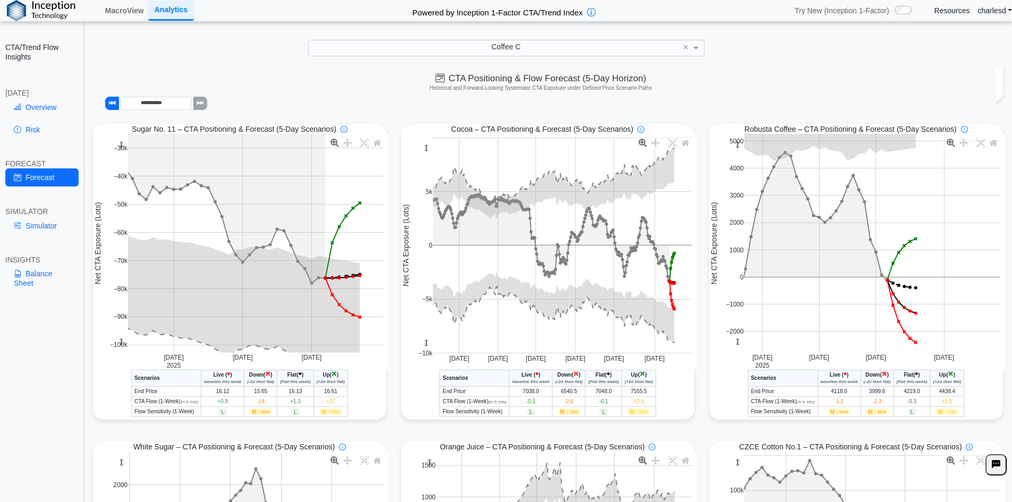
click at [252, 414] on span "M ↓ 56%" at bounding box center [260, 411] width 23 height 6
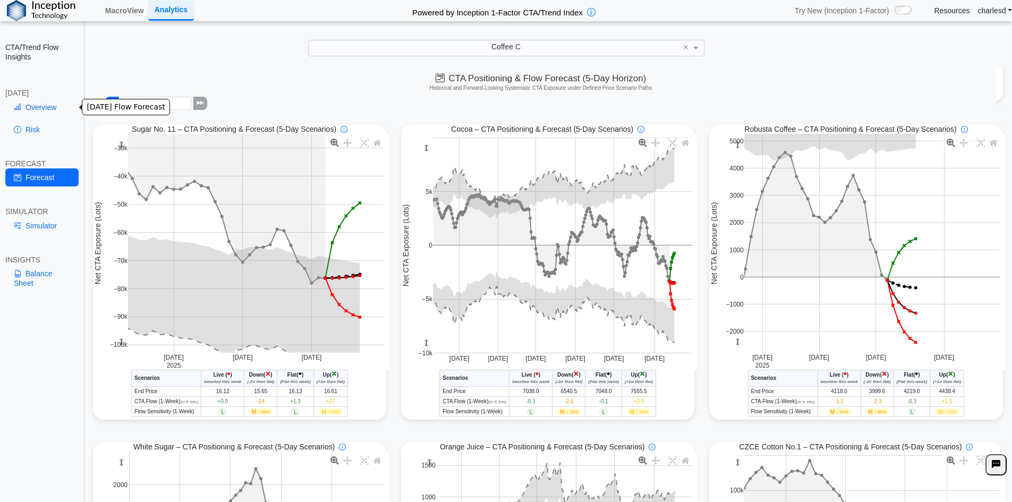
click at [47, 106] on link "Overview" at bounding box center [41, 107] width 73 height 18
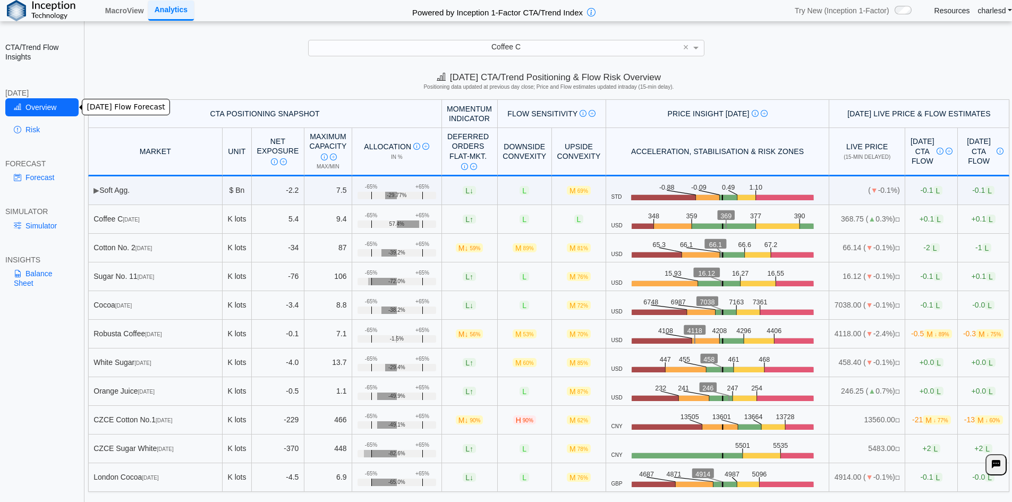
scroll to position [0, 0]
click at [519, 277] on span "L" at bounding box center [524, 276] width 10 height 9
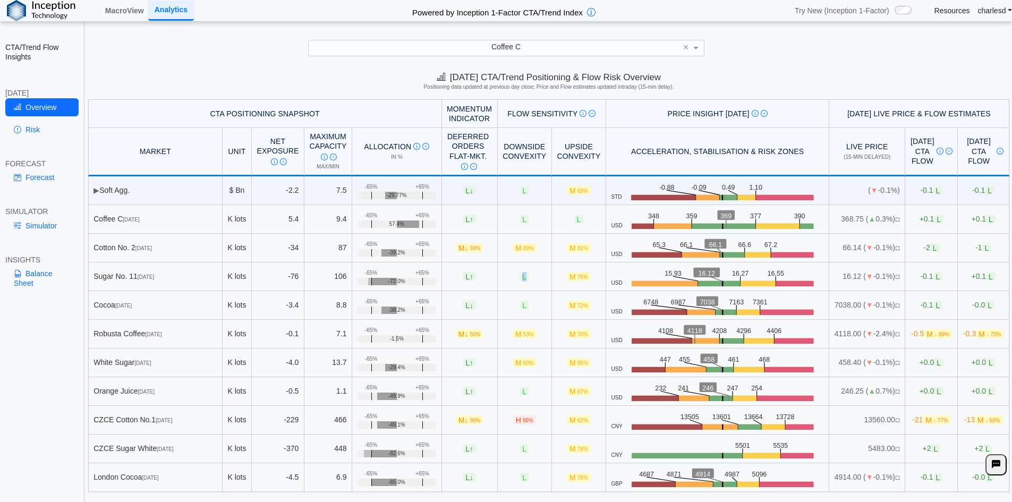
click at [519, 277] on span "L" at bounding box center [524, 276] width 10 height 9
click at [498, 283] on td "L" at bounding box center [525, 276] width 54 height 29
click at [499, 275] on div "CTA Positioning Snapshot Momentum Indicator Flow Sensitivity Measures risk that…" at bounding box center [548, 295] width 926 height 392
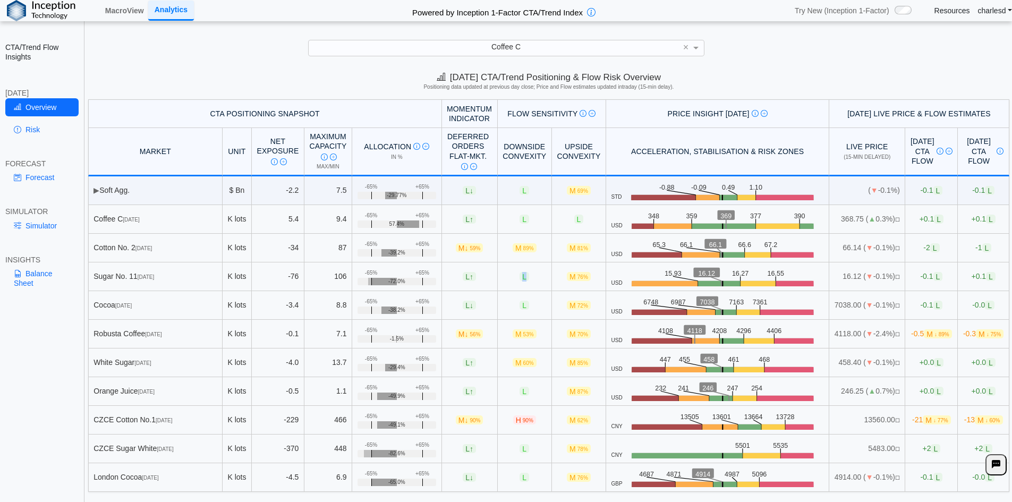
click at [519, 275] on span "L" at bounding box center [524, 276] width 10 height 9
click at [49, 229] on link "Simulator" at bounding box center [41, 226] width 73 height 18
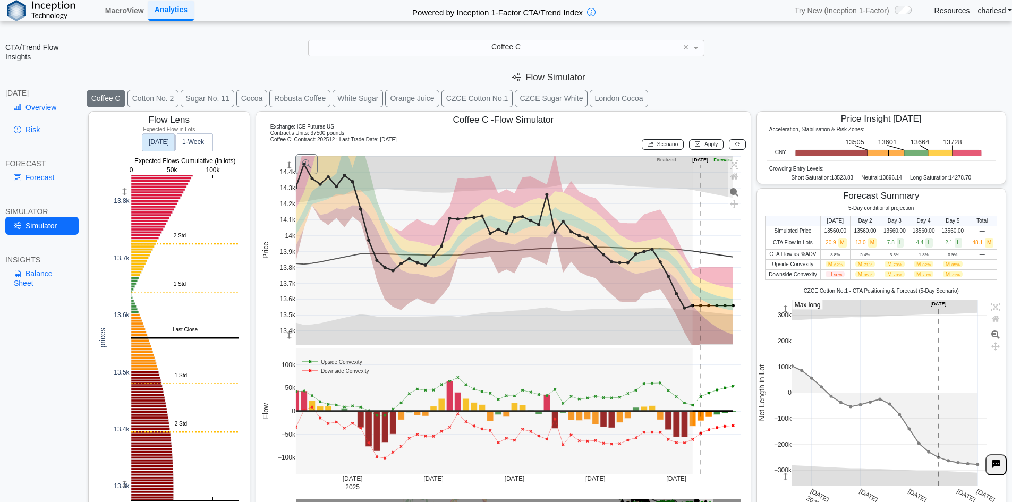
click at [194, 101] on button "Sugar No. 11" at bounding box center [208, 99] width 54 height 18
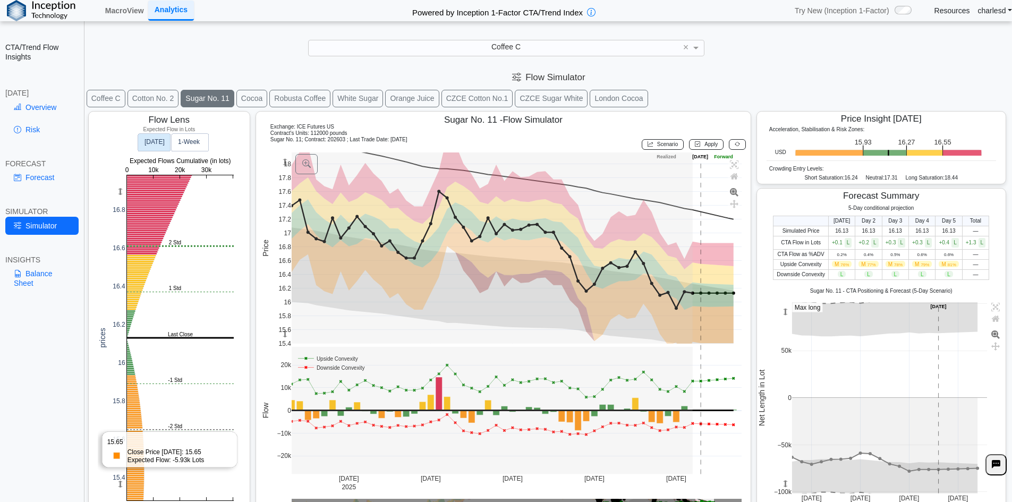
click at [144, 429] on rect at bounding box center [180, 337] width 107 height 325
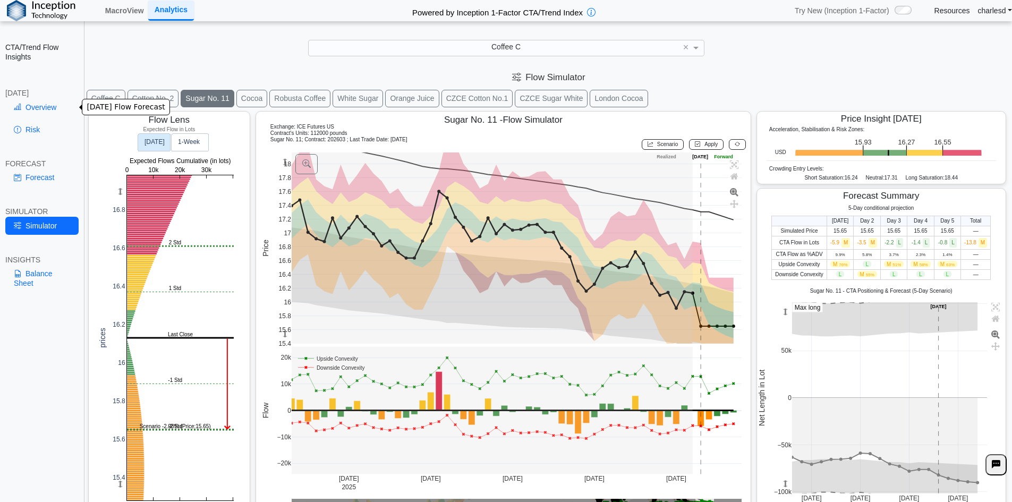
click at [47, 101] on link "Overview" at bounding box center [41, 107] width 73 height 18
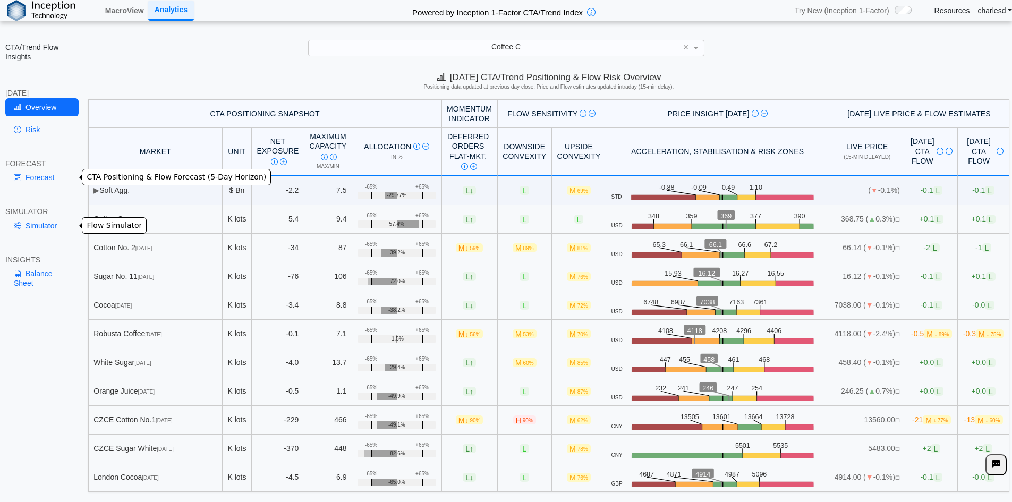
click at [42, 179] on link "Forecast" at bounding box center [41, 177] width 73 height 18
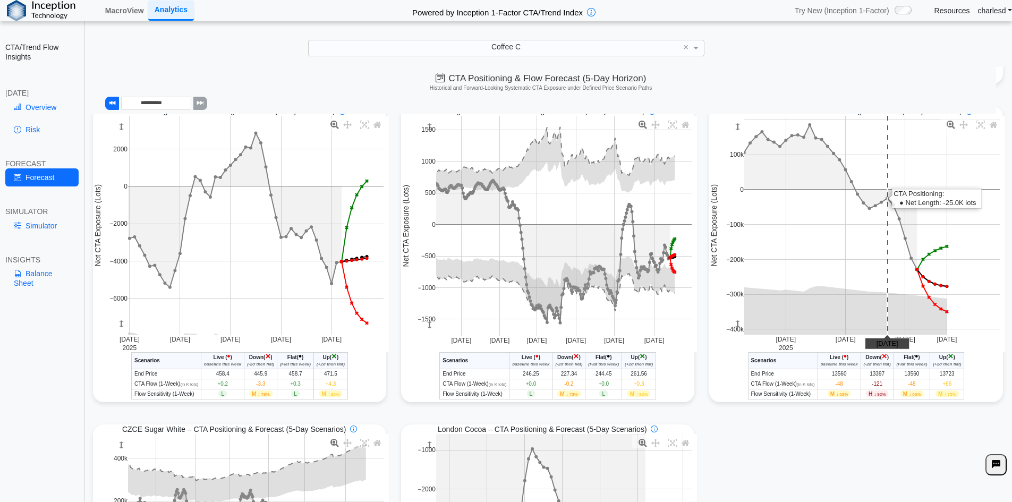
scroll to position [531, 0]
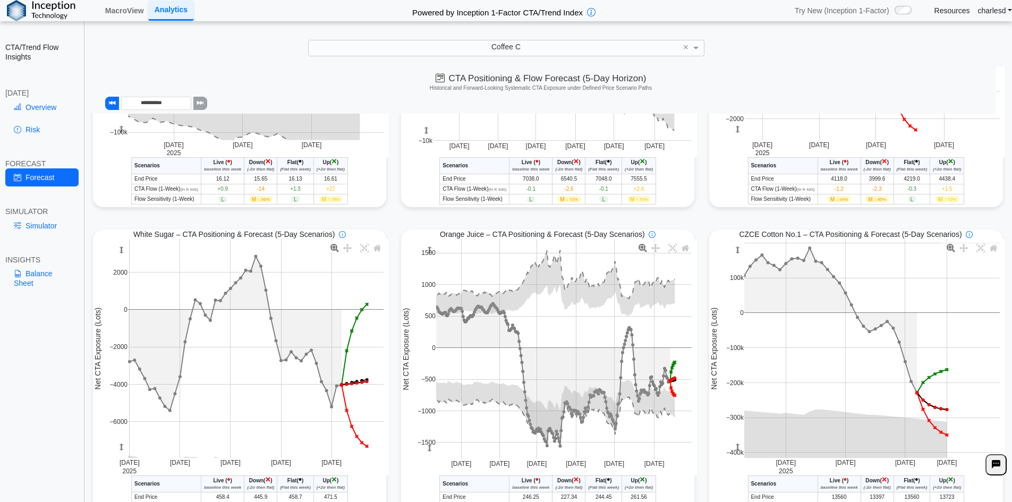
click at [24, 95] on div "[DATE]" at bounding box center [41, 93] width 73 height 10
click at [29, 108] on link "Overview" at bounding box center [41, 107] width 73 height 18
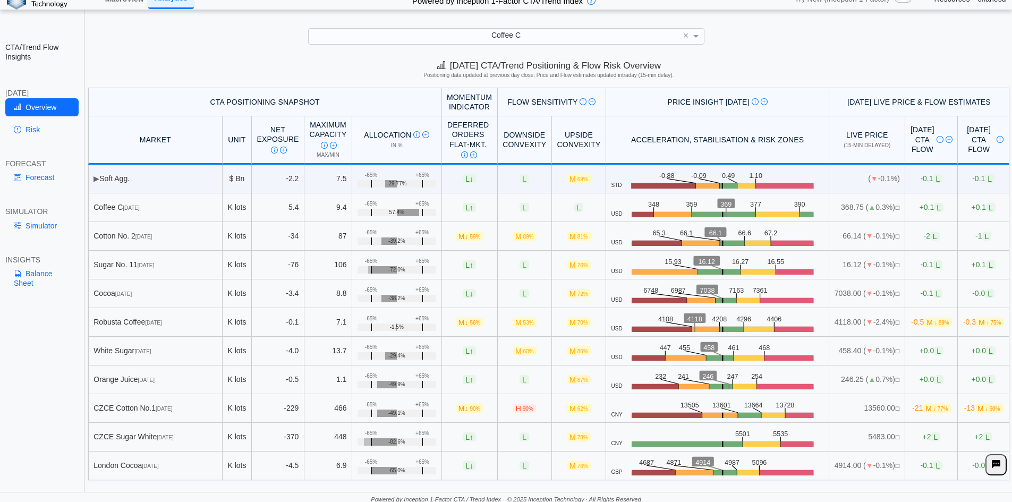
scroll to position [15, 0]
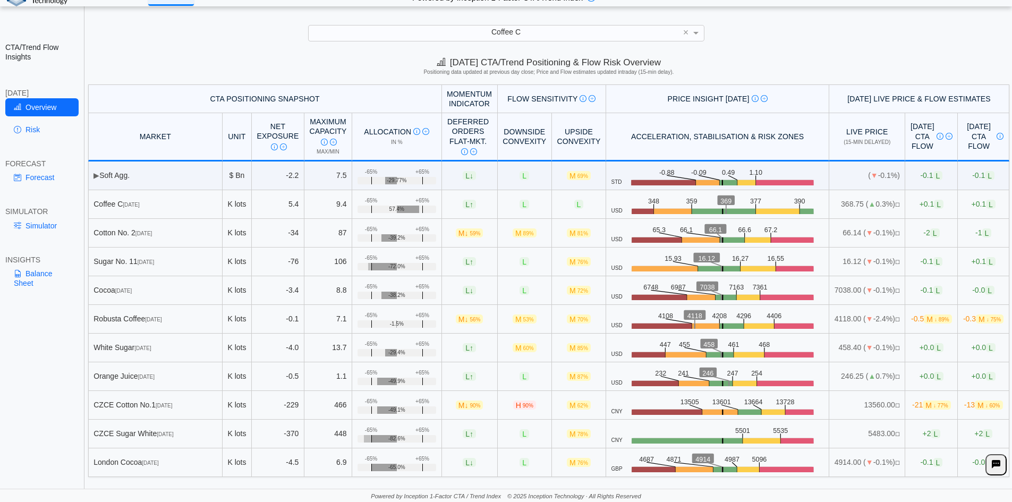
click at [41, 183] on link "Forecast" at bounding box center [41, 177] width 73 height 18
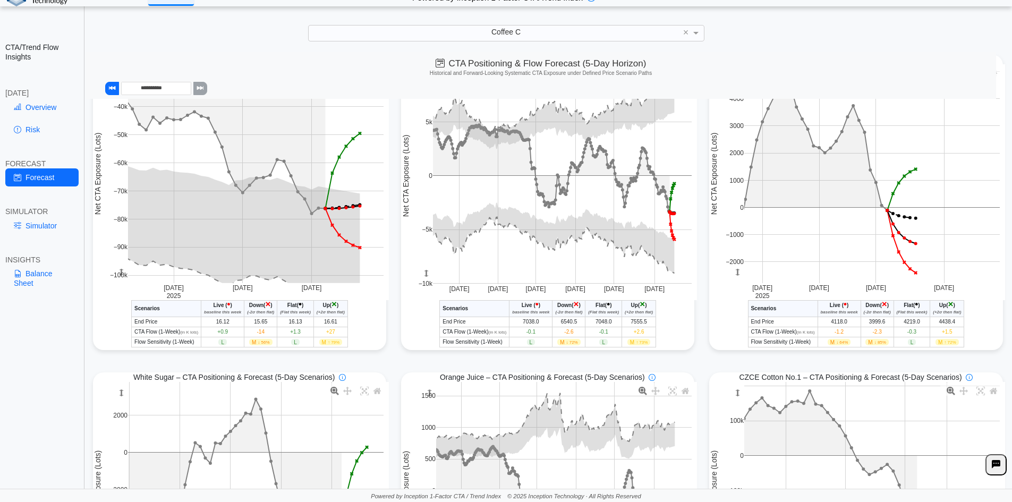
scroll to position [366, 0]
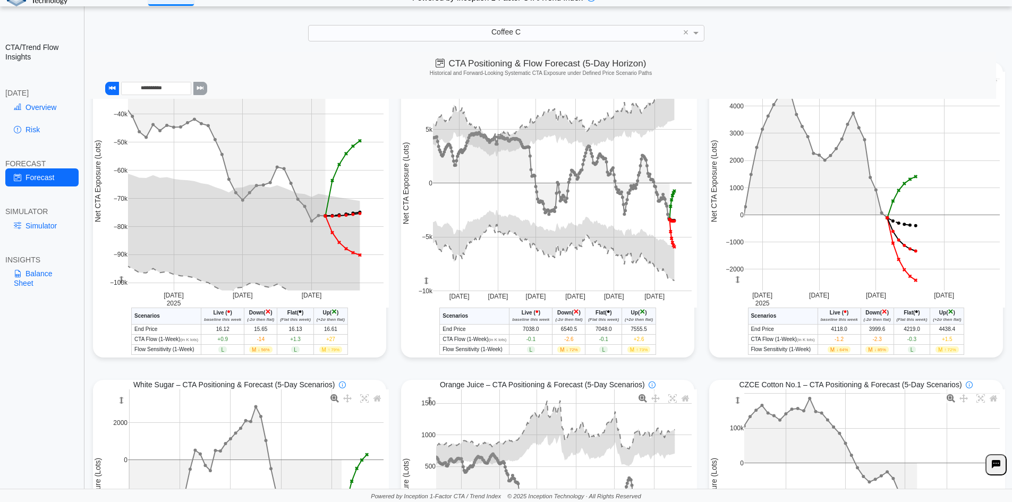
click at [326, 350] on span "M ↑ 79%" at bounding box center [330, 349] width 23 height 6
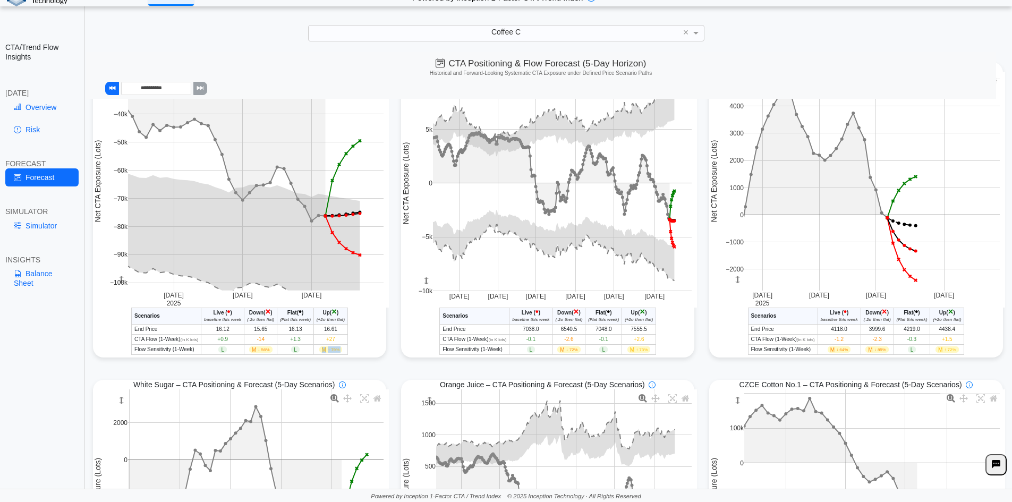
click at [326, 350] on span "M ↑ 79%" at bounding box center [330, 349] width 23 height 6
click at [322, 350] on span "M ↑ 79%" at bounding box center [330, 349] width 23 height 6
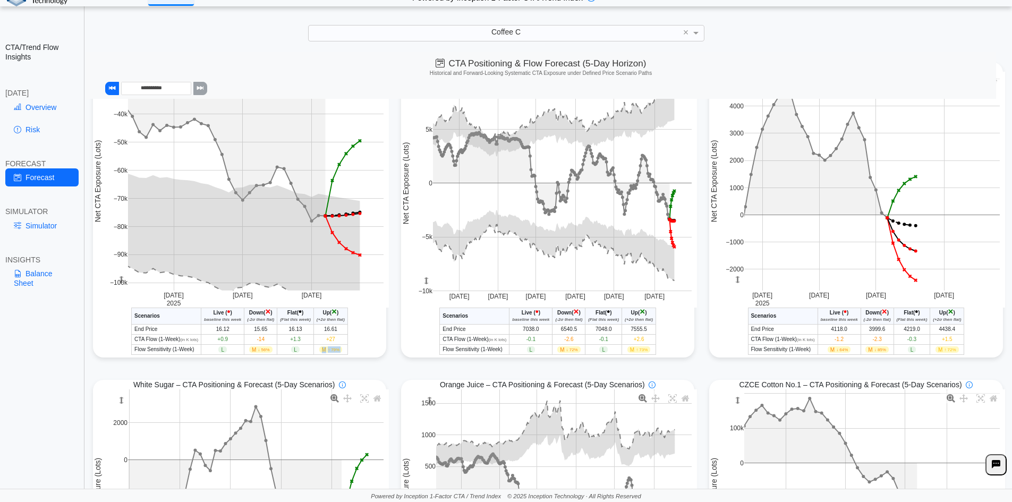
click at [322, 350] on span "M ↑ 79%" at bounding box center [330, 349] width 23 height 6
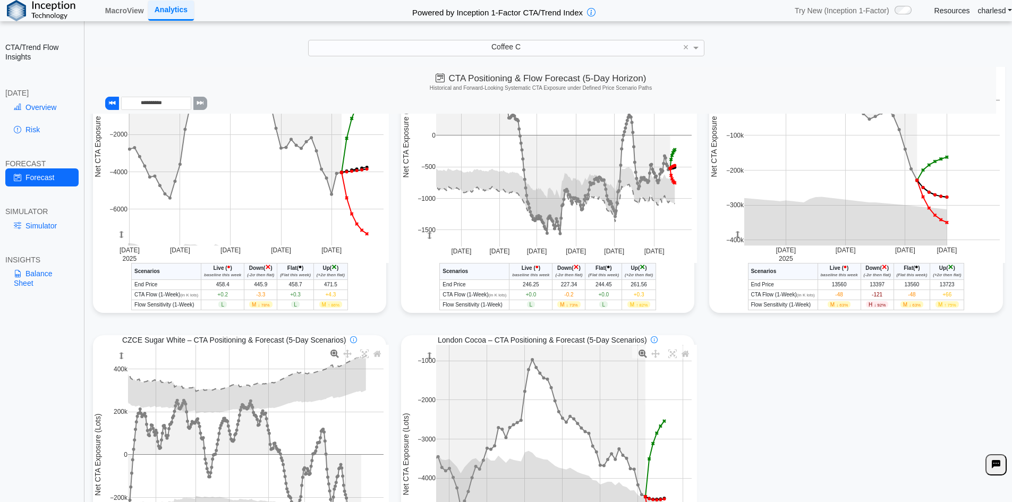
scroll to position [897, 0]
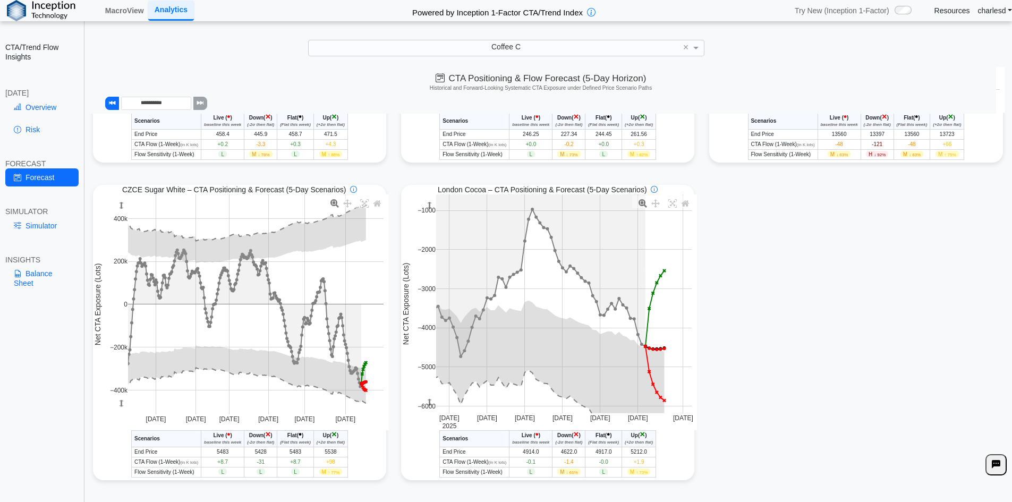
click at [33, 116] on link "Overview" at bounding box center [41, 107] width 73 height 18
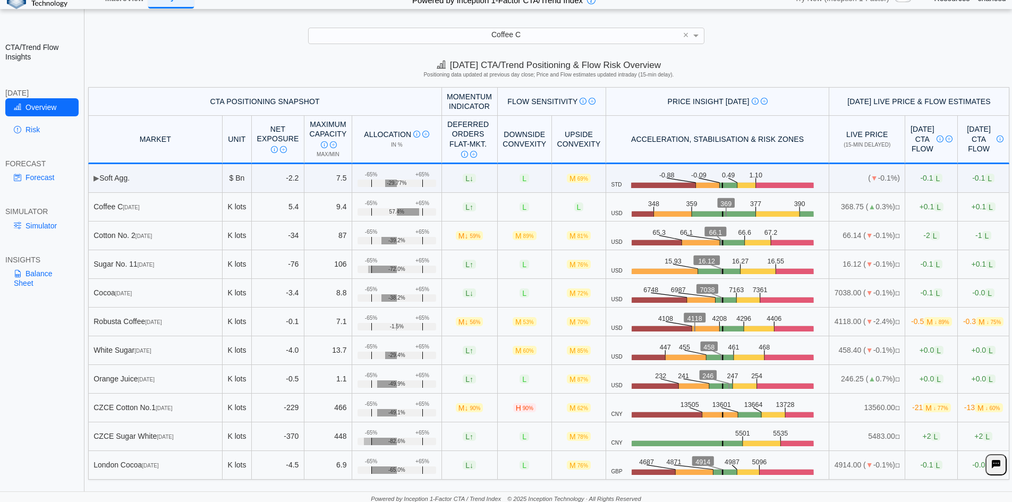
scroll to position [15, 0]
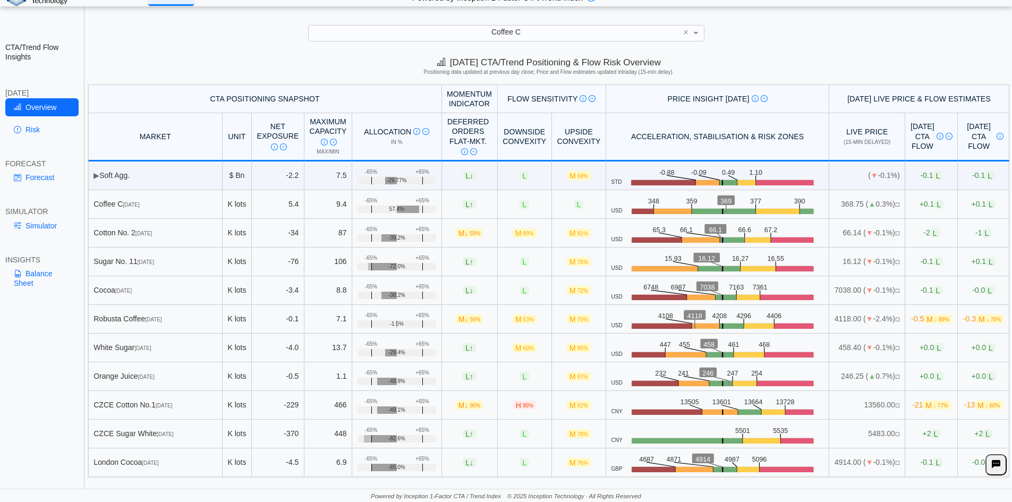
click at [529, 35] on div "Coffee C" at bounding box center [506, 32] width 395 height 15
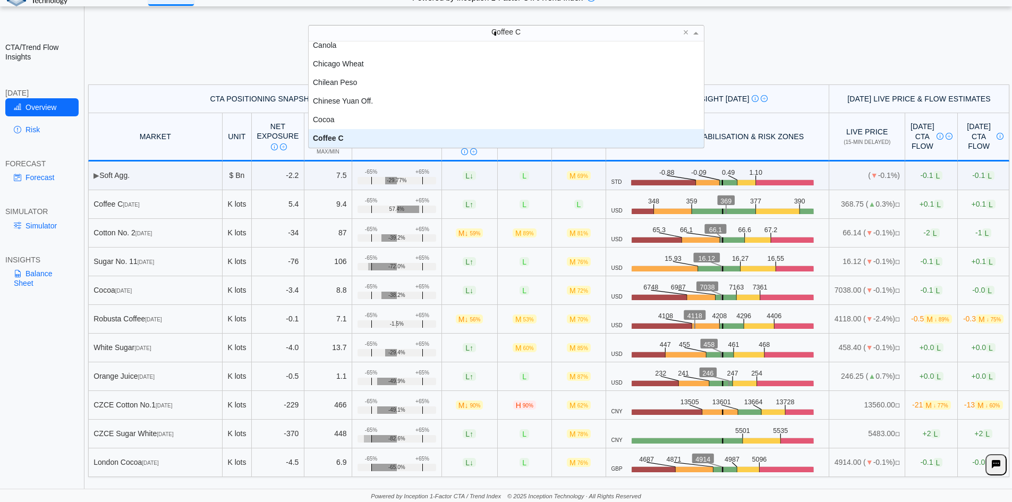
scroll to position [0, 0]
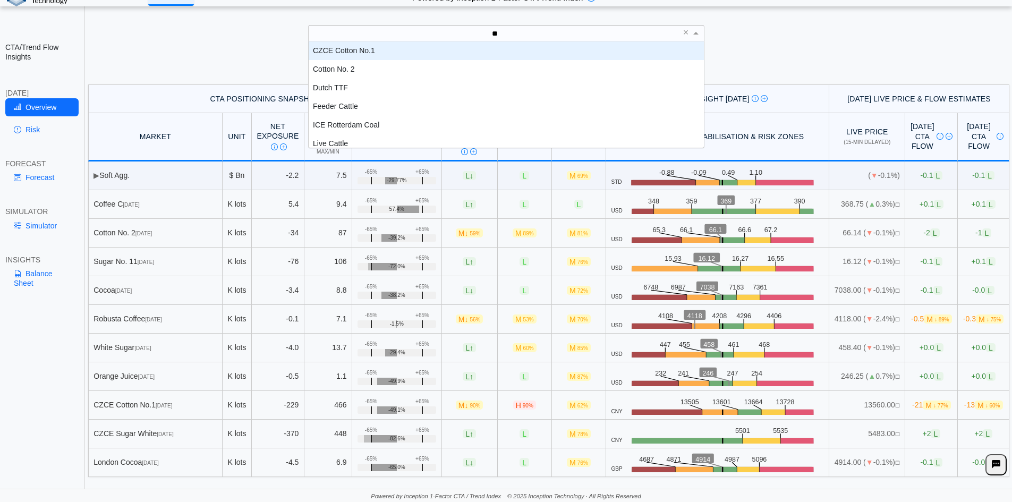
type input "***"
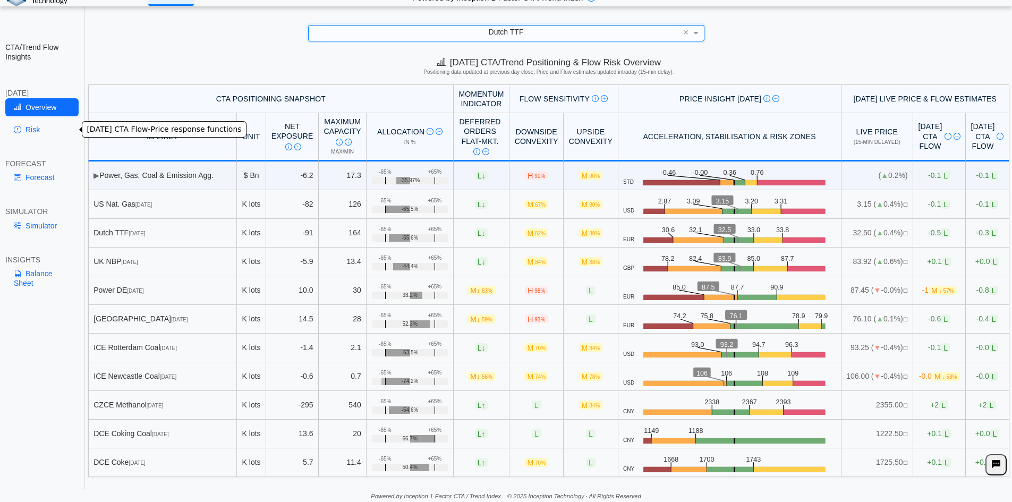
click at [41, 129] on link "Risk" at bounding box center [41, 130] width 73 height 18
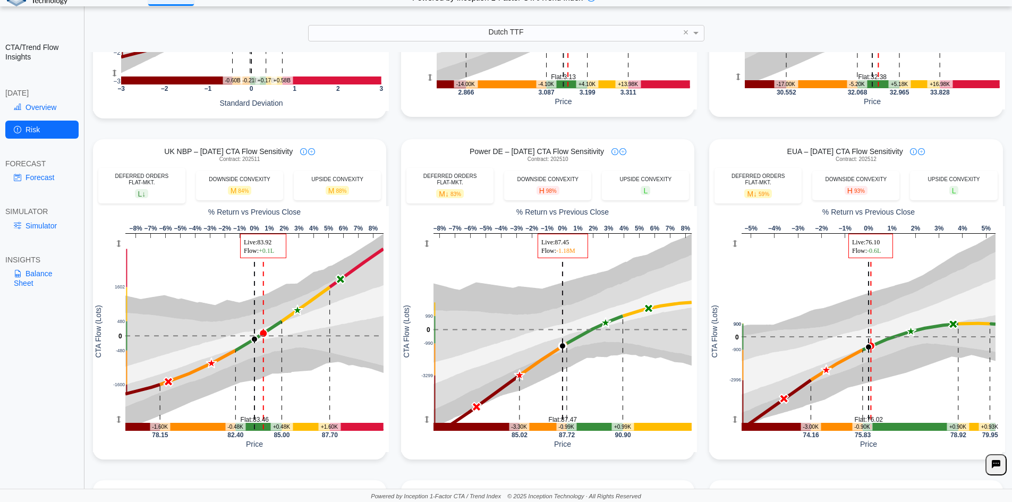
scroll to position [372, 0]
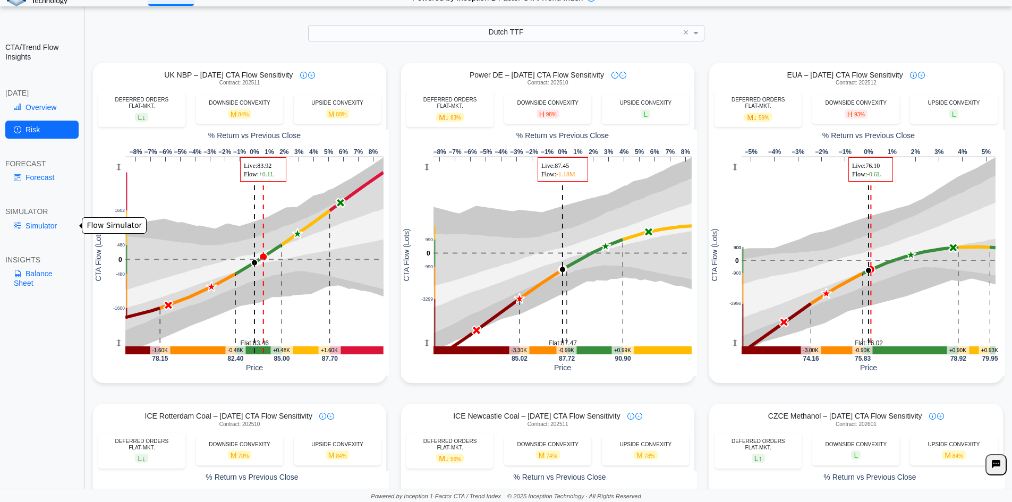
click at [44, 224] on link "Simulator" at bounding box center [41, 226] width 73 height 18
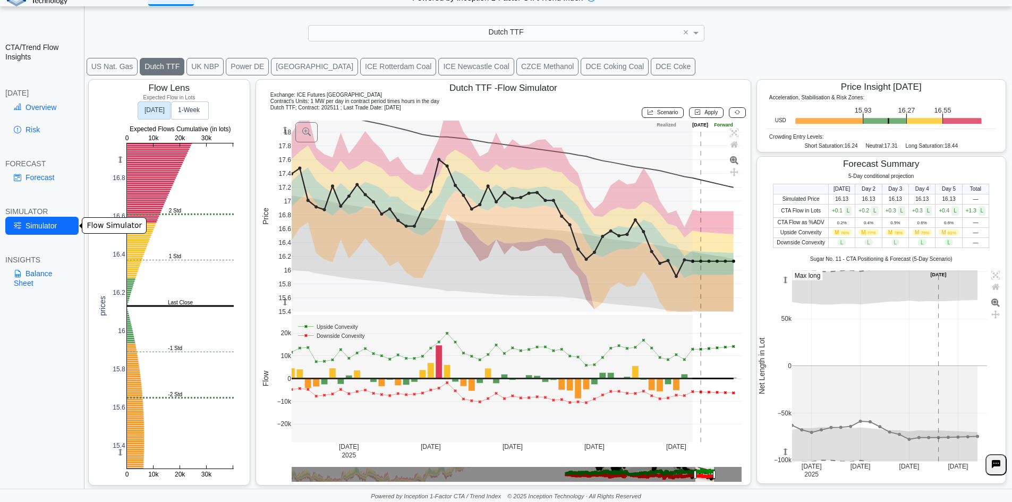
scroll to position [17, 0]
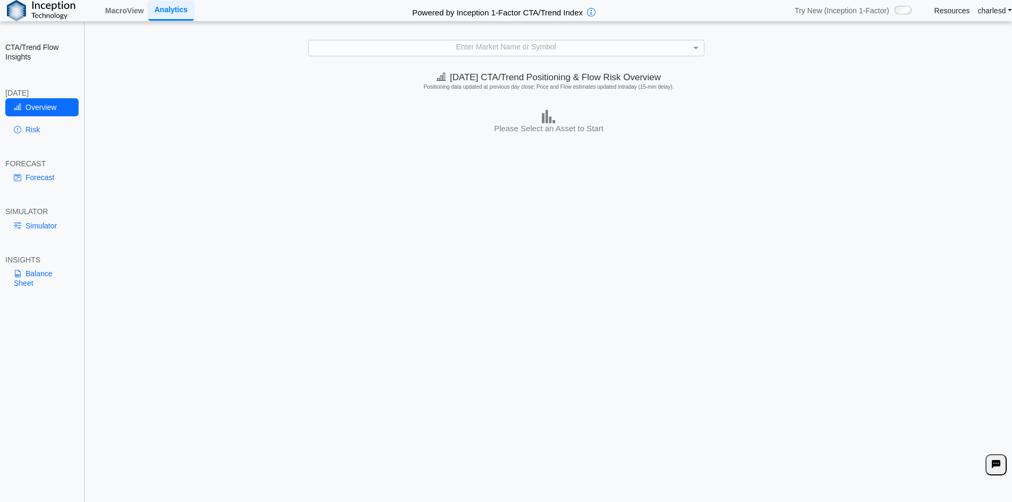
click at [451, 48] on div "Enter Market Name or Symbol" at bounding box center [506, 47] width 395 height 15
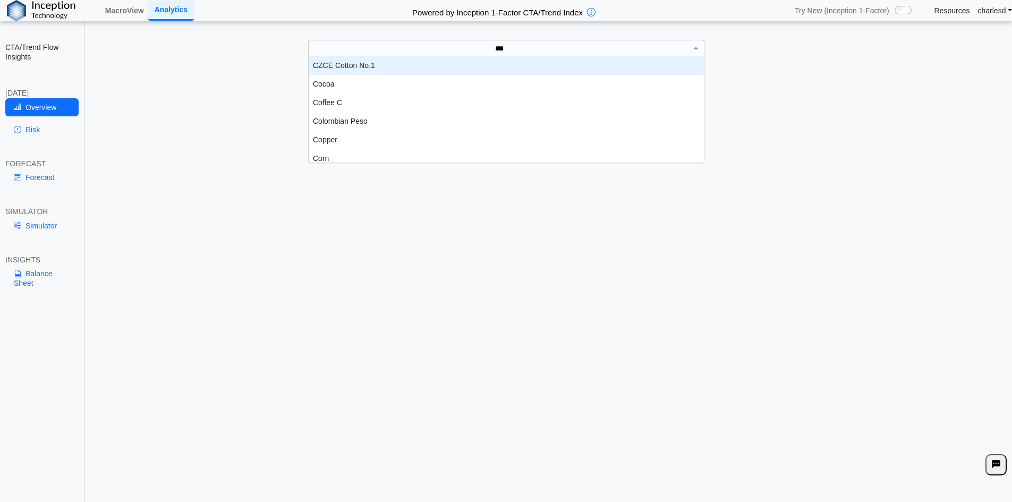
scroll to position [29, 387]
type input "****"
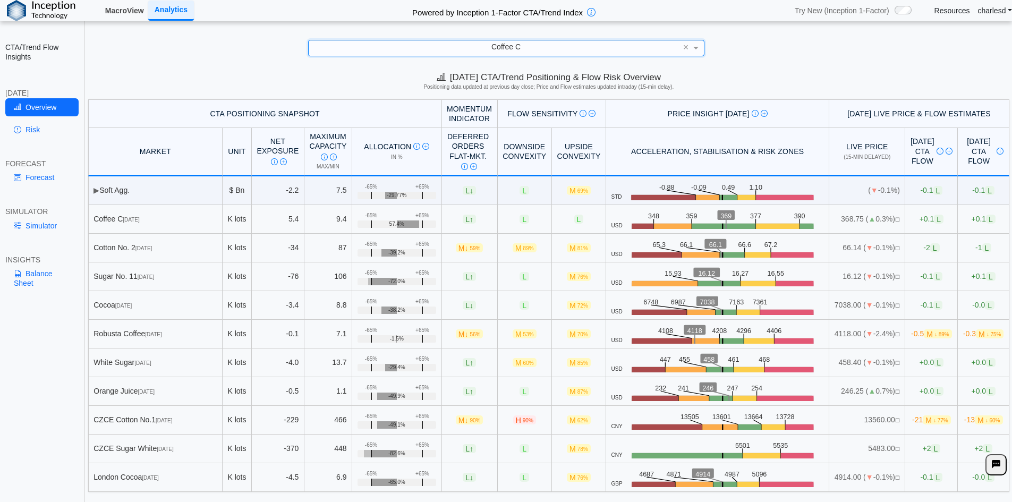
click at [130, 3] on link "MacroView" at bounding box center [124, 11] width 47 height 18
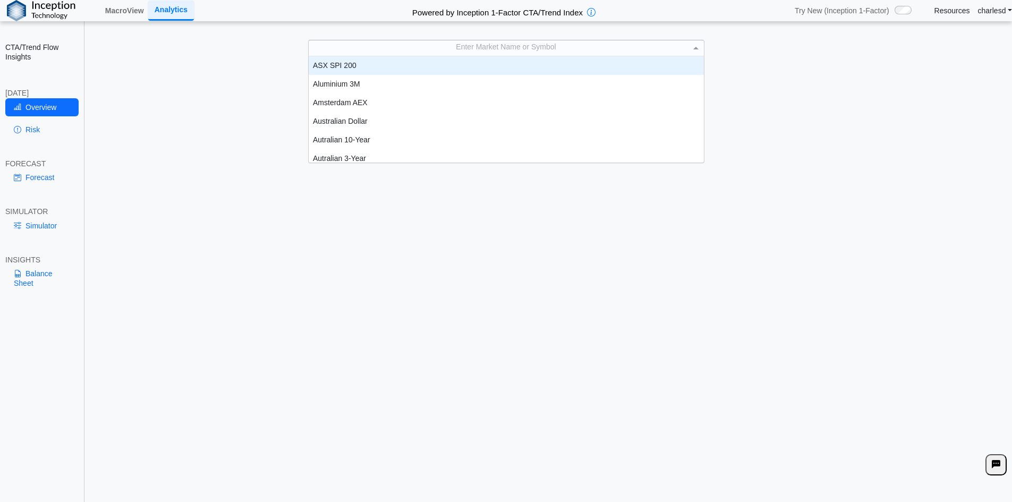
click at [432, 52] on div "Enter Market Name or Symbol" at bounding box center [506, 47] width 395 height 15
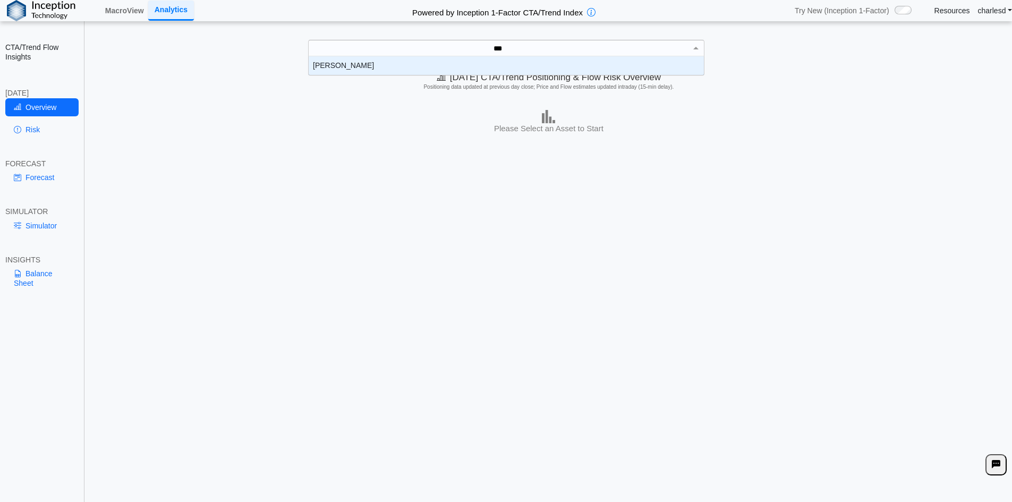
type input "****"
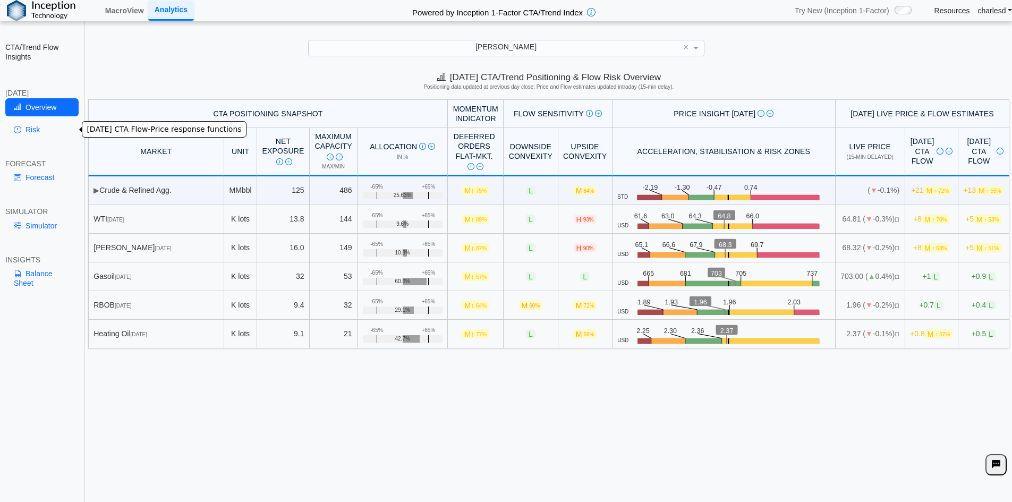
click at [42, 134] on link "Risk" at bounding box center [41, 130] width 73 height 18
